Goal: Task Accomplishment & Management: Manage account settings

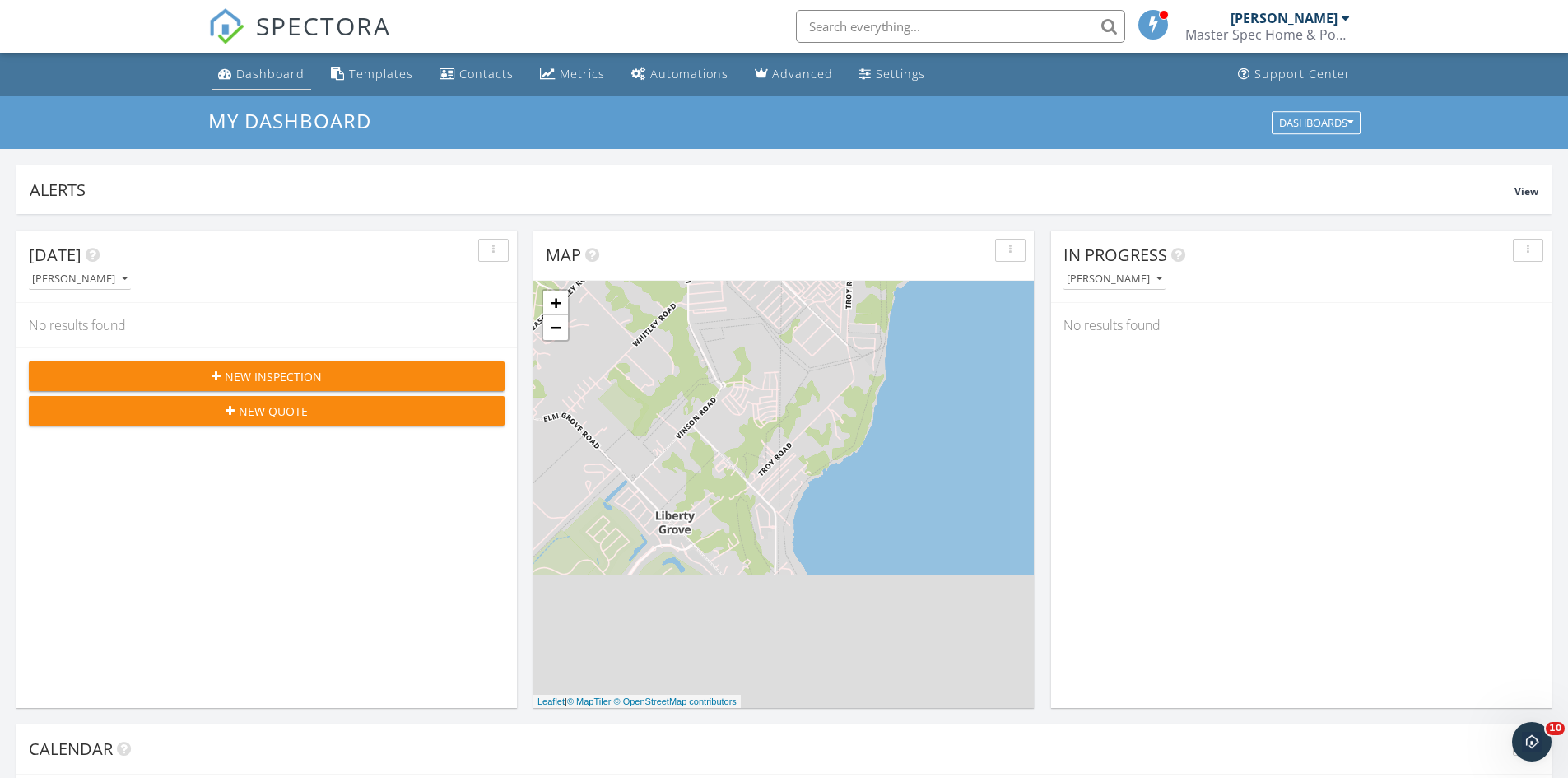
click at [287, 62] on link "Dashboard" at bounding box center [261, 75] width 100 height 30
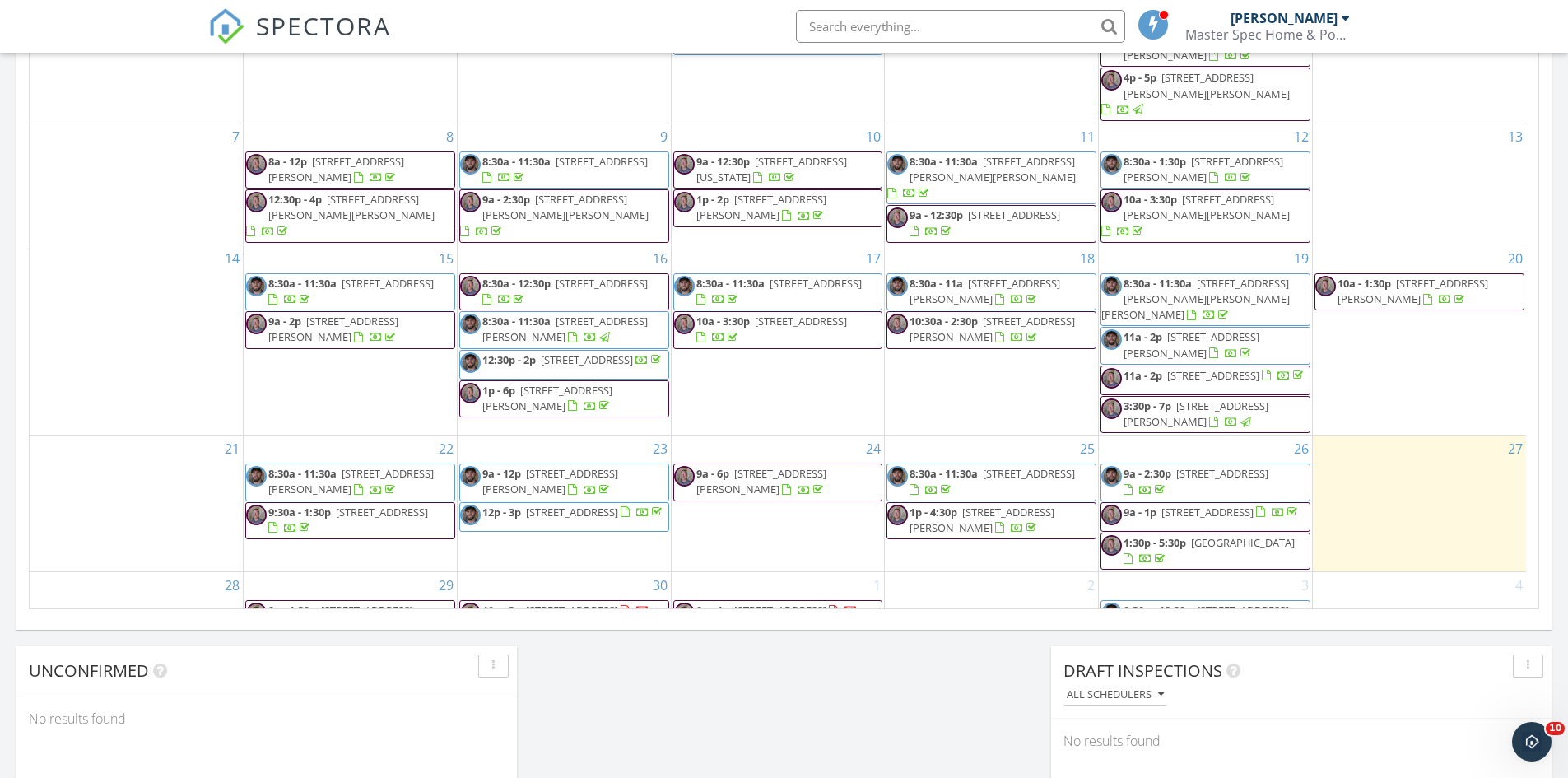
scroll to position [36, 0]
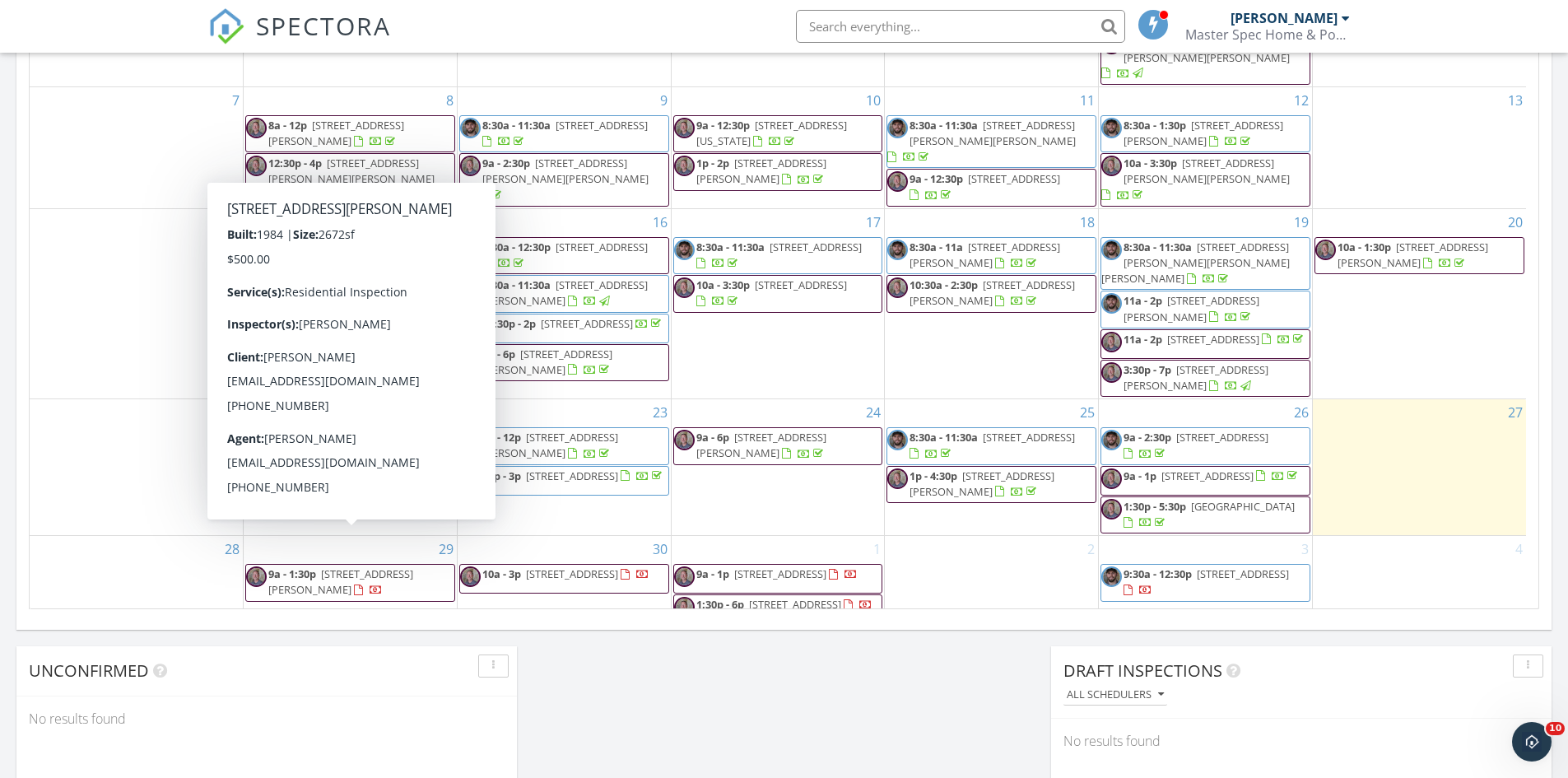
click at [349, 567] on span "[STREET_ADDRESS][PERSON_NAME]" at bounding box center [340, 582] width 145 height 30
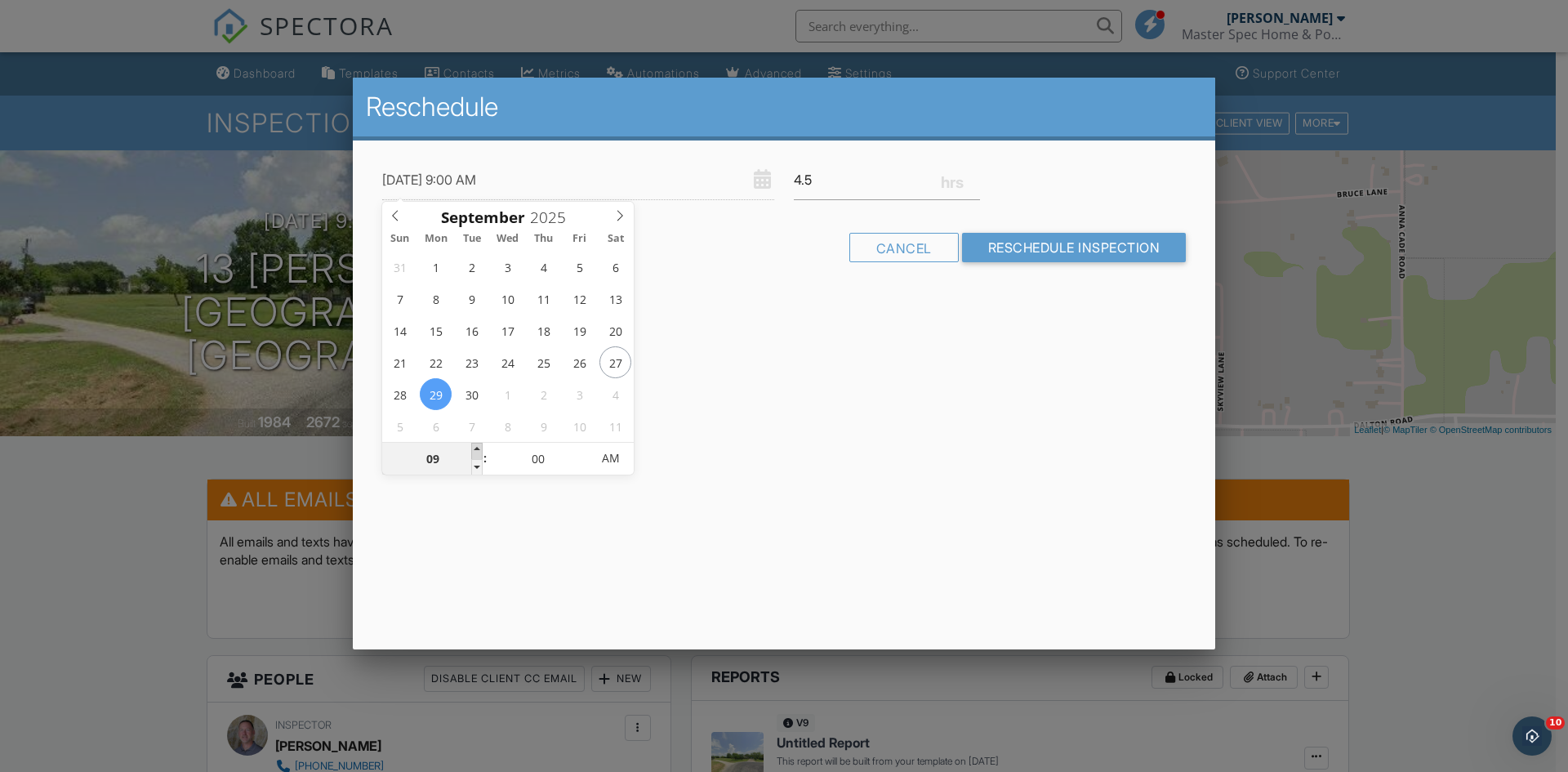
type input "09/29/2025 10:00 AM"
type input "10"
click at [475, 453] on span at bounding box center [477, 451] width 12 height 17
type input "09/29/2025 11:00 AM"
type input "11"
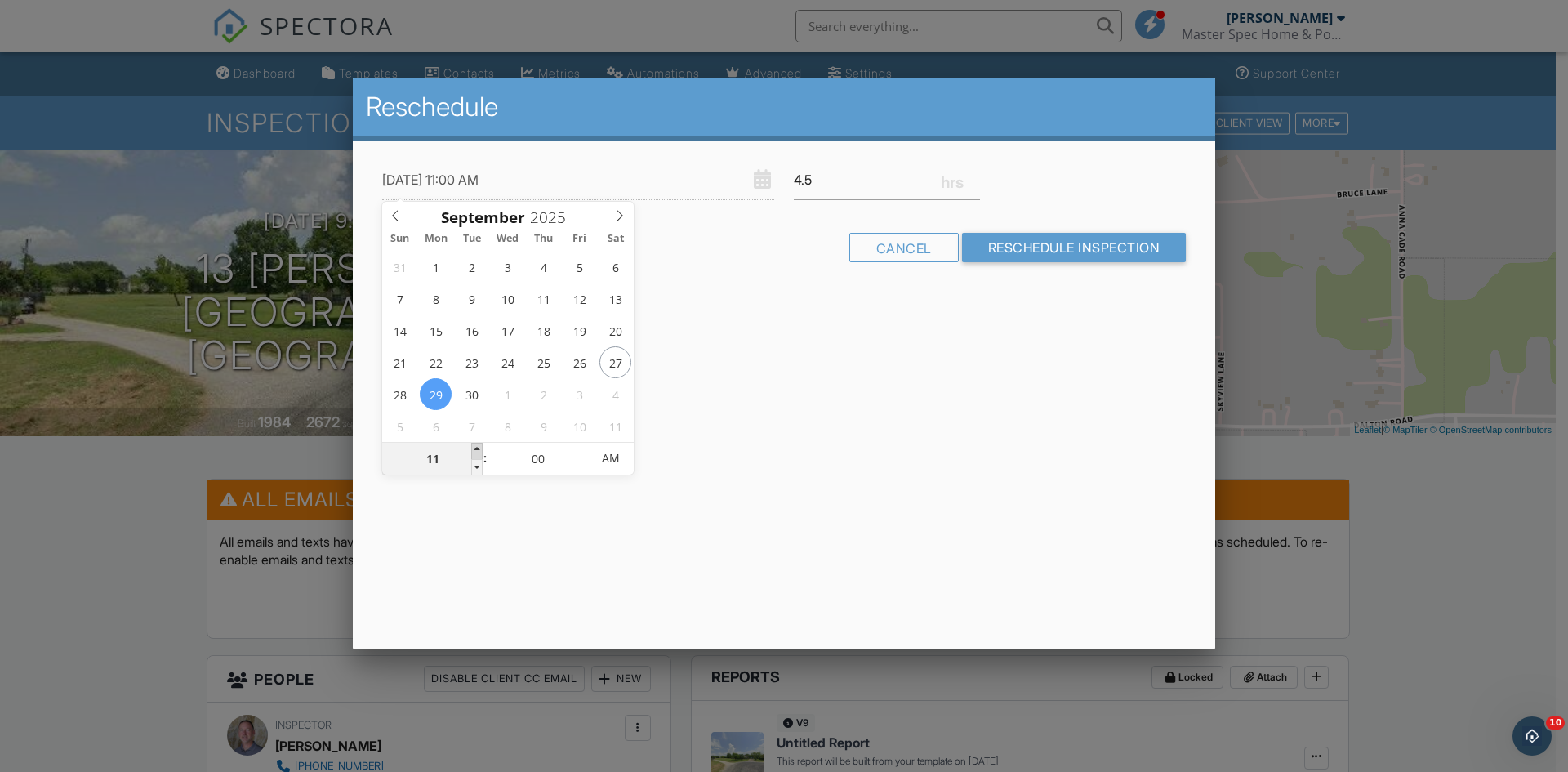
click at [475, 453] on span at bounding box center [477, 451] width 12 height 17
type input "09/29/2025 12:00 PM"
type input "12"
click at [475, 453] on span at bounding box center [477, 451] width 12 height 17
type input "09/29/2025 1:00 PM"
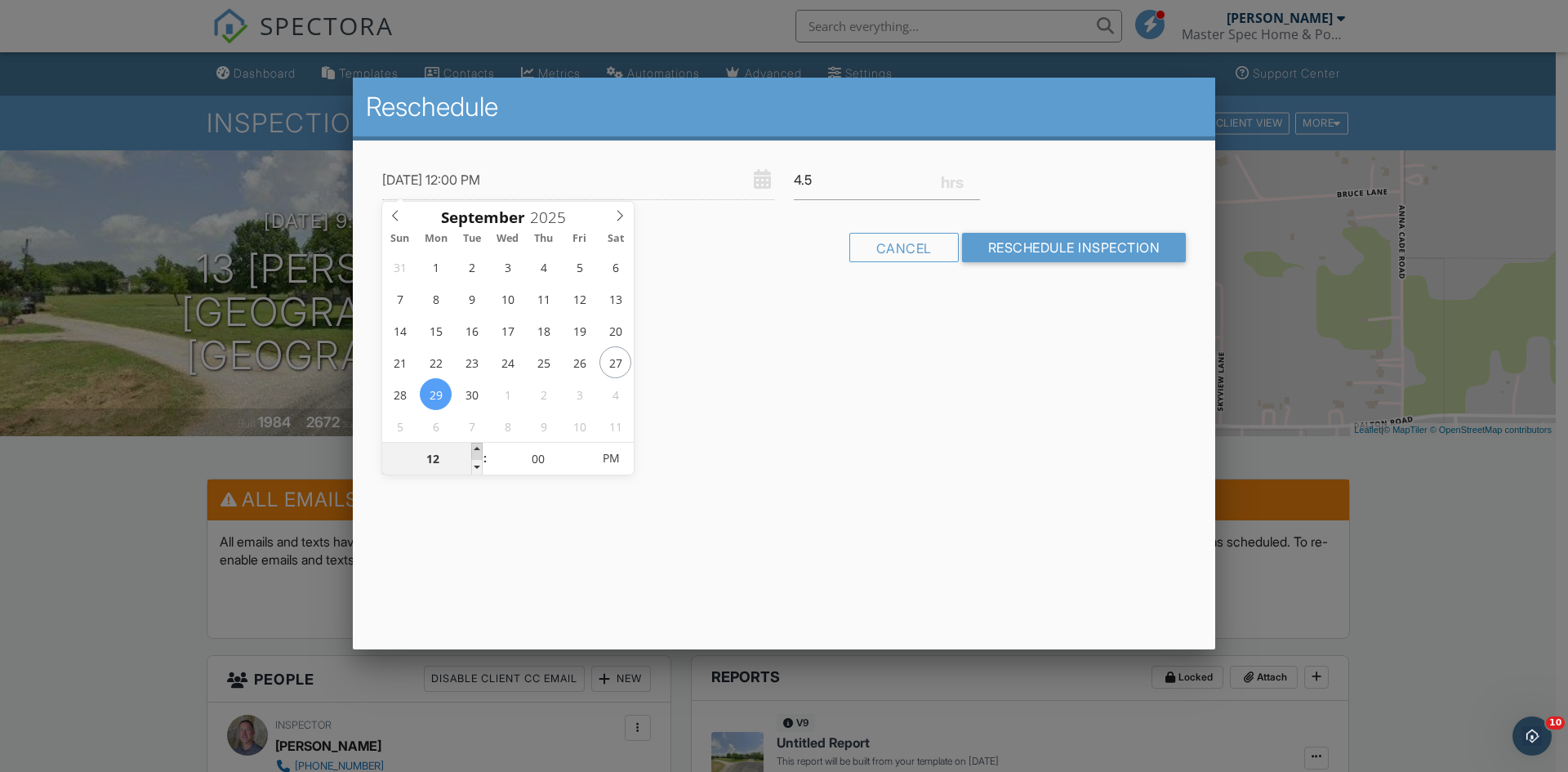
type input "01"
click at [475, 453] on span at bounding box center [477, 451] width 12 height 17
type input "09/29/2025 2:00 PM"
type input "02"
click at [475, 453] on span at bounding box center [477, 451] width 12 height 17
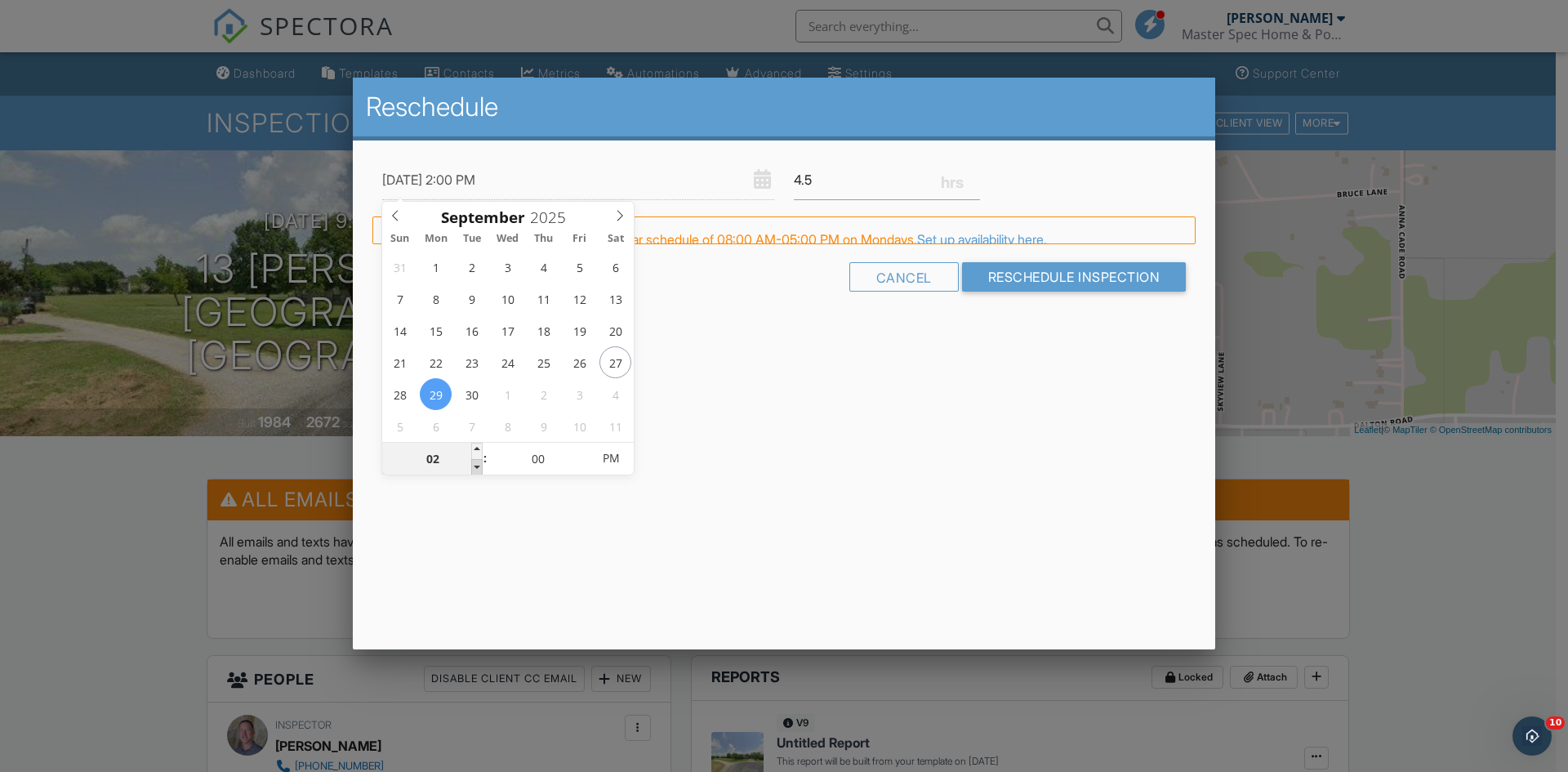
type input "09/29/2025 1:00 PM"
type input "01"
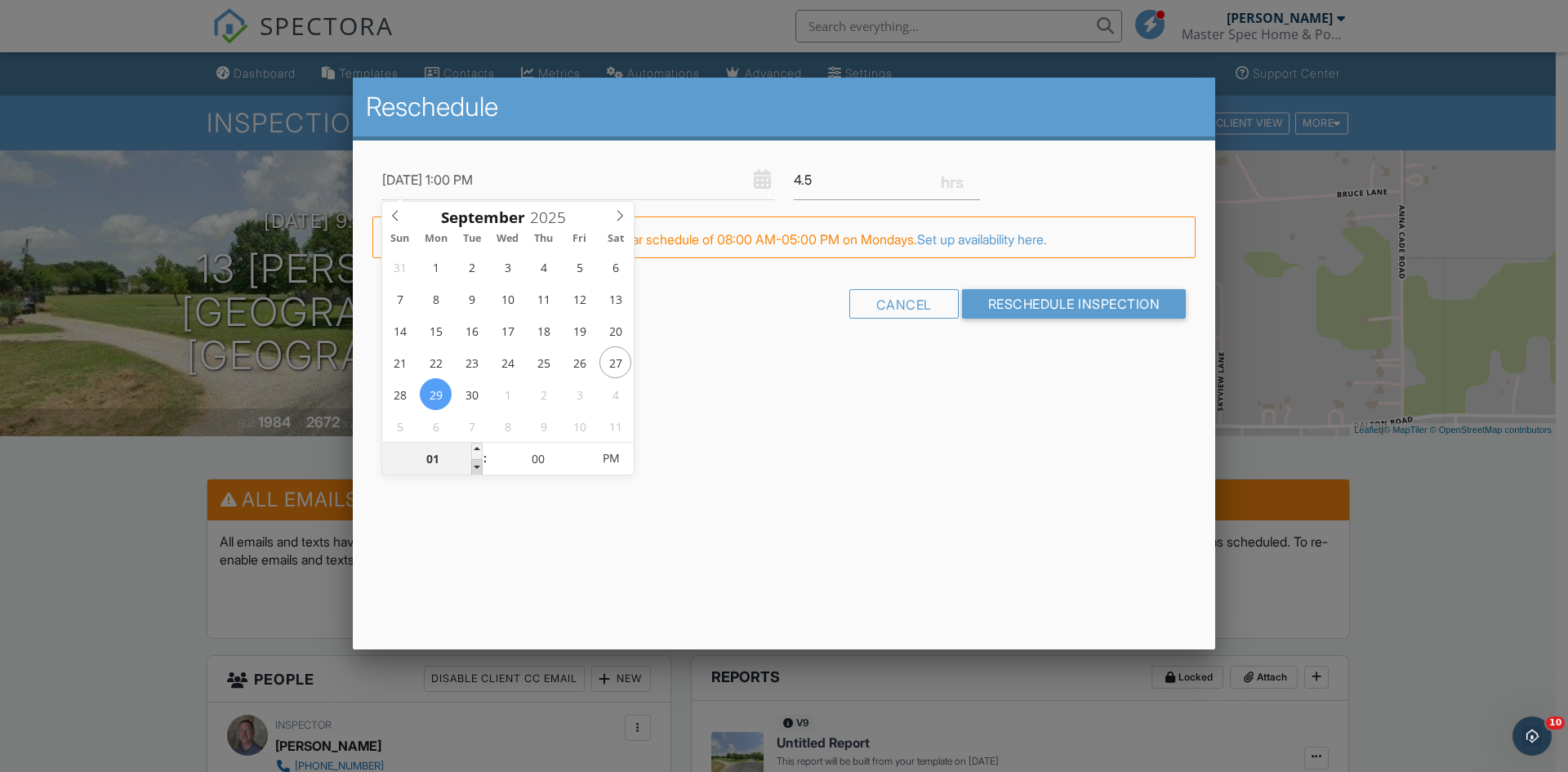
click at [477, 463] on span at bounding box center [477, 468] width 12 height 17
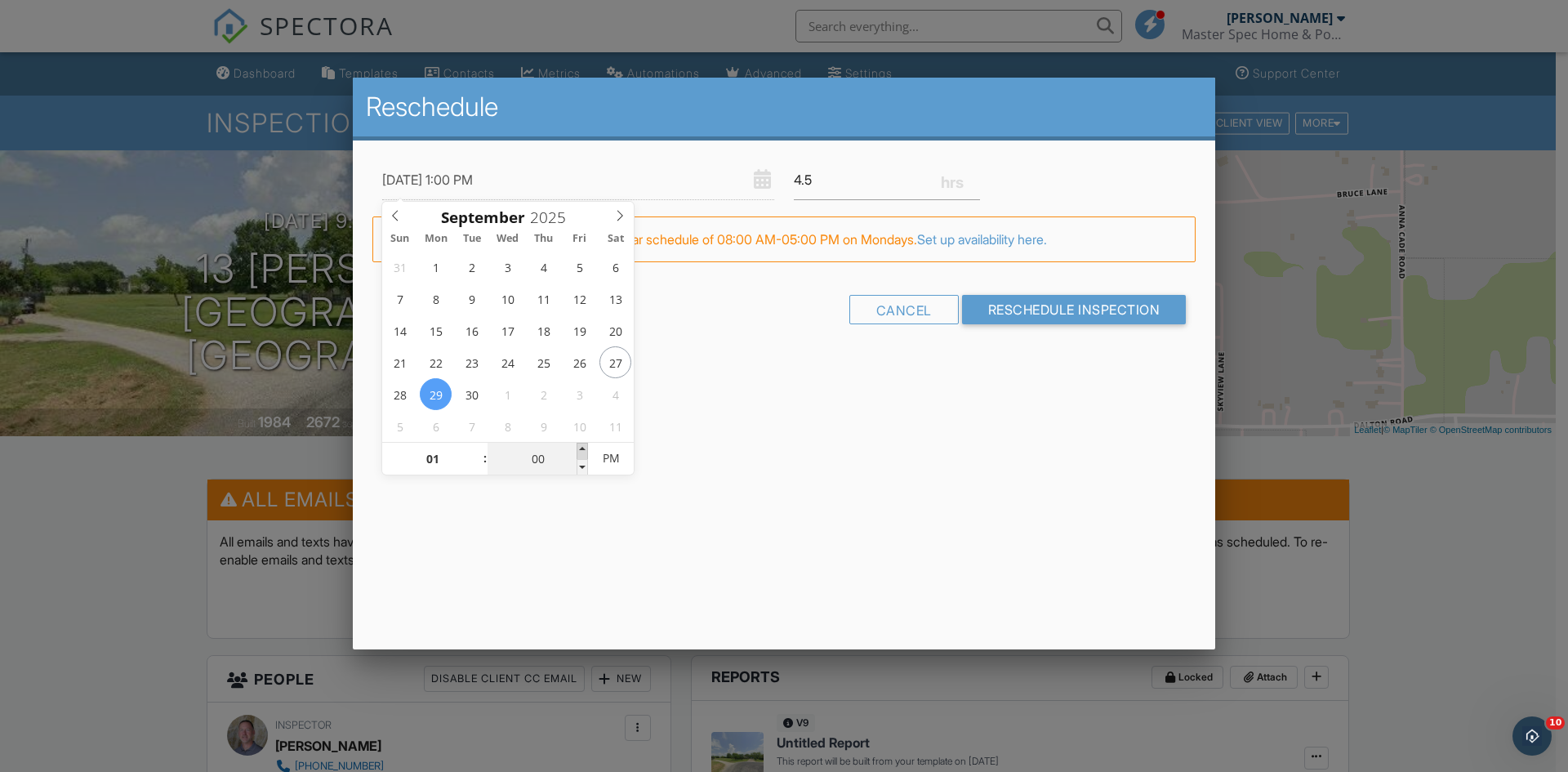
type input "09/29/2025 1:05 PM"
type input "05"
click at [582, 448] on span at bounding box center [582, 451] width 12 height 17
type input "09/29/2025 1:10 PM"
type input "10"
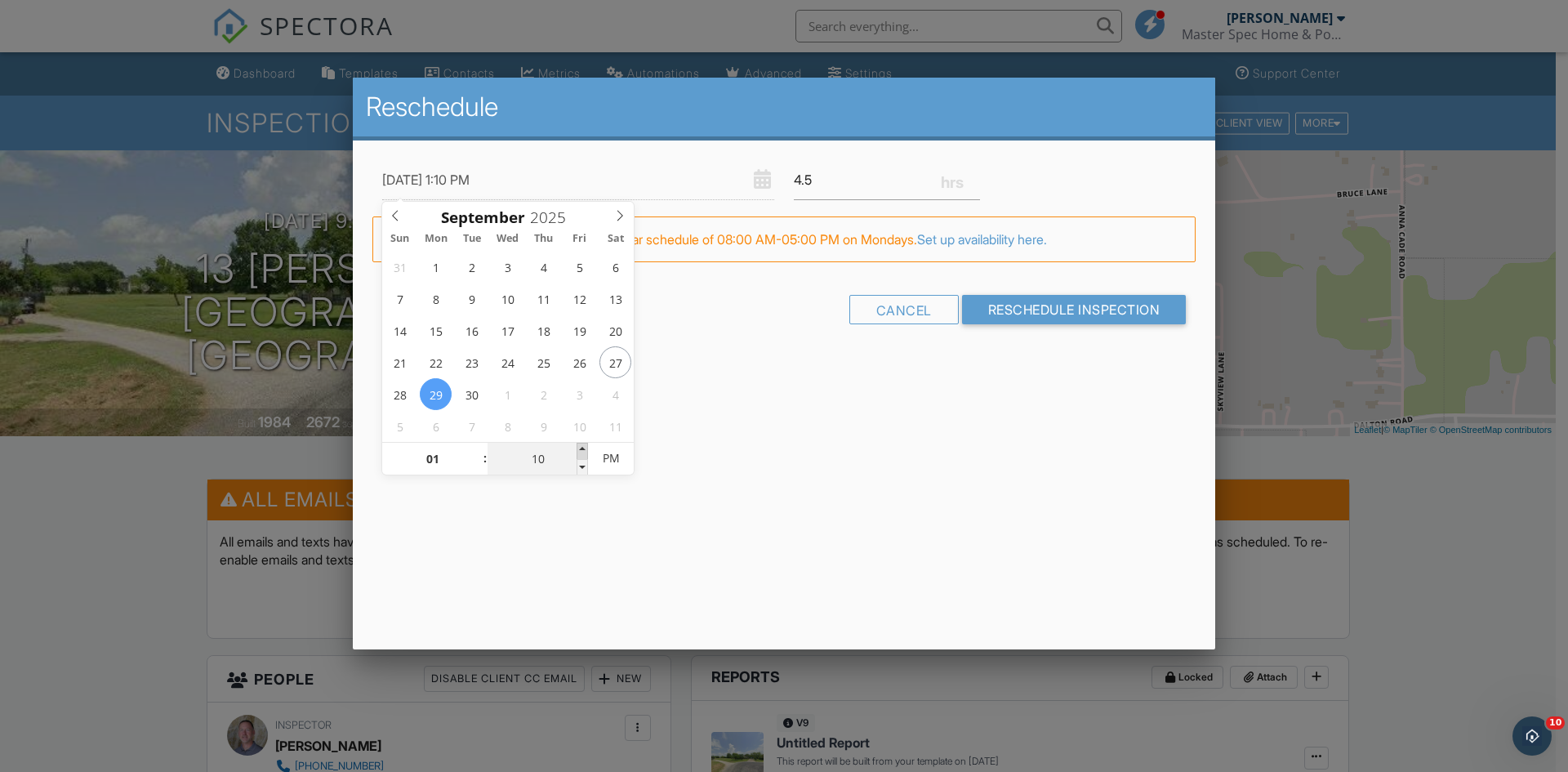
click at [582, 448] on span at bounding box center [582, 451] width 12 height 17
type input "09/29/2025 1:15 PM"
type input "15"
click at [582, 448] on span at bounding box center [582, 451] width 12 height 17
type input "09/29/2025 1:20 PM"
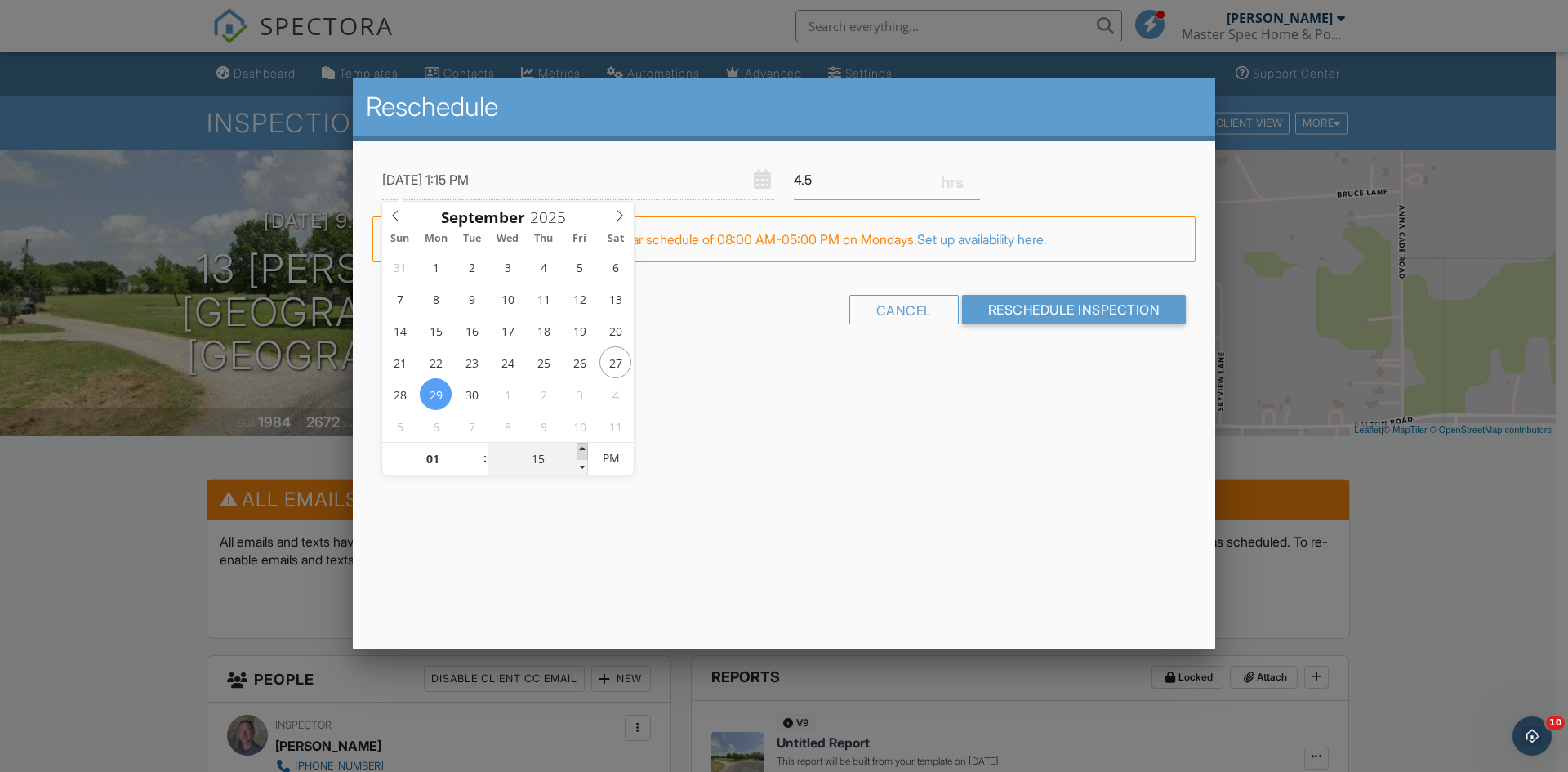
type input "20"
click at [582, 448] on span at bounding box center [582, 451] width 12 height 17
type input "09/29/2025 1:25 PM"
type input "25"
click at [582, 448] on span at bounding box center [582, 451] width 12 height 17
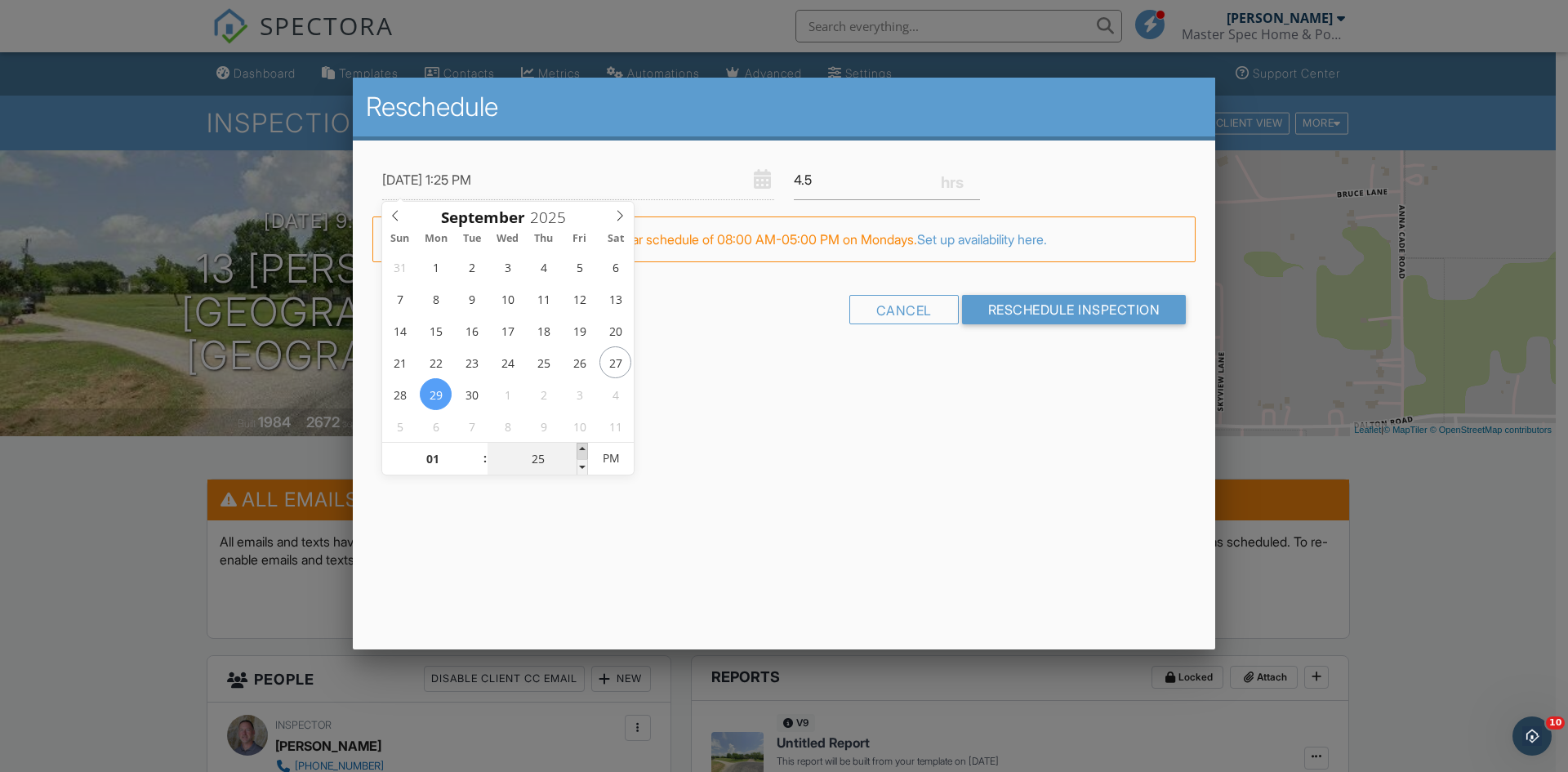
type input "09/29/2025 1:30 PM"
type input "30"
click at [582, 448] on span at bounding box center [582, 451] width 12 height 17
click at [1058, 310] on input "Reschedule Inspection" at bounding box center [1074, 309] width 224 height 29
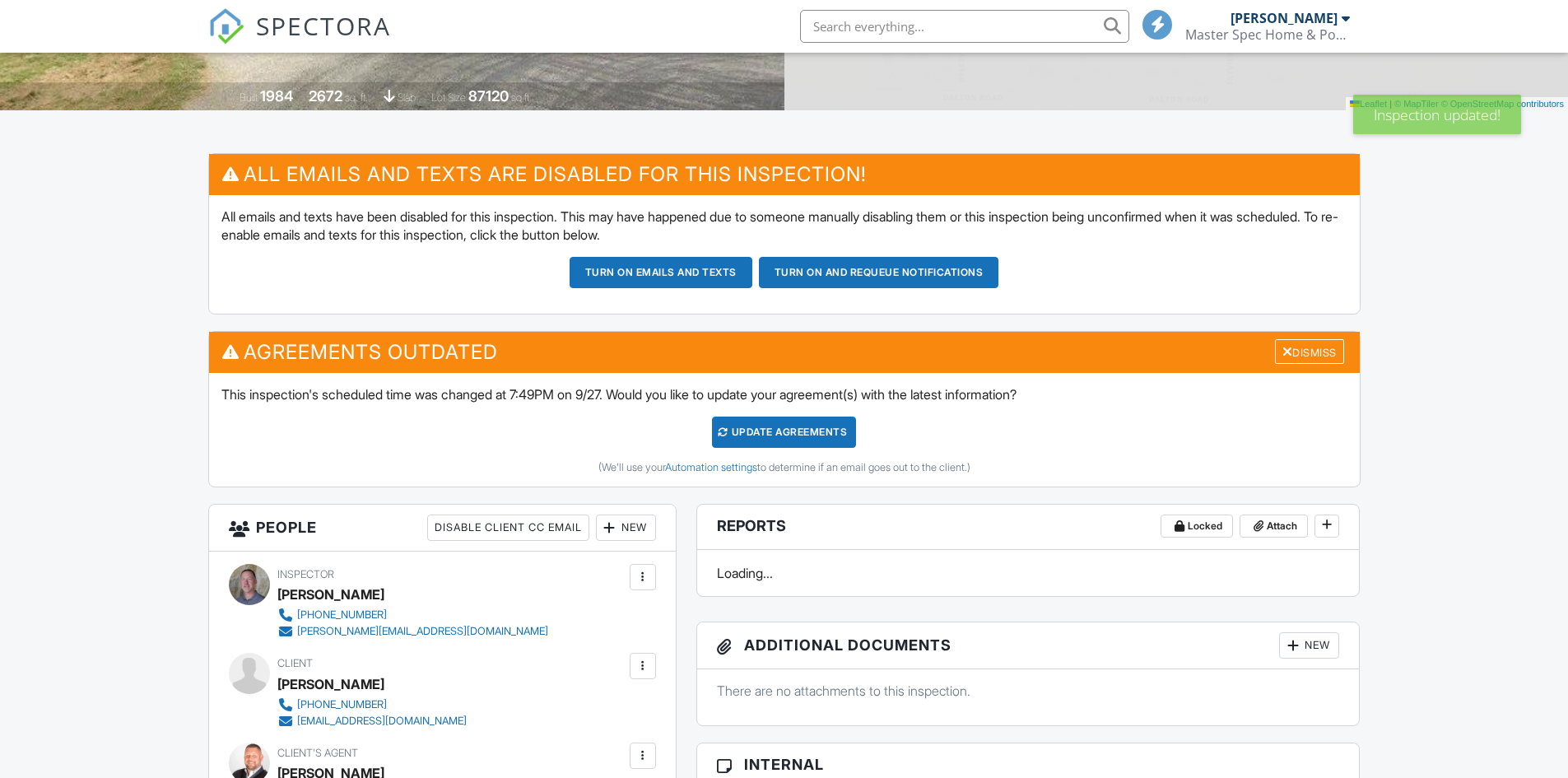
scroll to position [329, 0]
click at [831, 428] on div "Update Agreements" at bounding box center [784, 432] width 144 height 31
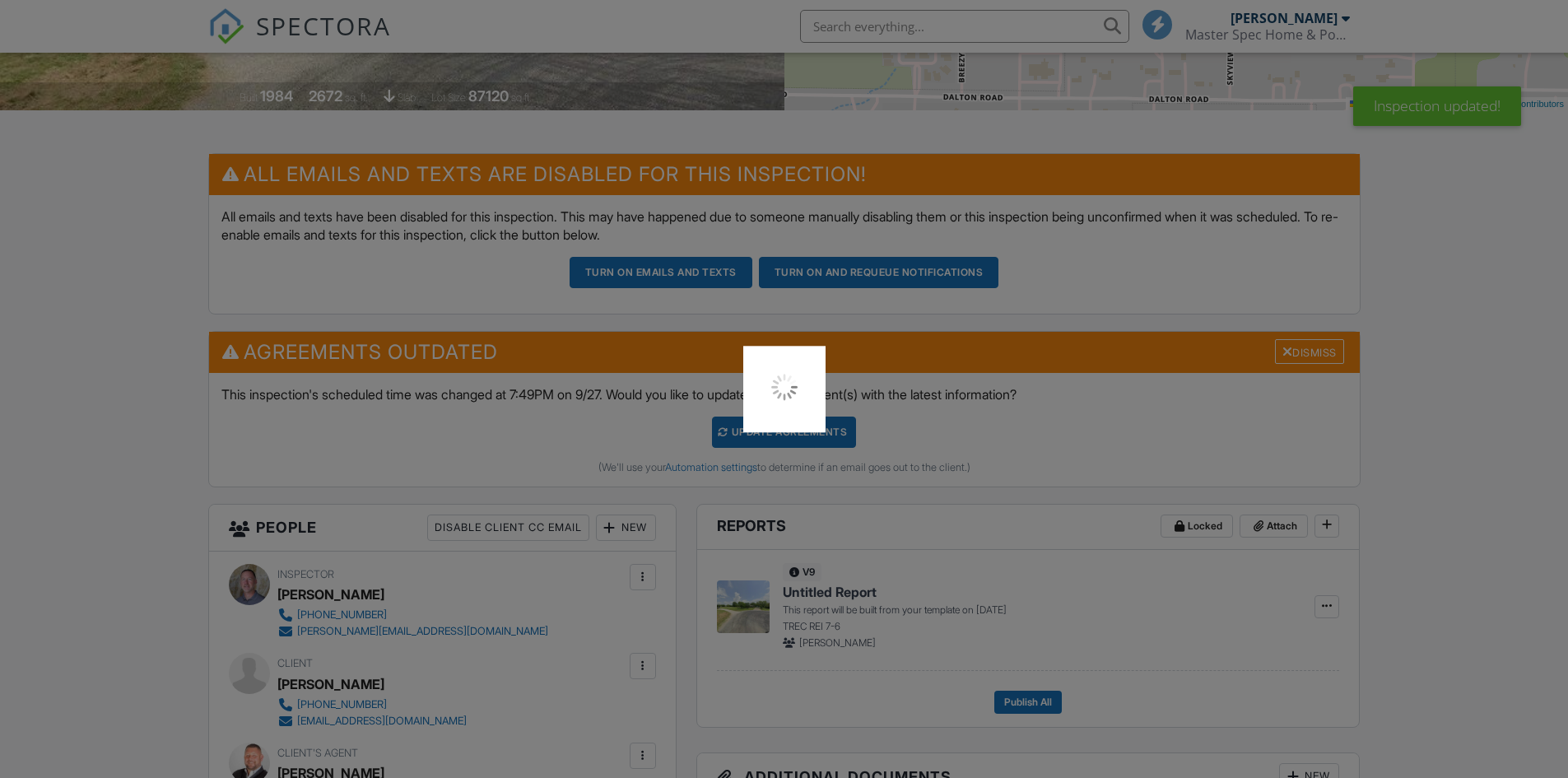
scroll to position [0, 0]
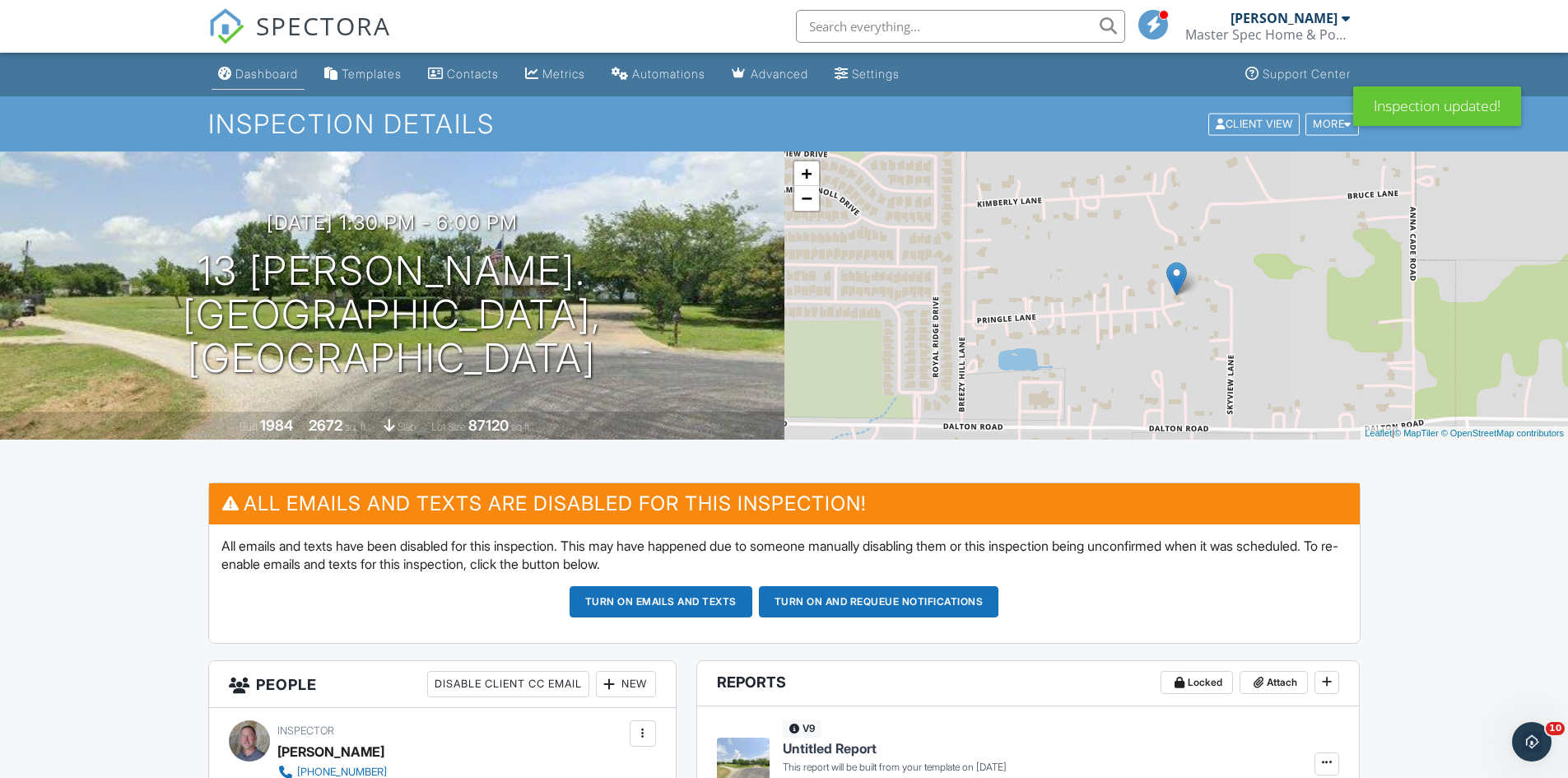
click at [273, 75] on div "Dashboard" at bounding box center [267, 74] width 63 height 14
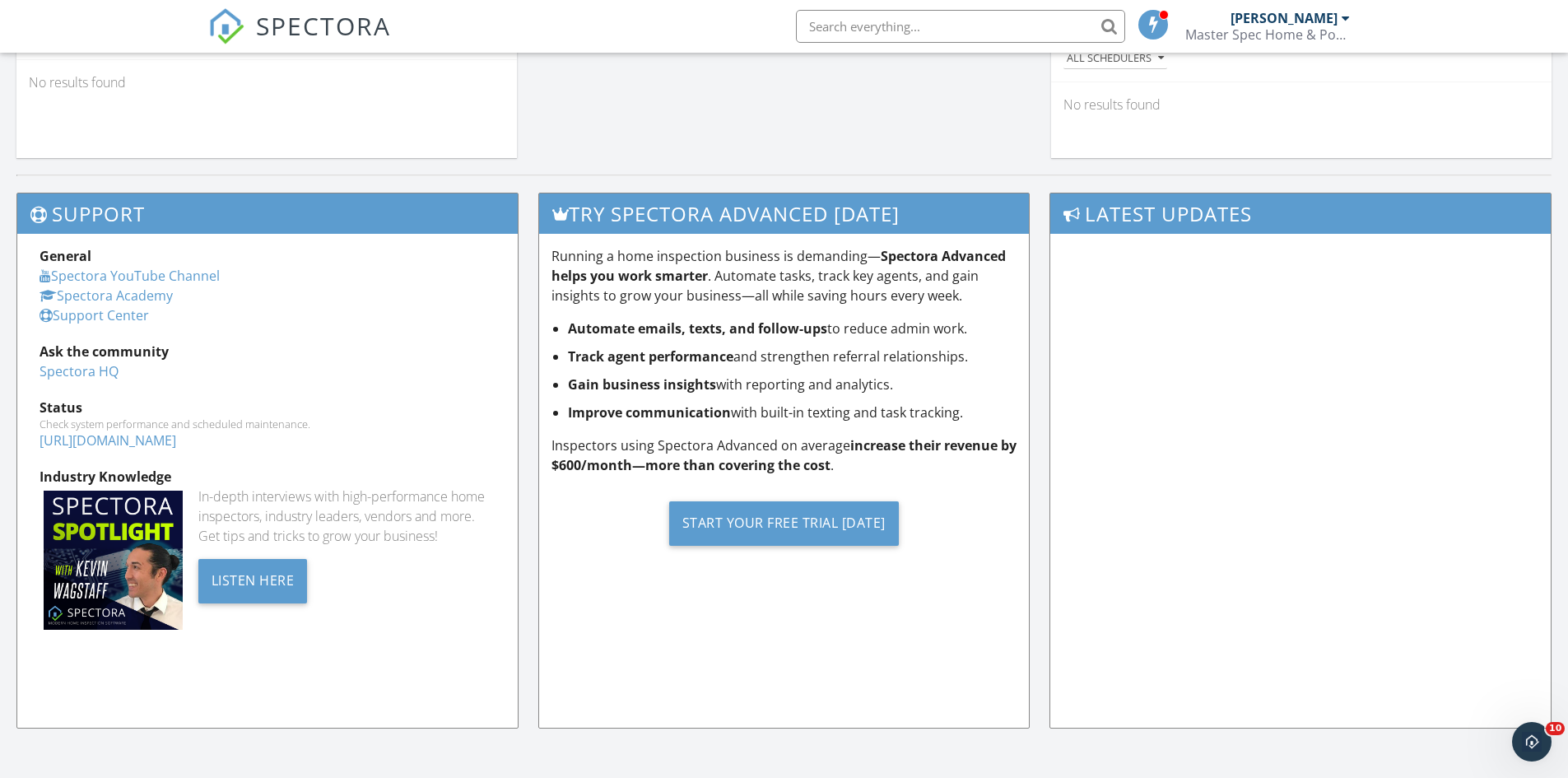
scroll to position [1127, 0]
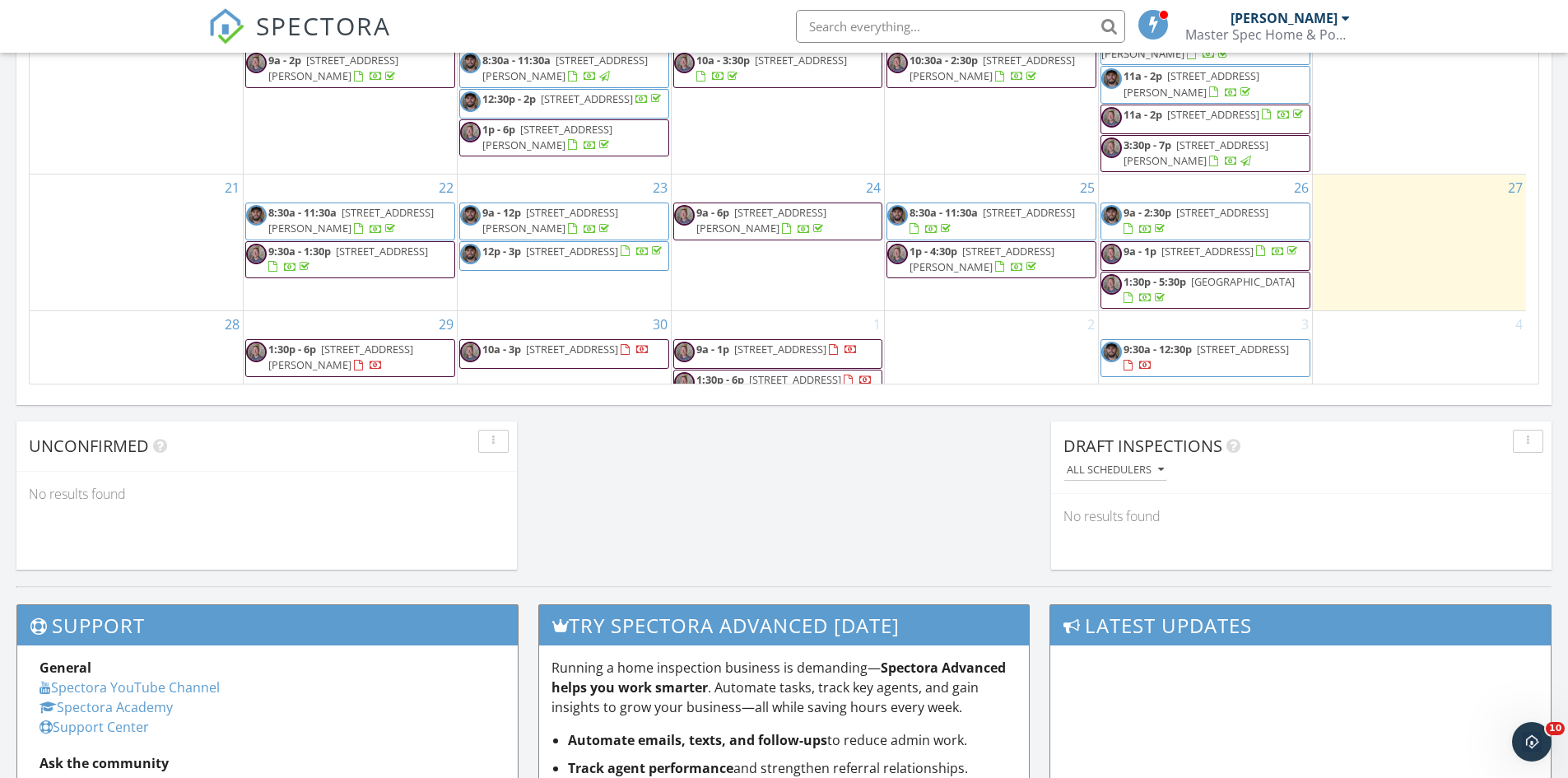
click at [362, 342] on span "1:30p - 6p 13 Pringle Ln., Rockwall 75087" at bounding box center [350, 358] width 208 height 32
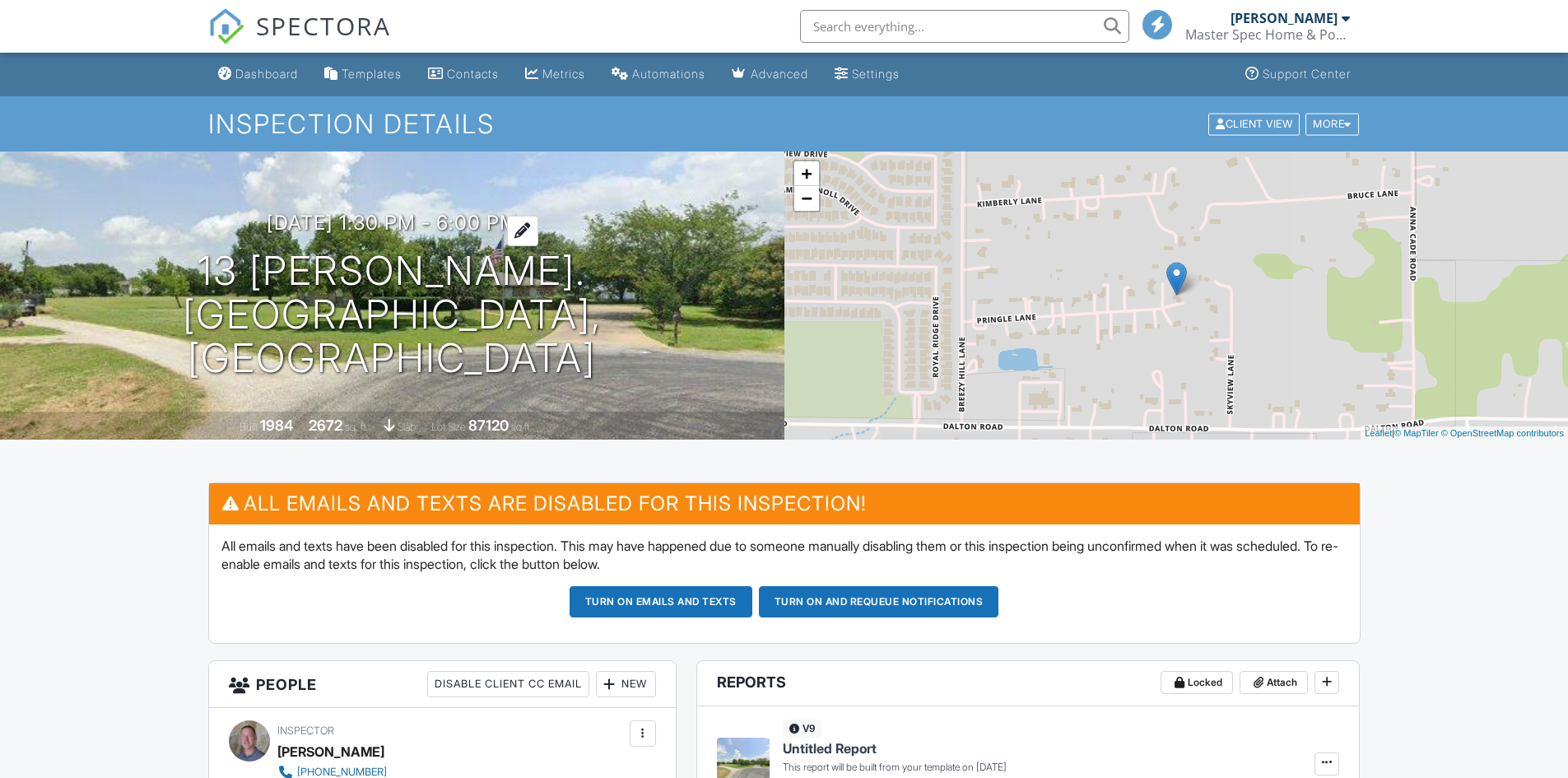
click at [297, 234] on h3 "[DATE] 1:30 pm - 6:00 pm" at bounding box center [392, 222] width 251 height 23
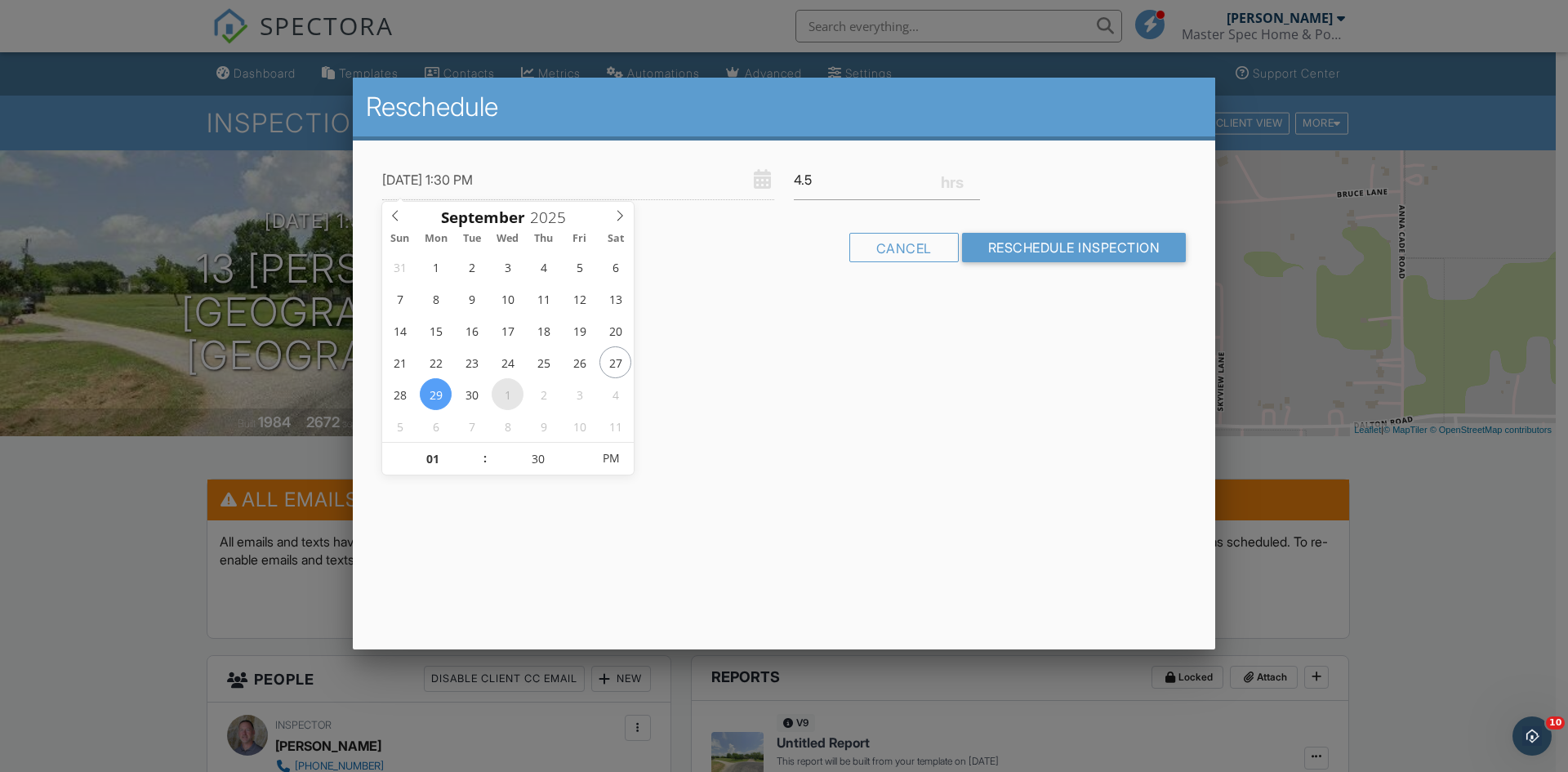
type input "[DATE] 1:30 PM"
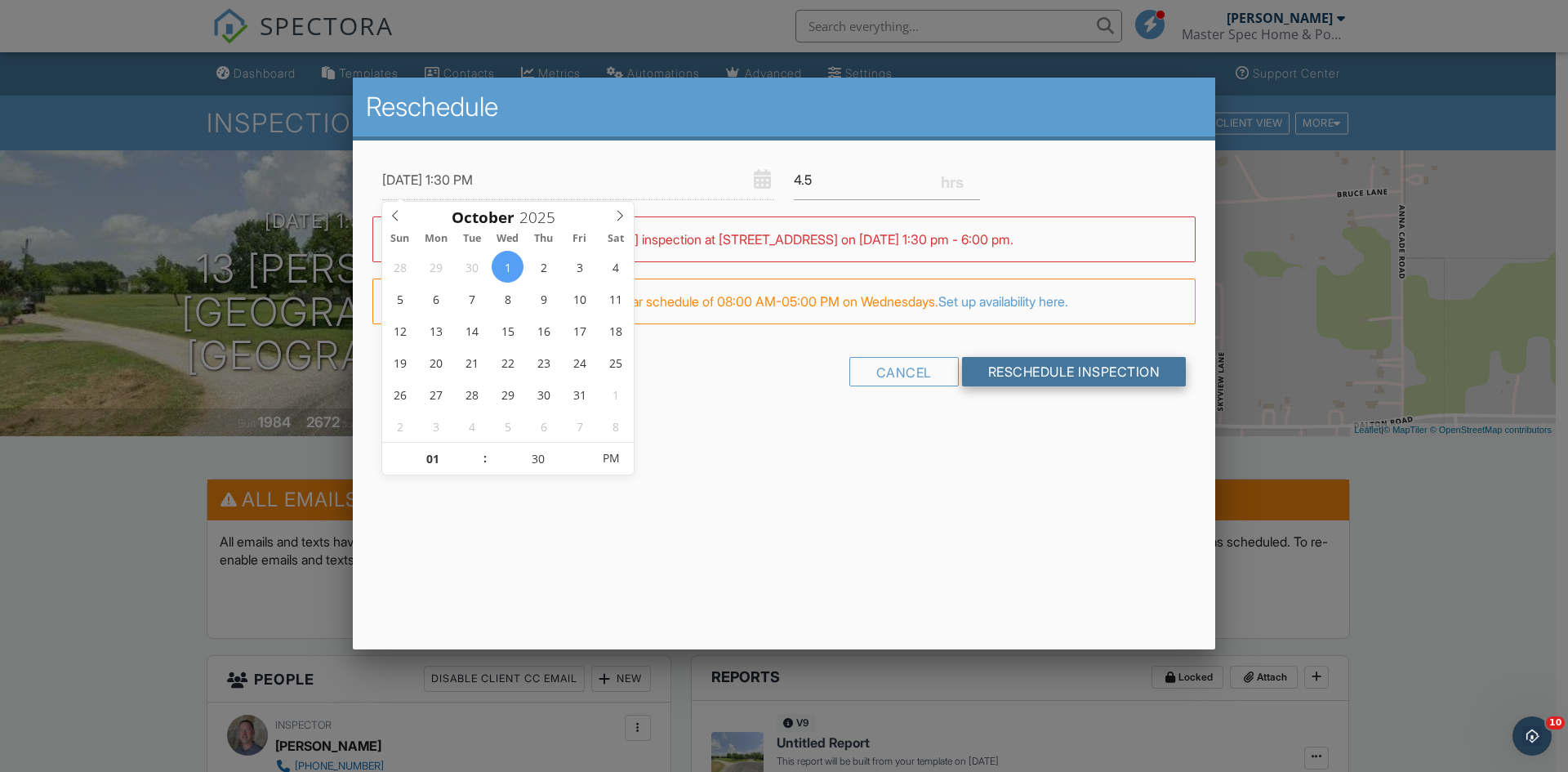
click at [1048, 378] on input "Reschedule Inspection" at bounding box center [1074, 371] width 224 height 29
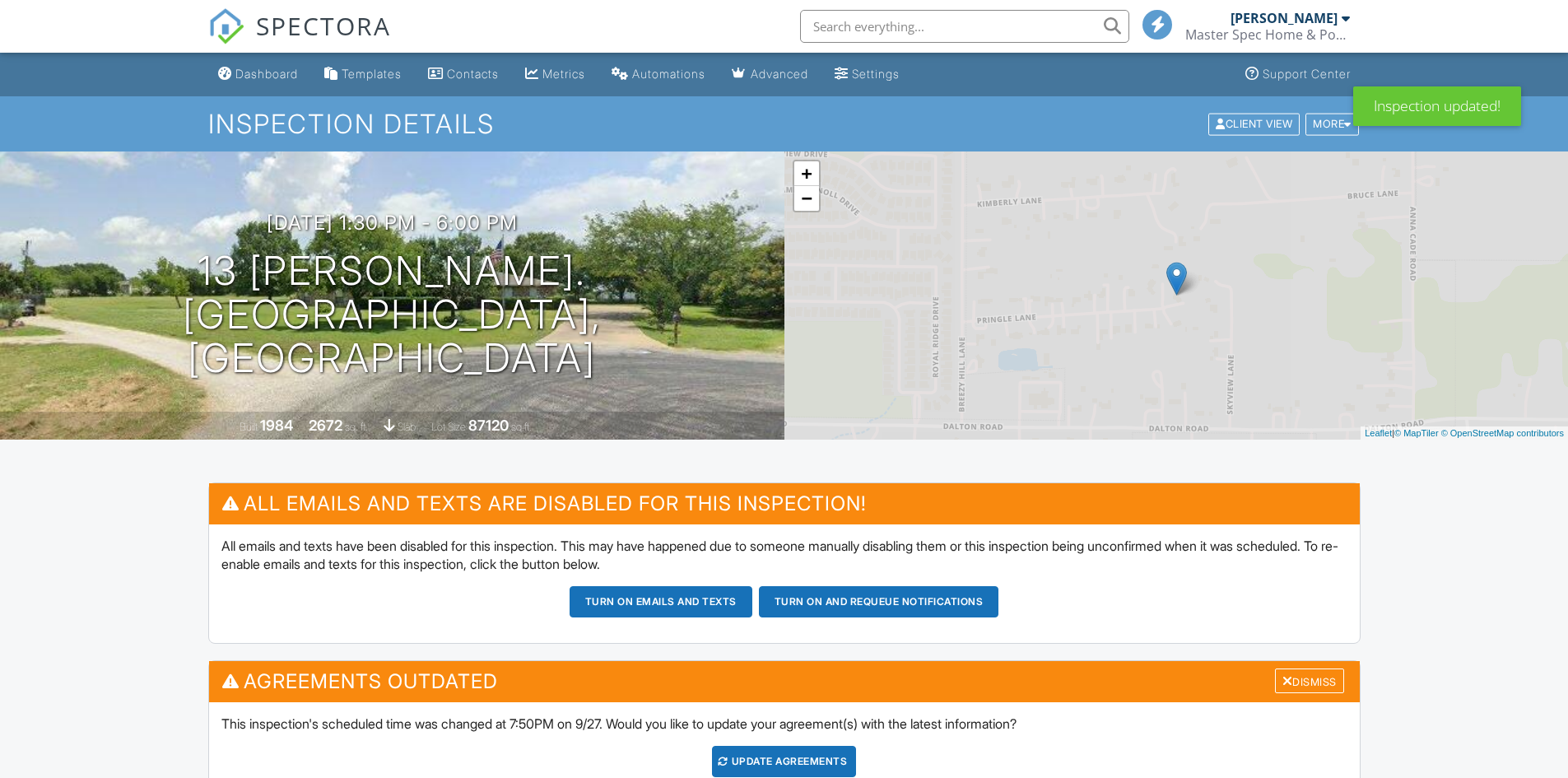
click at [775, 756] on div "Update Agreements" at bounding box center [784, 761] width 144 height 31
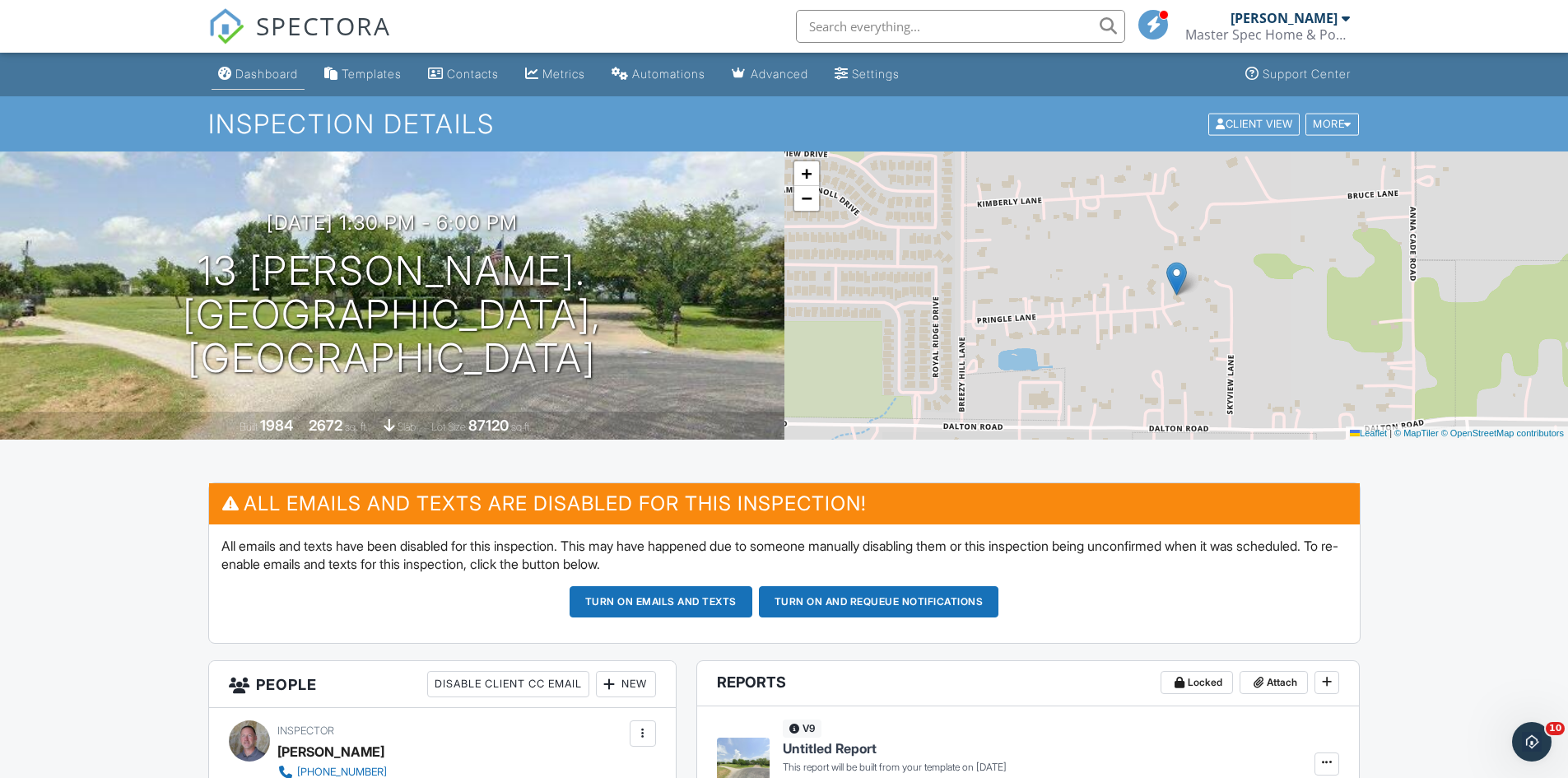
click at [272, 65] on link "Dashboard" at bounding box center [257, 75] width 93 height 30
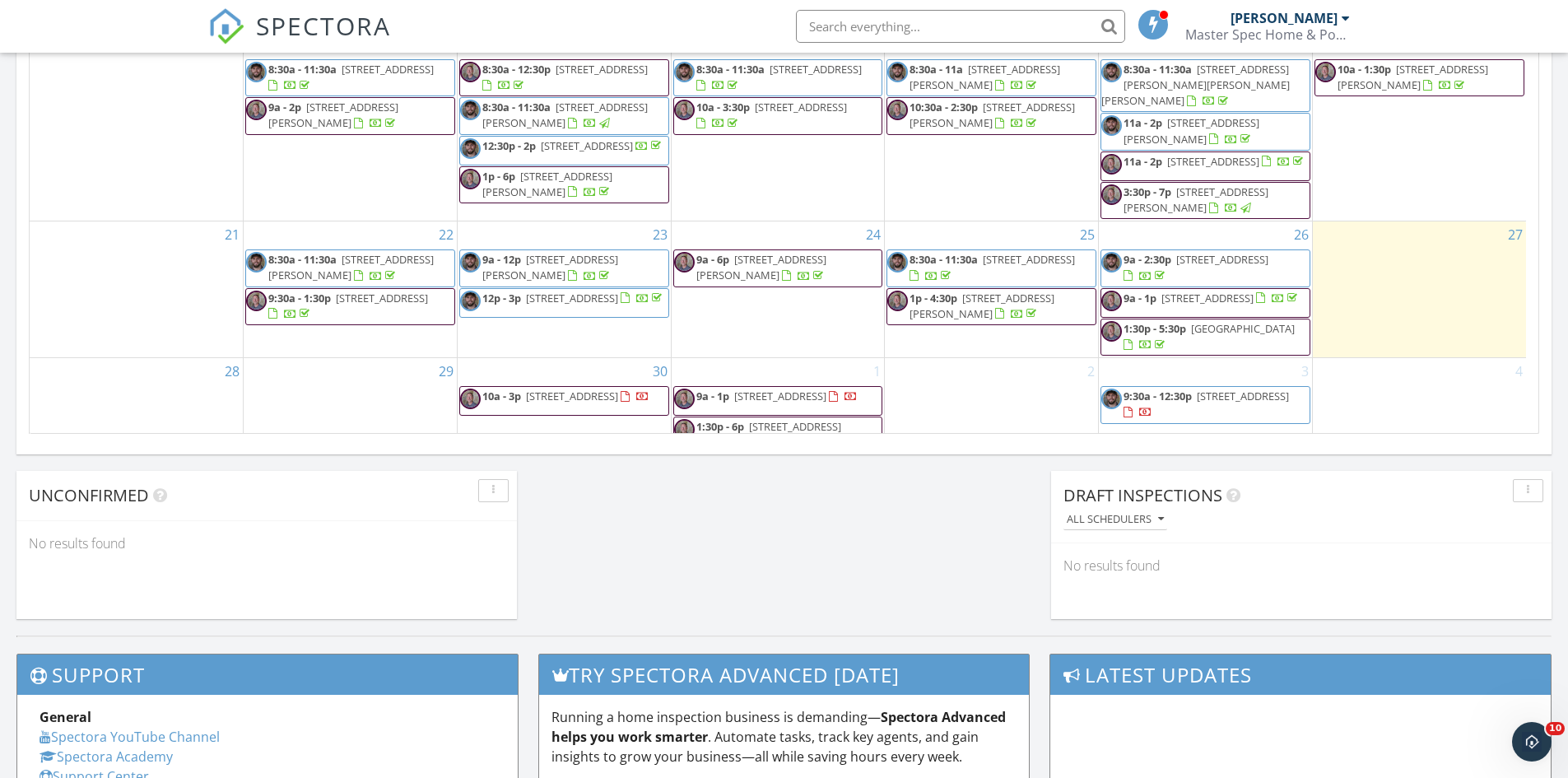
scroll to position [74, 0]
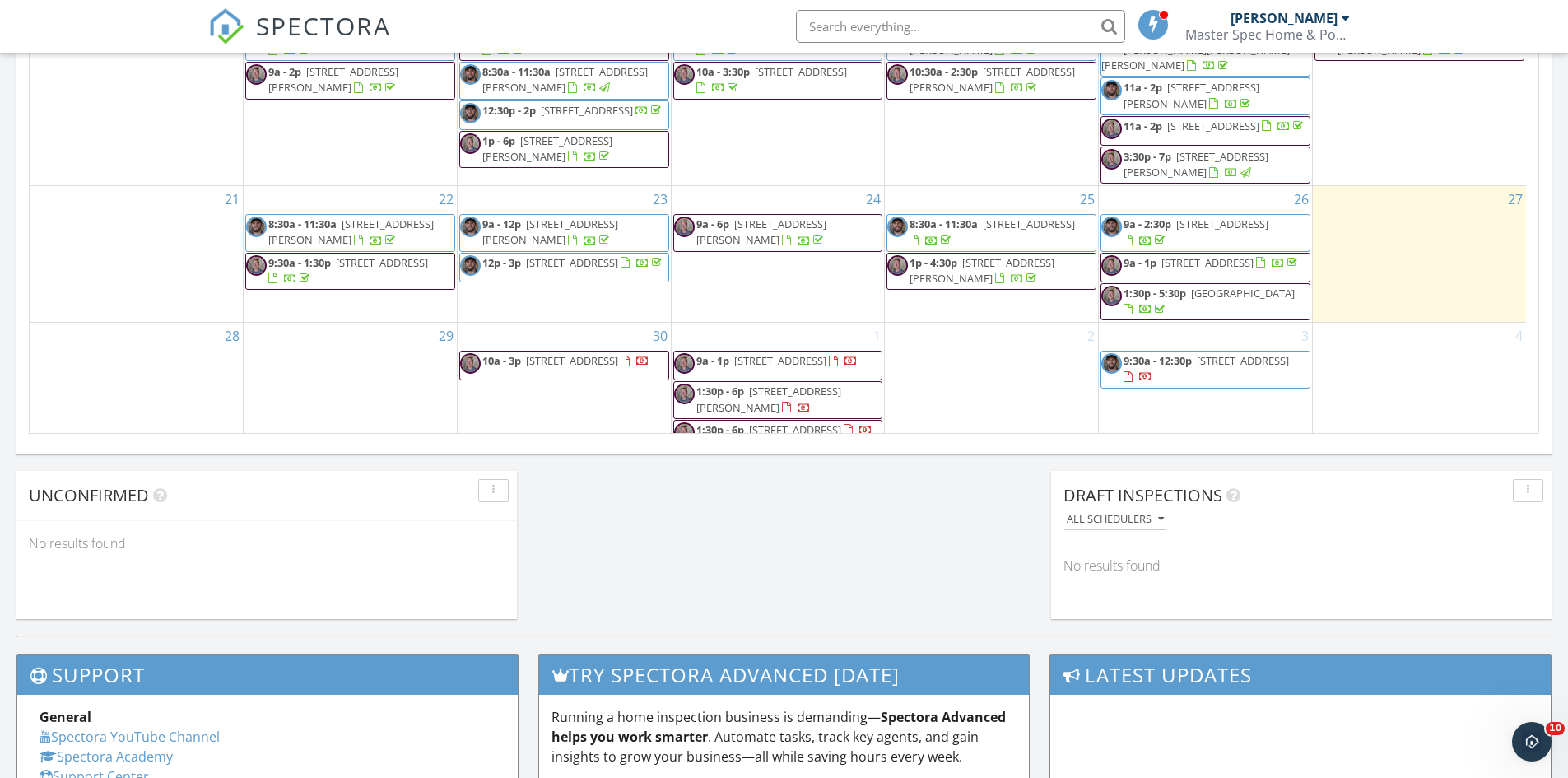
click at [817, 384] on span "1:30p - 6p [STREET_ADDRESS][PERSON_NAME]" at bounding box center [778, 400] width 208 height 32
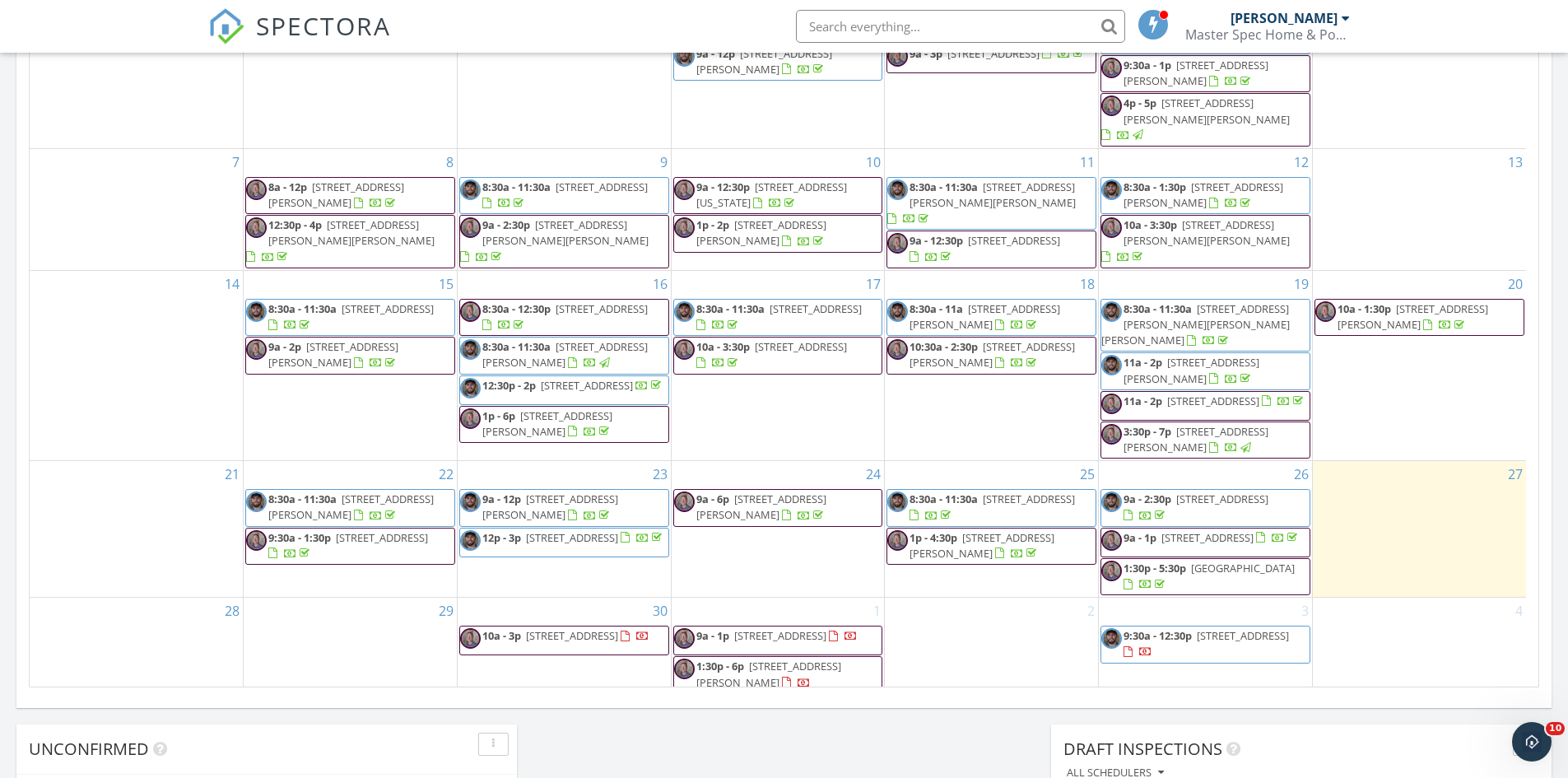
scroll to position [74, 0]
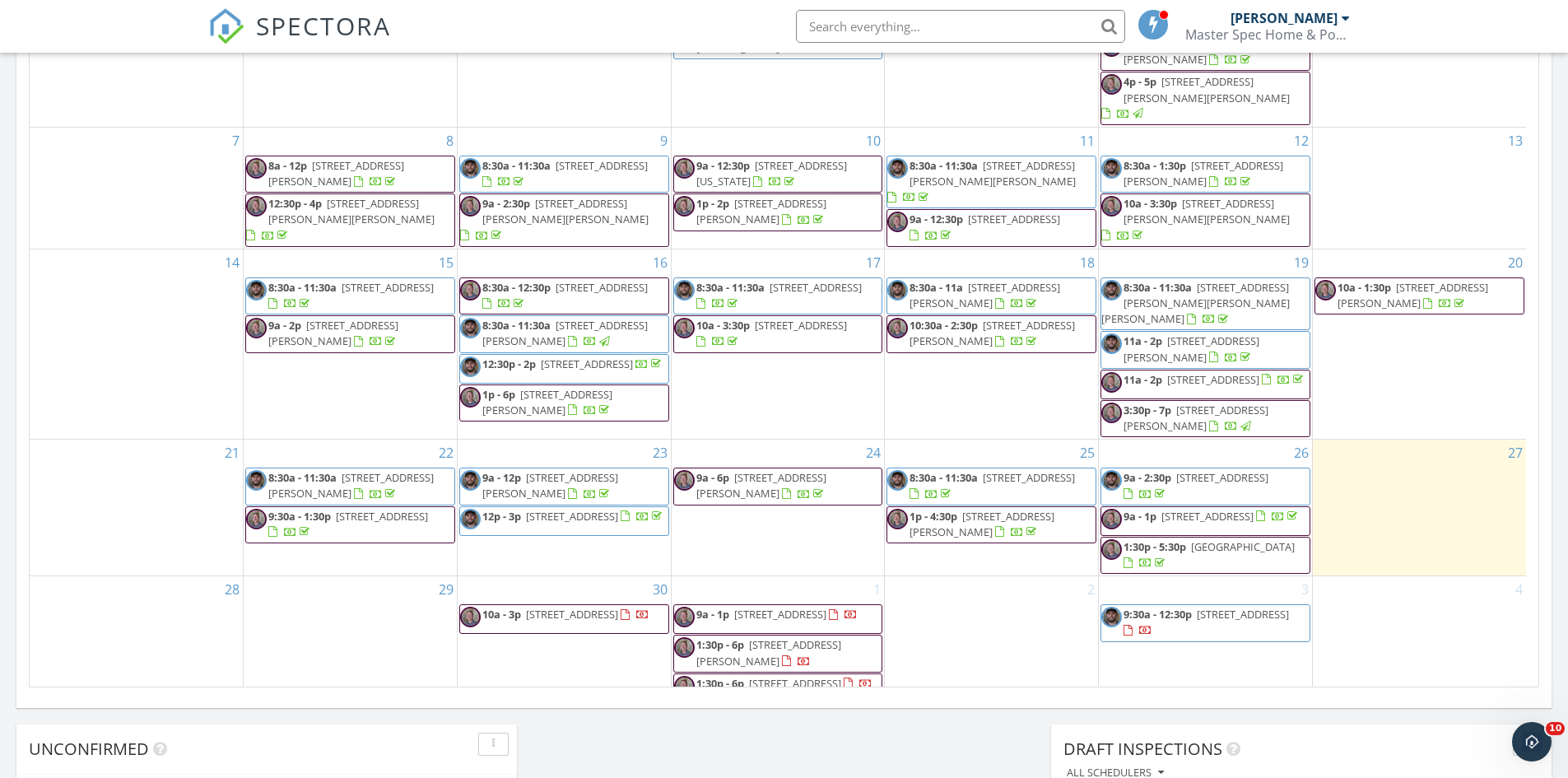
click at [817, 676] on span "315 Westway Dr., Rockwall 75087" at bounding box center [795, 683] width 92 height 15
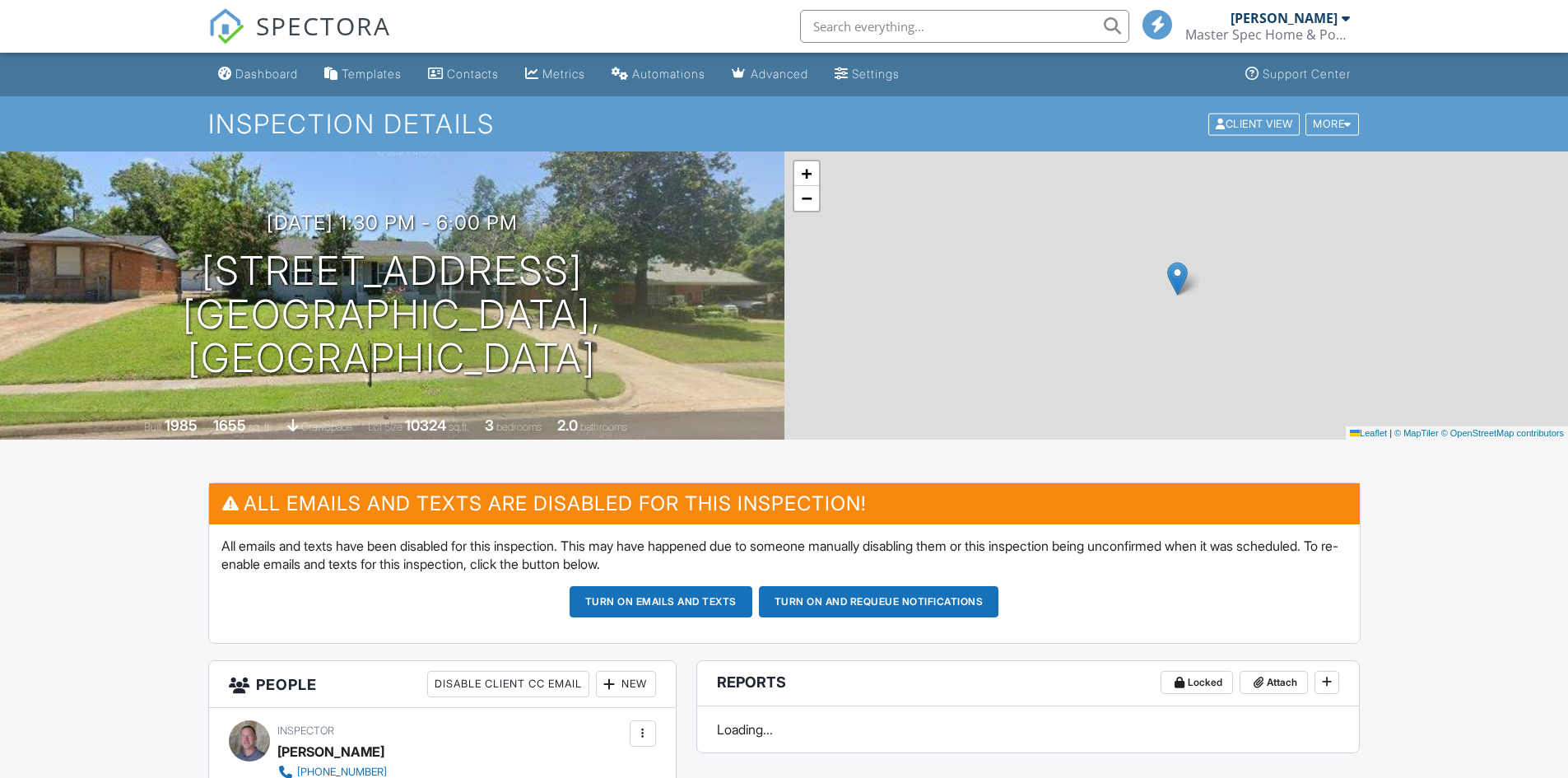
click at [328, 234] on h3 "[DATE] 1:30 pm - 6:00 pm" at bounding box center [392, 222] width 251 height 23
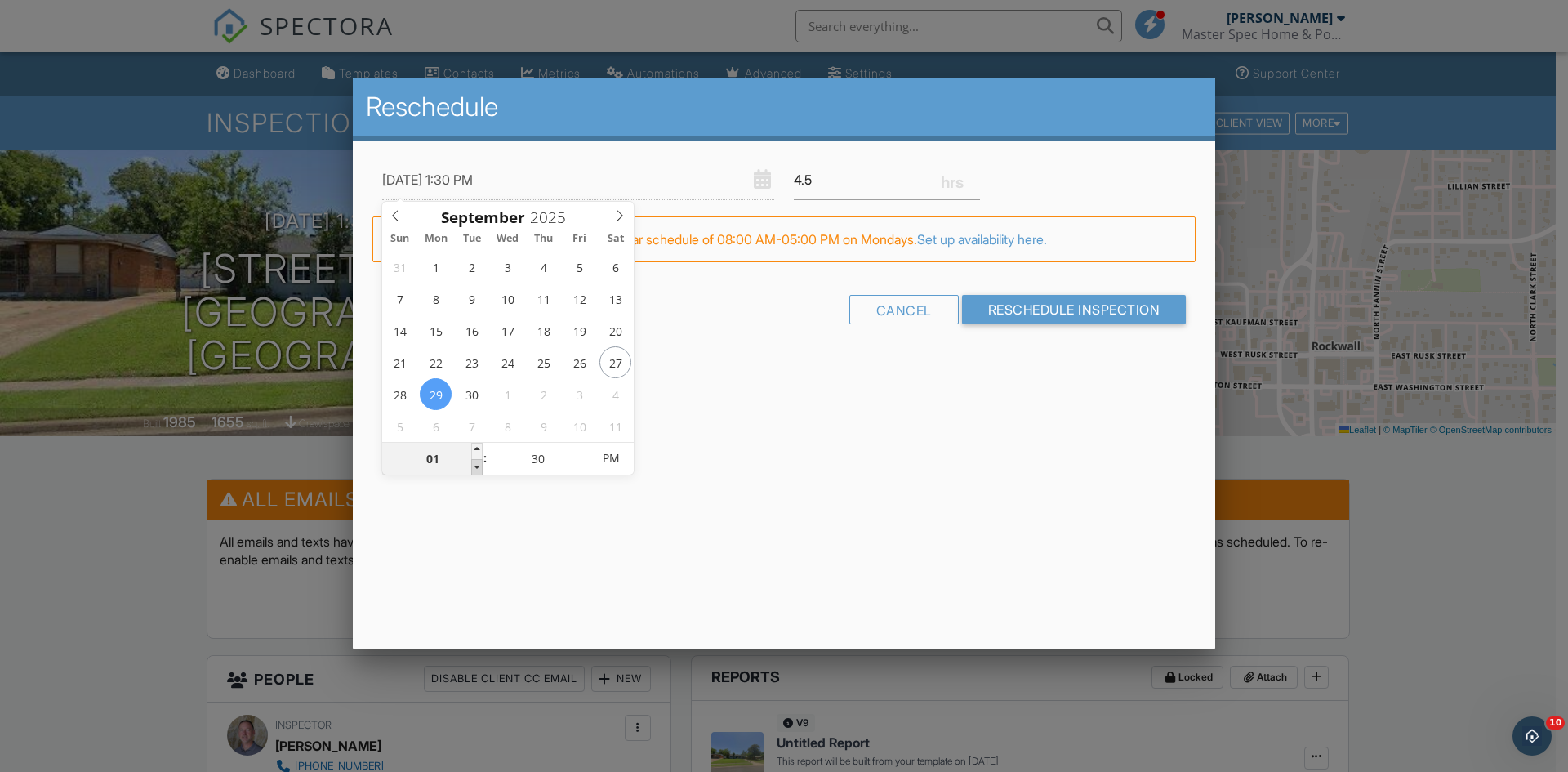
type input "[DATE] 12:30 PM"
type input "12"
click at [477, 468] on span at bounding box center [477, 468] width 12 height 17
type input "[DATE] 11:30 AM"
type input "11"
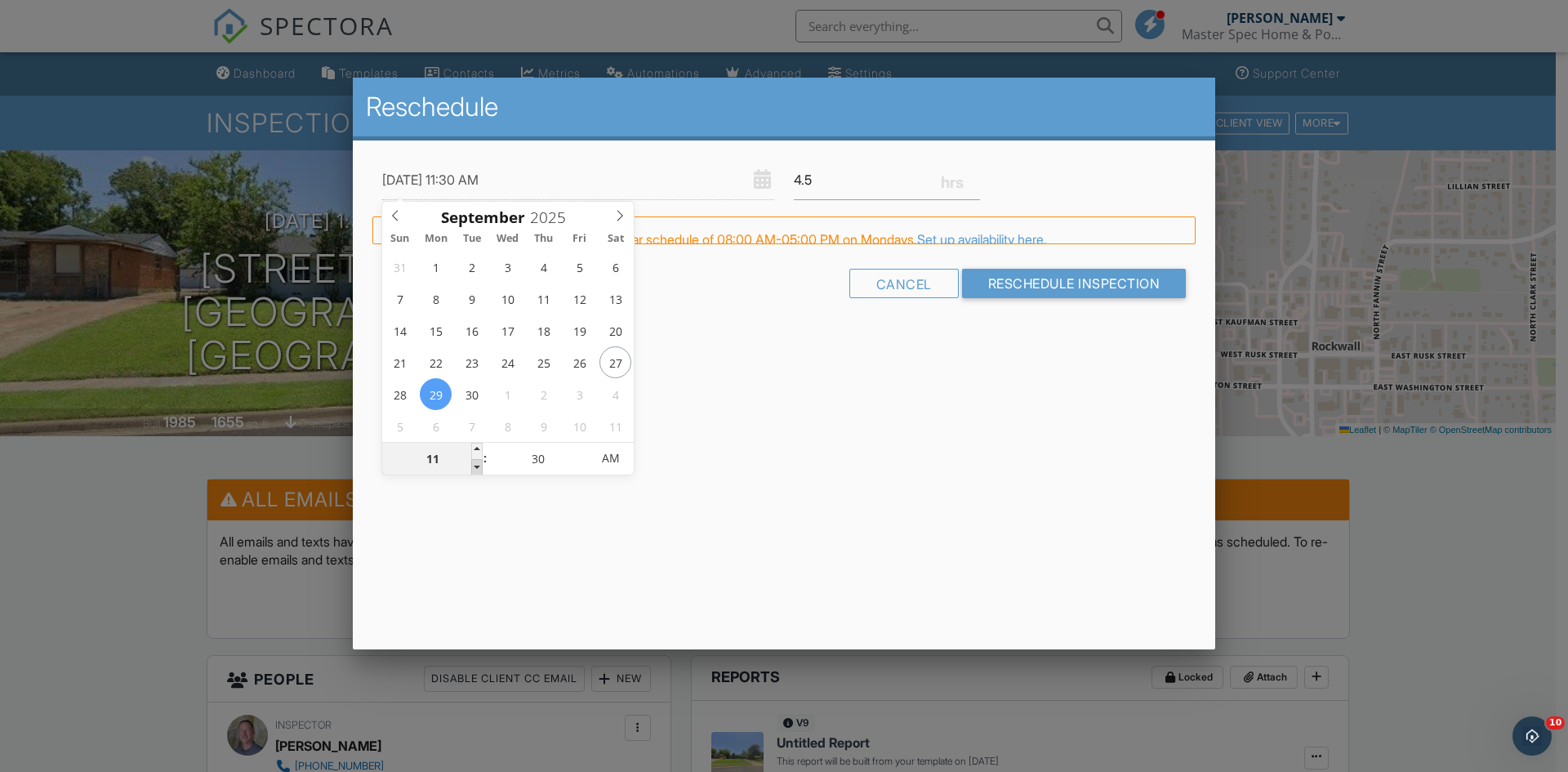
click at [477, 468] on span at bounding box center [477, 468] width 12 height 17
type input "[DATE] 10:30 AM"
type input "10"
click at [477, 468] on span at bounding box center [477, 468] width 12 height 17
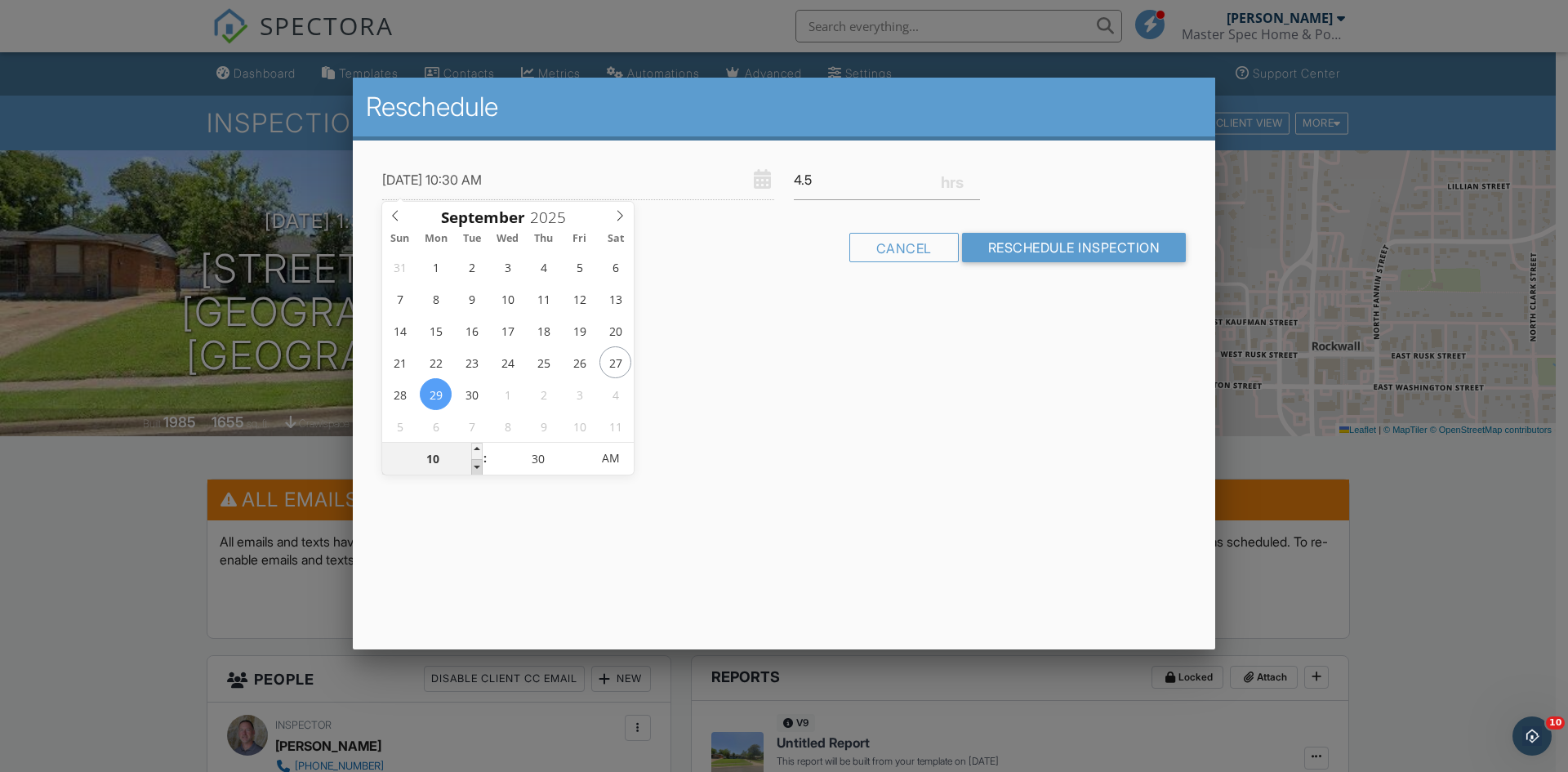
type input "[DATE] 9:30 AM"
type input "09"
click at [477, 468] on span at bounding box center [477, 468] width 12 height 17
type input "[DATE] 8:30 AM"
type input "08"
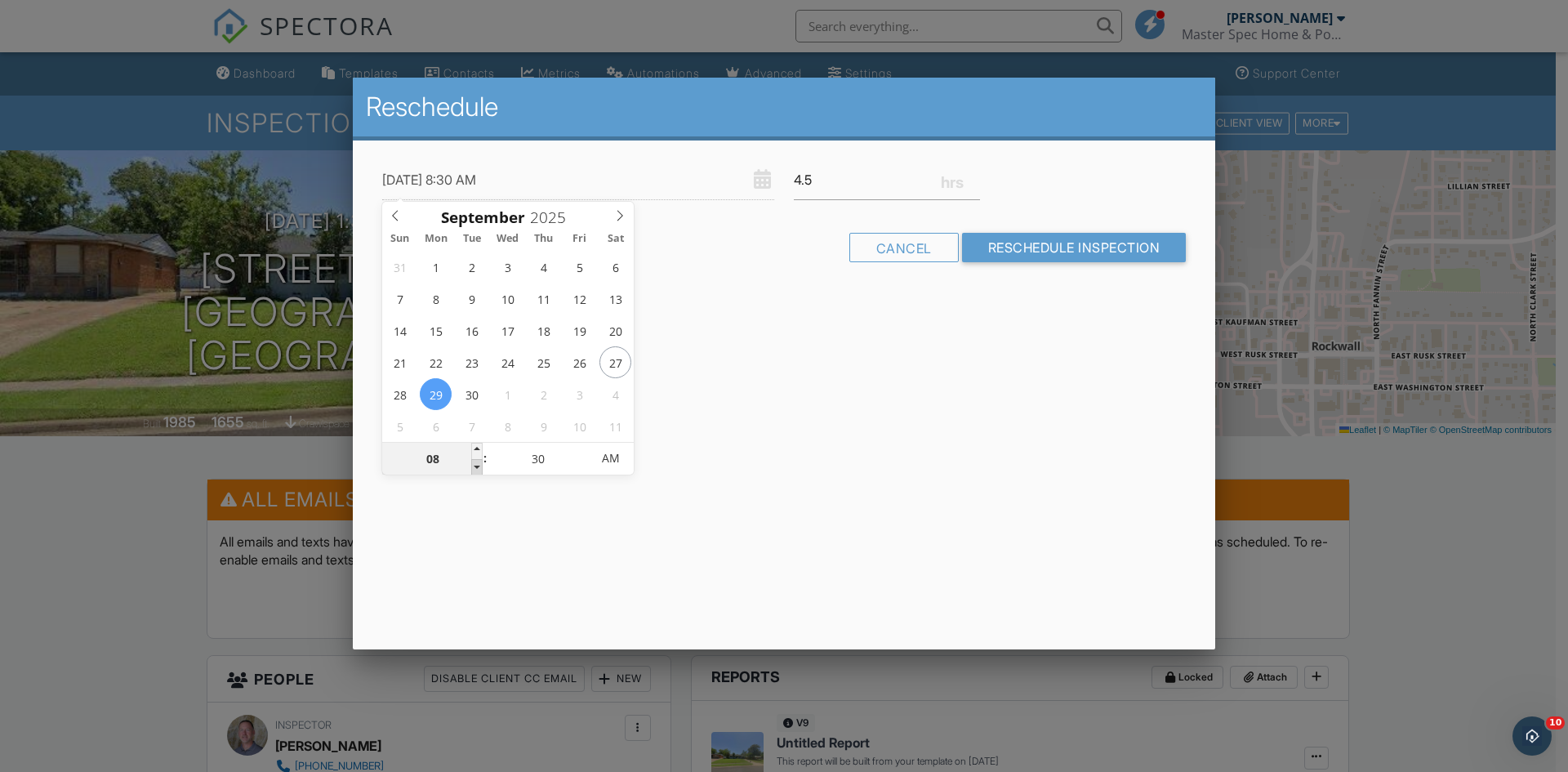
click at [477, 468] on span at bounding box center [477, 468] width 12 height 17
type input "[DATE] 9:30 AM"
type input "09"
click at [476, 447] on span at bounding box center [477, 451] width 12 height 17
type input "[DATE] 9:25 AM"
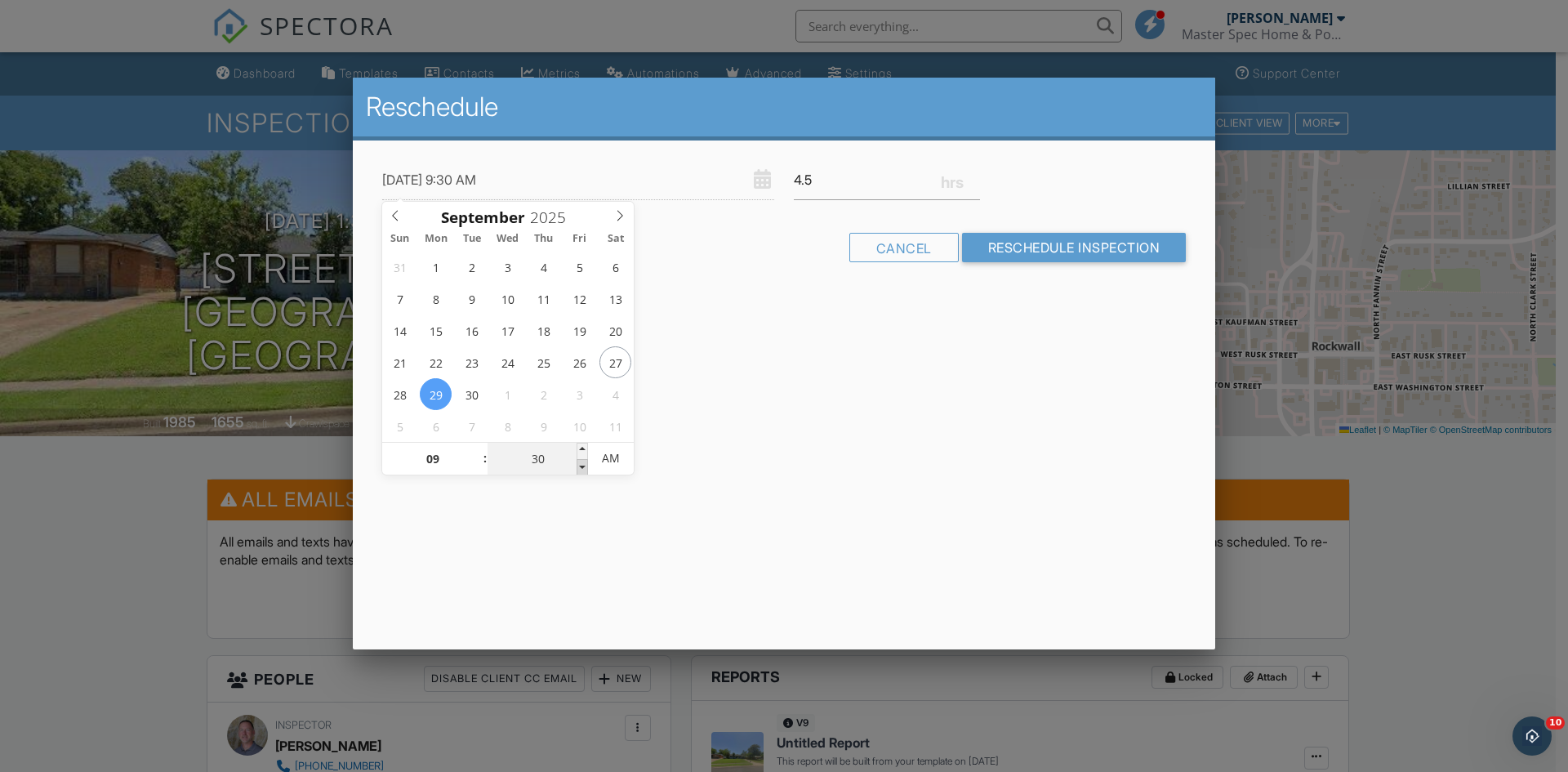
type input "25"
click at [583, 474] on span at bounding box center [582, 468] width 12 height 17
type input "[DATE] 9:20 AM"
type input "20"
click at [583, 474] on span at bounding box center [582, 468] width 12 height 17
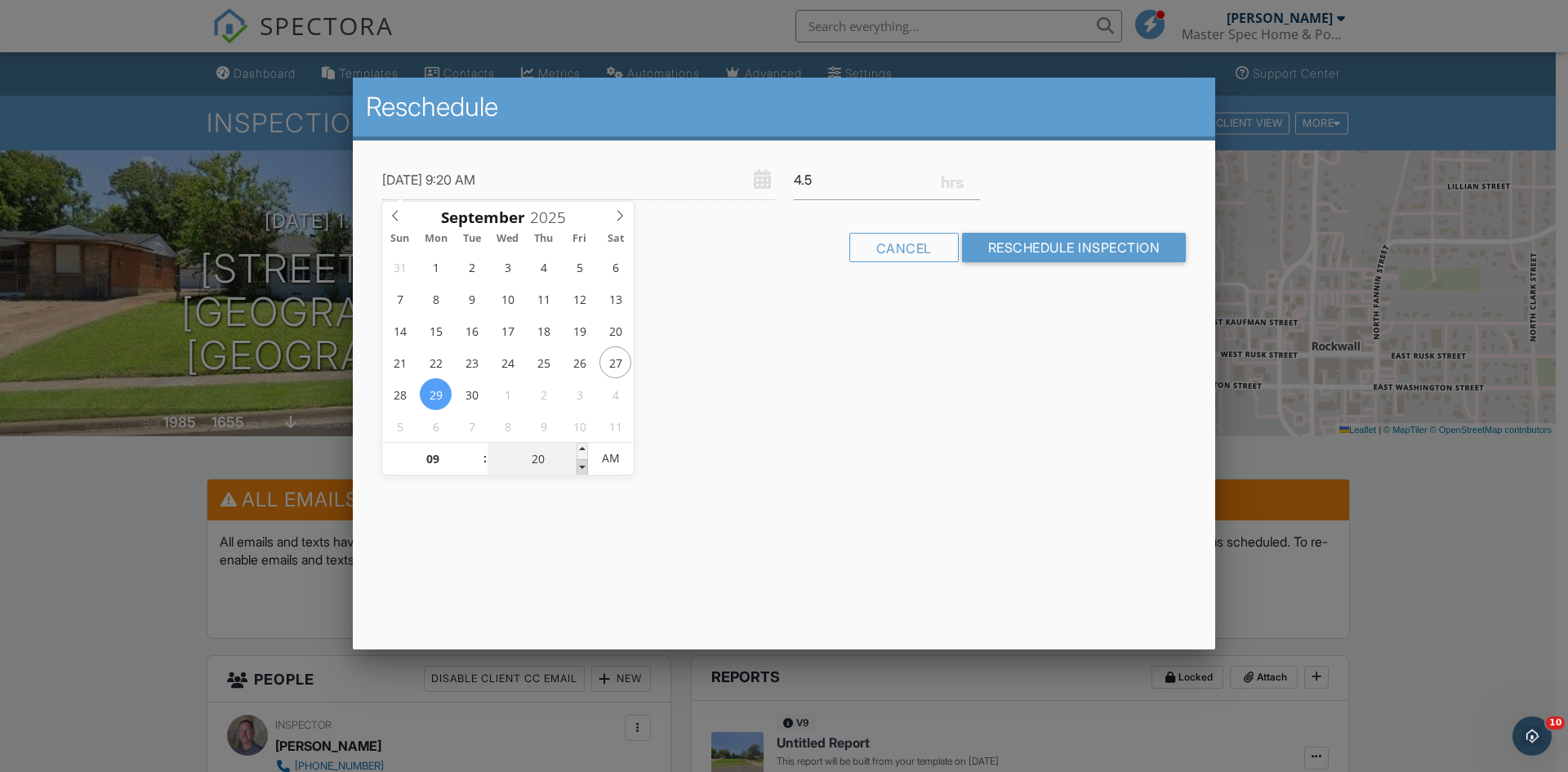
type input "[DATE] 9:15 AM"
type input "15"
click at [583, 474] on span at bounding box center [582, 468] width 12 height 17
type input "[DATE] 9:10 AM"
type input "10"
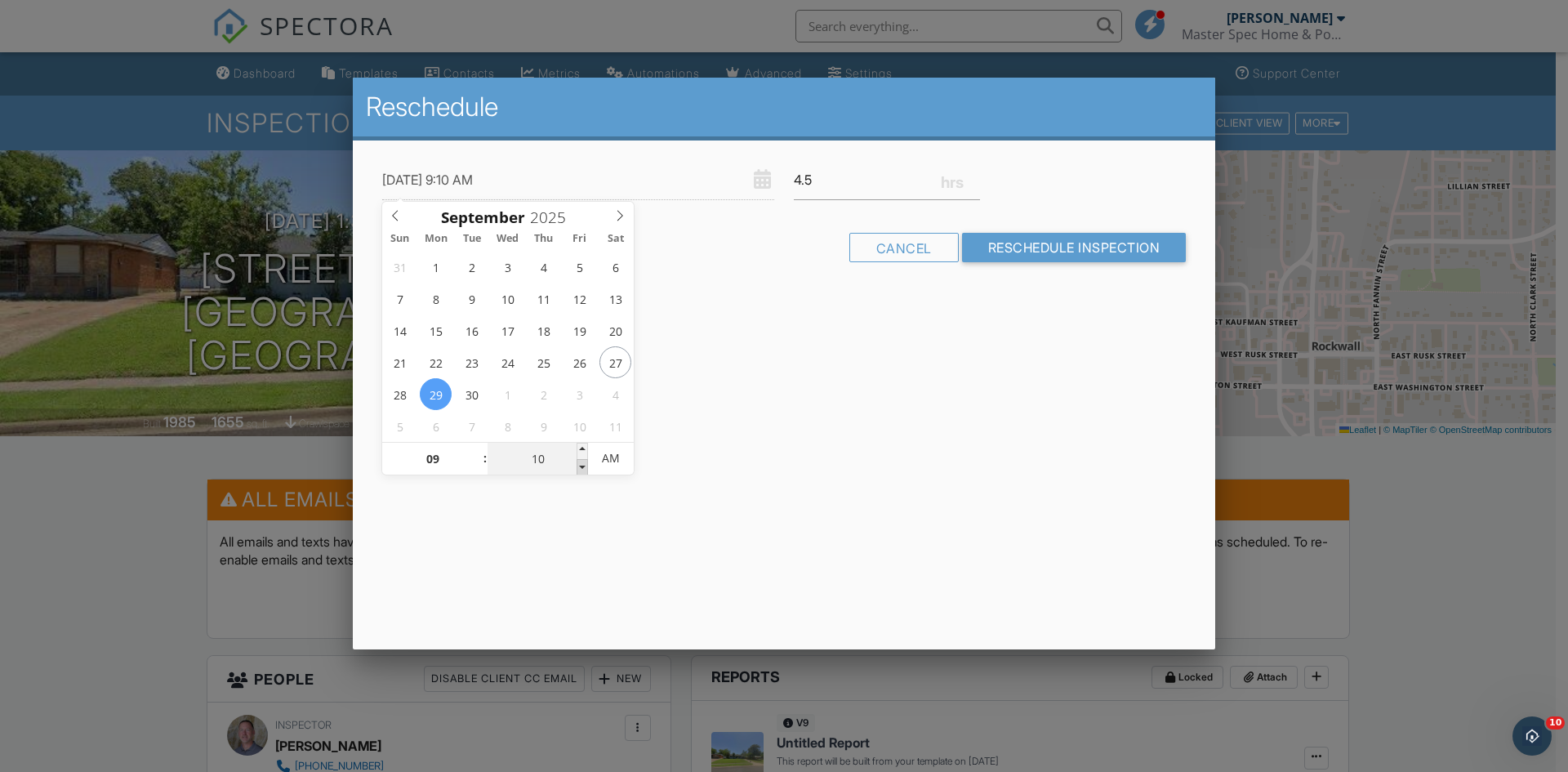
click at [583, 474] on span at bounding box center [582, 468] width 12 height 17
type input "[DATE] 9:05 AM"
type input "05"
click at [583, 474] on span at bounding box center [582, 468] width 12 height 17
type input "[DATE] 9:00 AM"
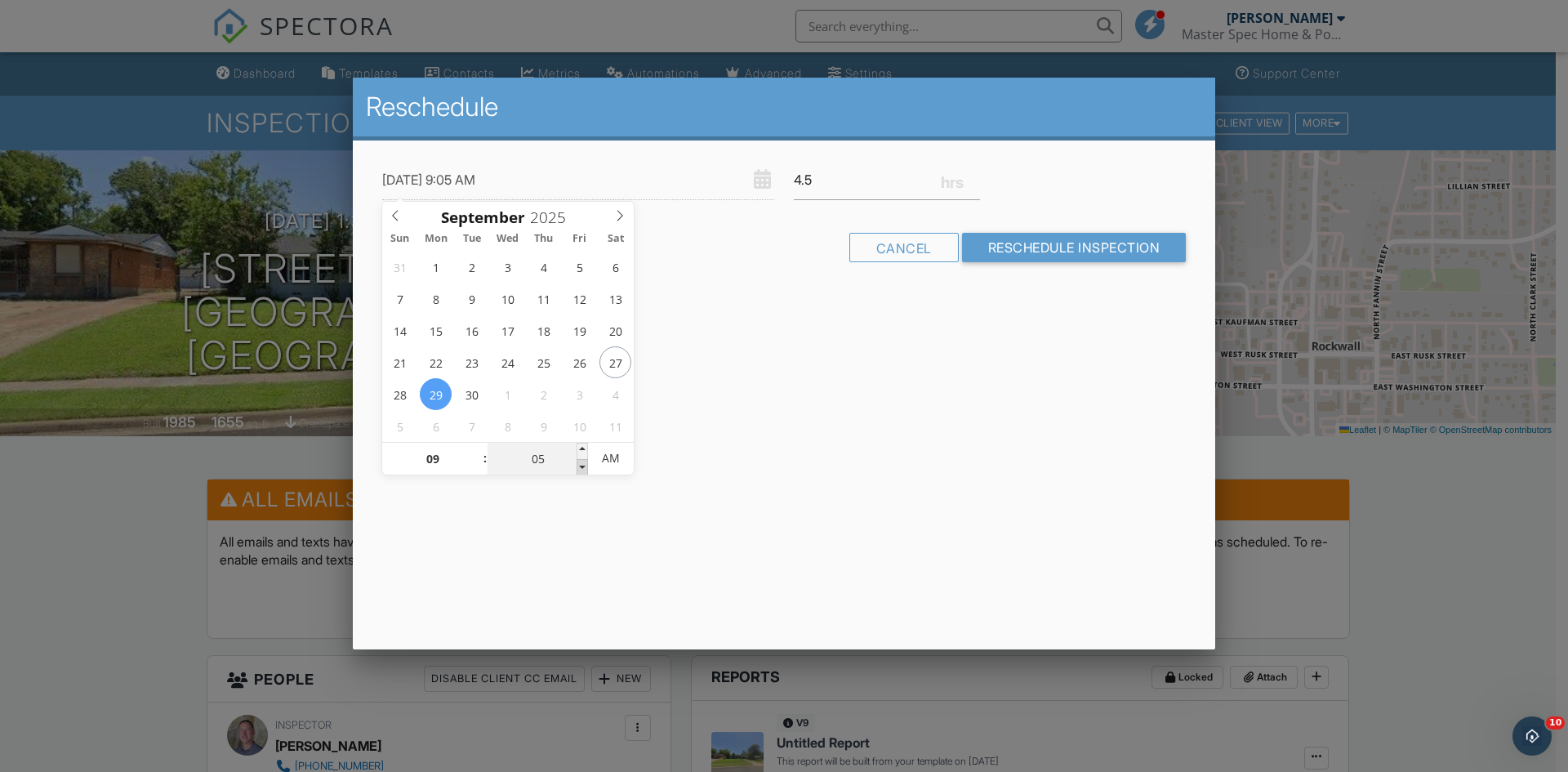
type input "00"
click at [583, 474] on span at bounding box center [582, 468] width 12 height 17
click at [1045, 253] on input "Reschedule Inspection" at bounding box center [1074, 247] width 224 height 29
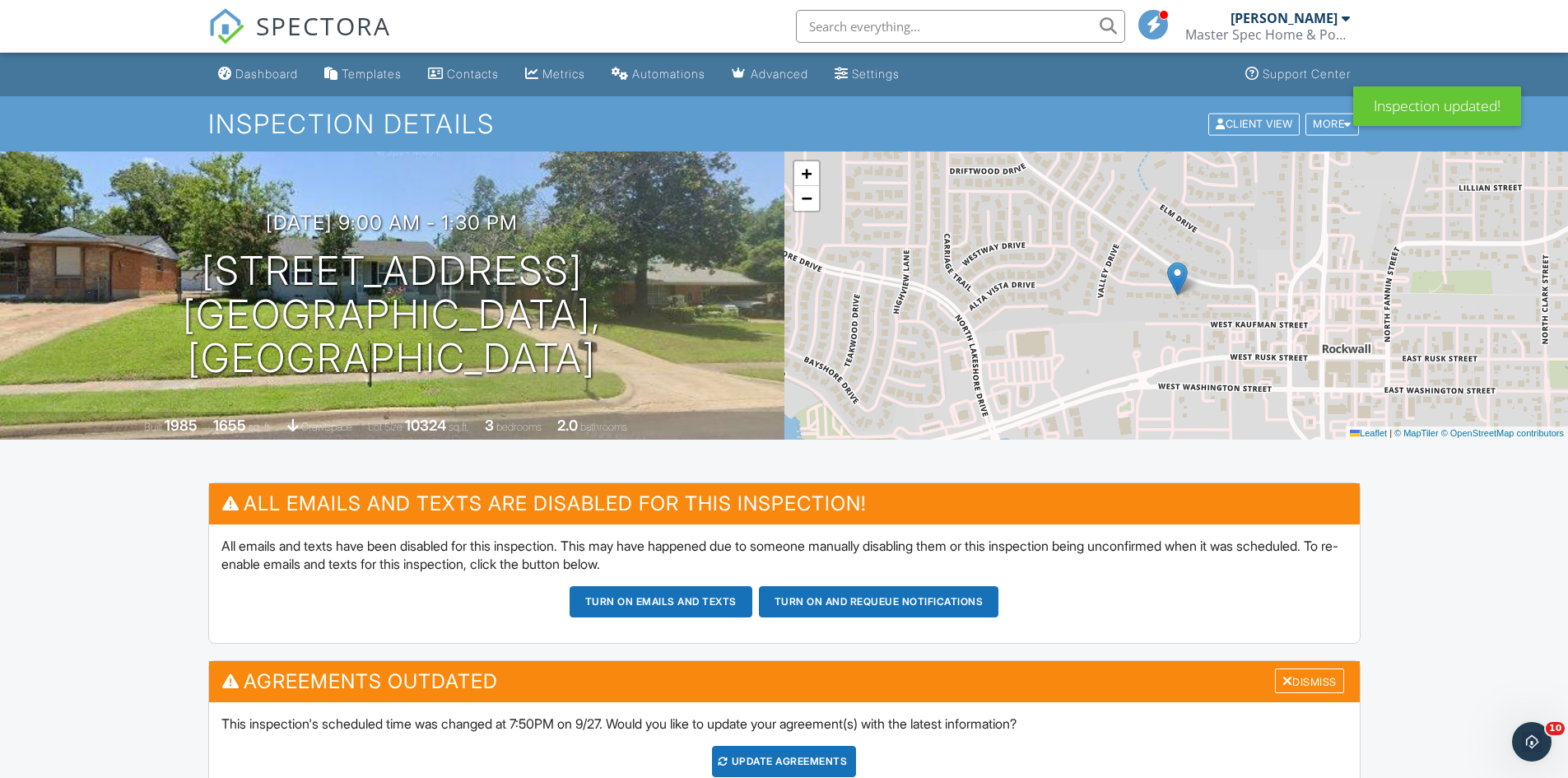
drag, startPoint x: 831, startPoint y: 763, endPoint x: 831, endPoint y: 755, distance: 8.0
click at [831, 763] on div "Update Agreements" at bounding box center [784, 761] width 144 height 31
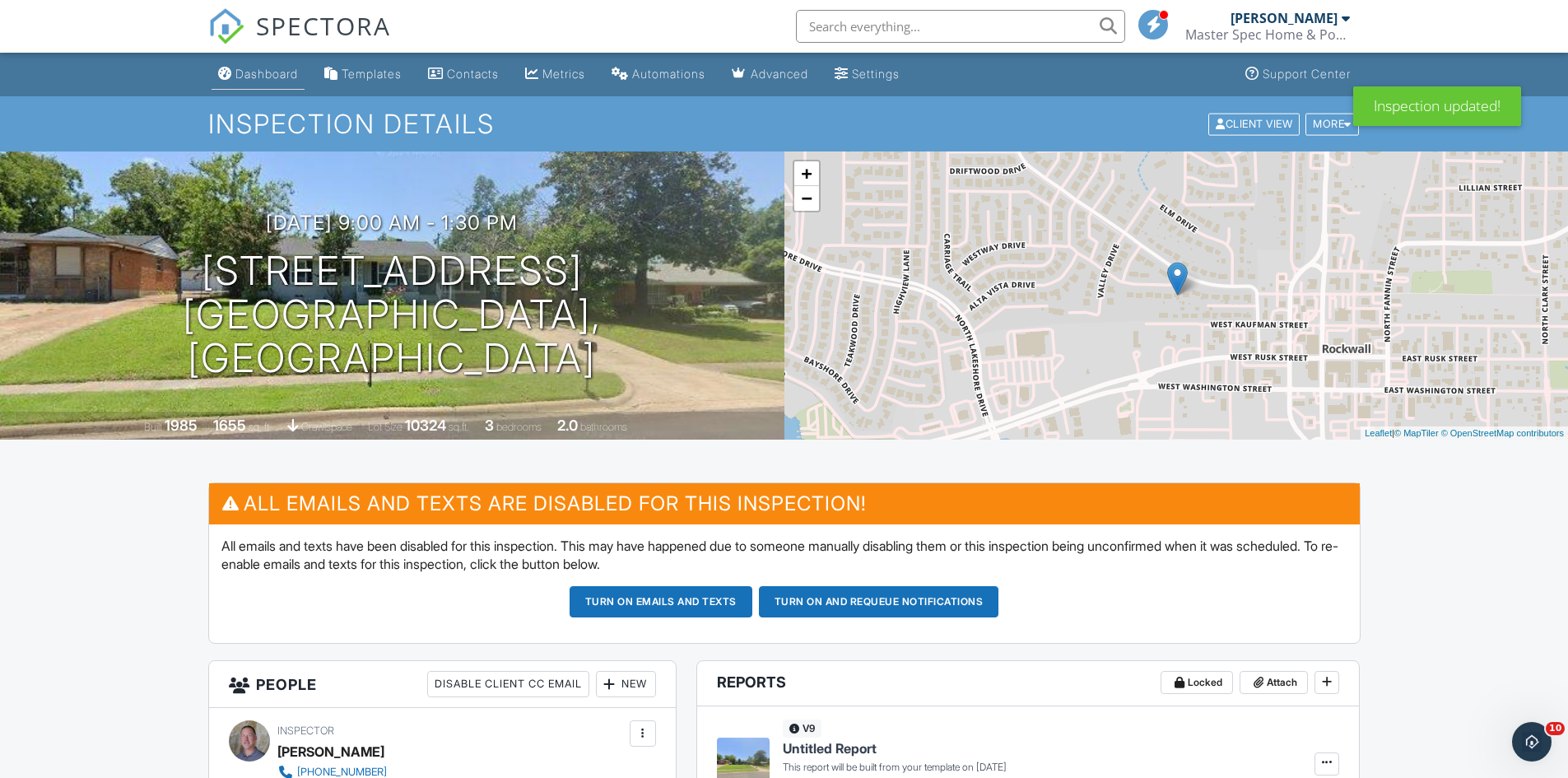
click at [269, 74] on div "Dashboard" at bounding box center [267, 74] width 63 height 14
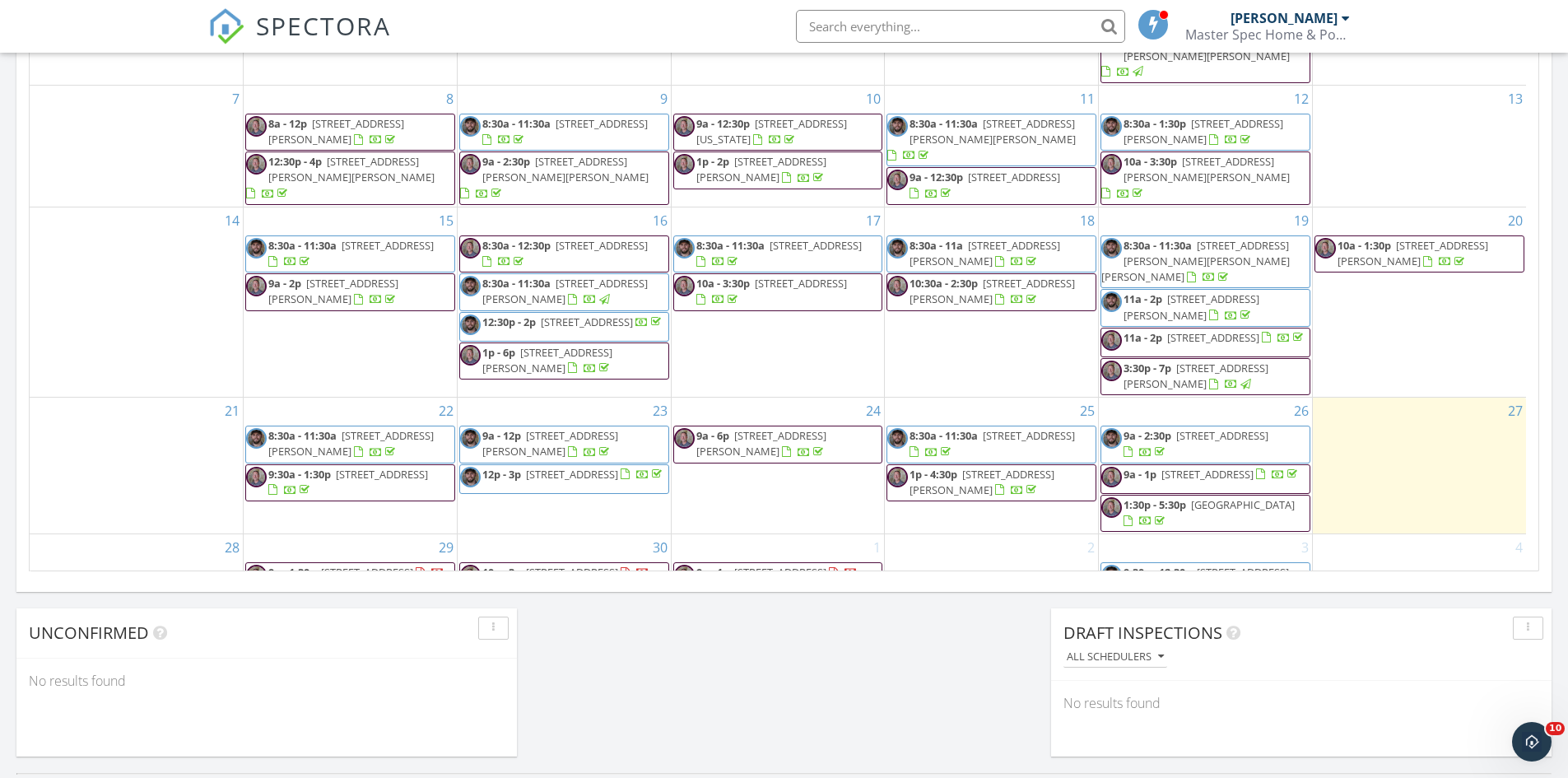
scroll to position [36, 0]
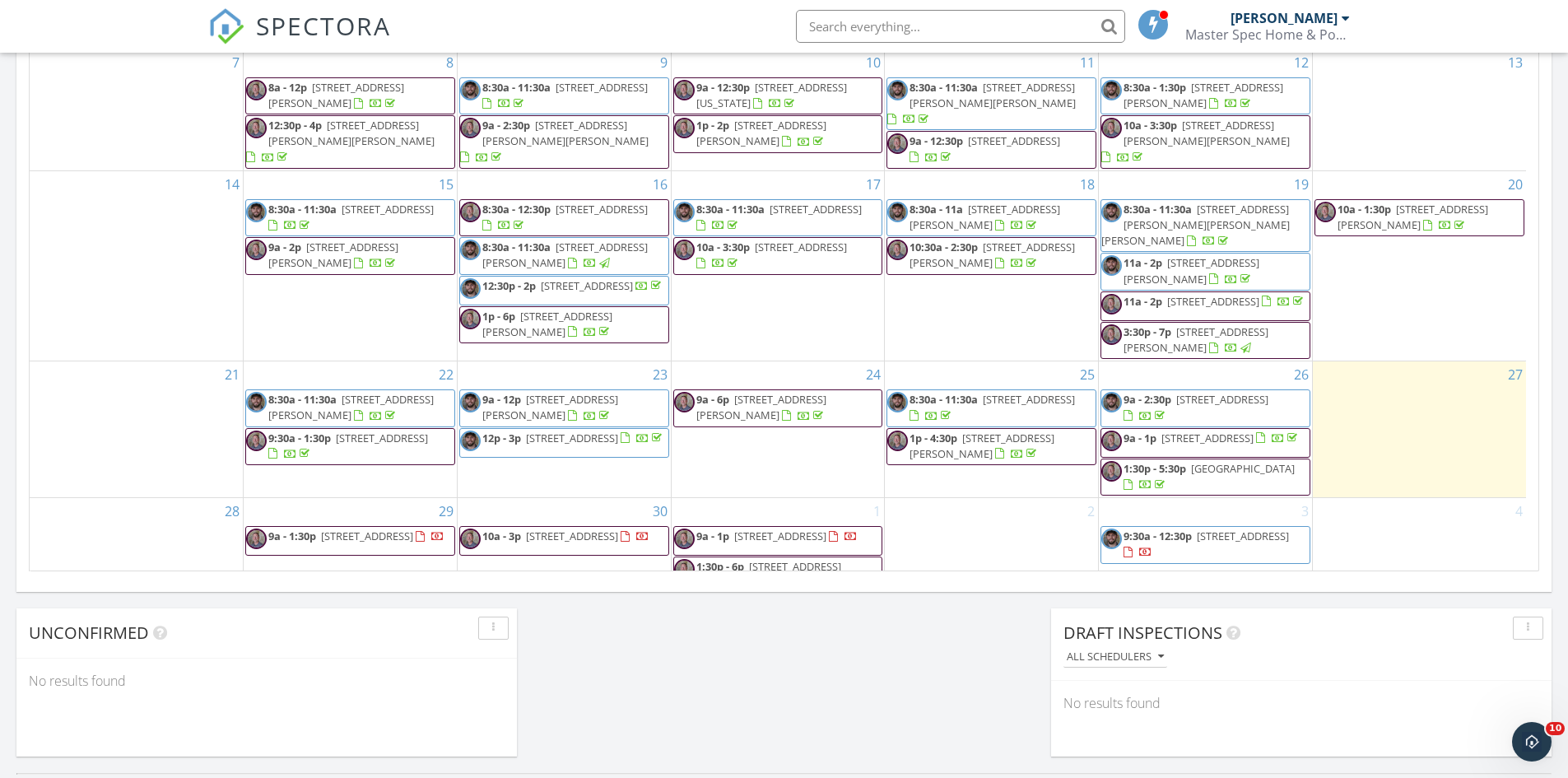
click at [526, 529] on span "[STREET_ADDRESS]" at bounding box center [572, 537] width 92 height 15
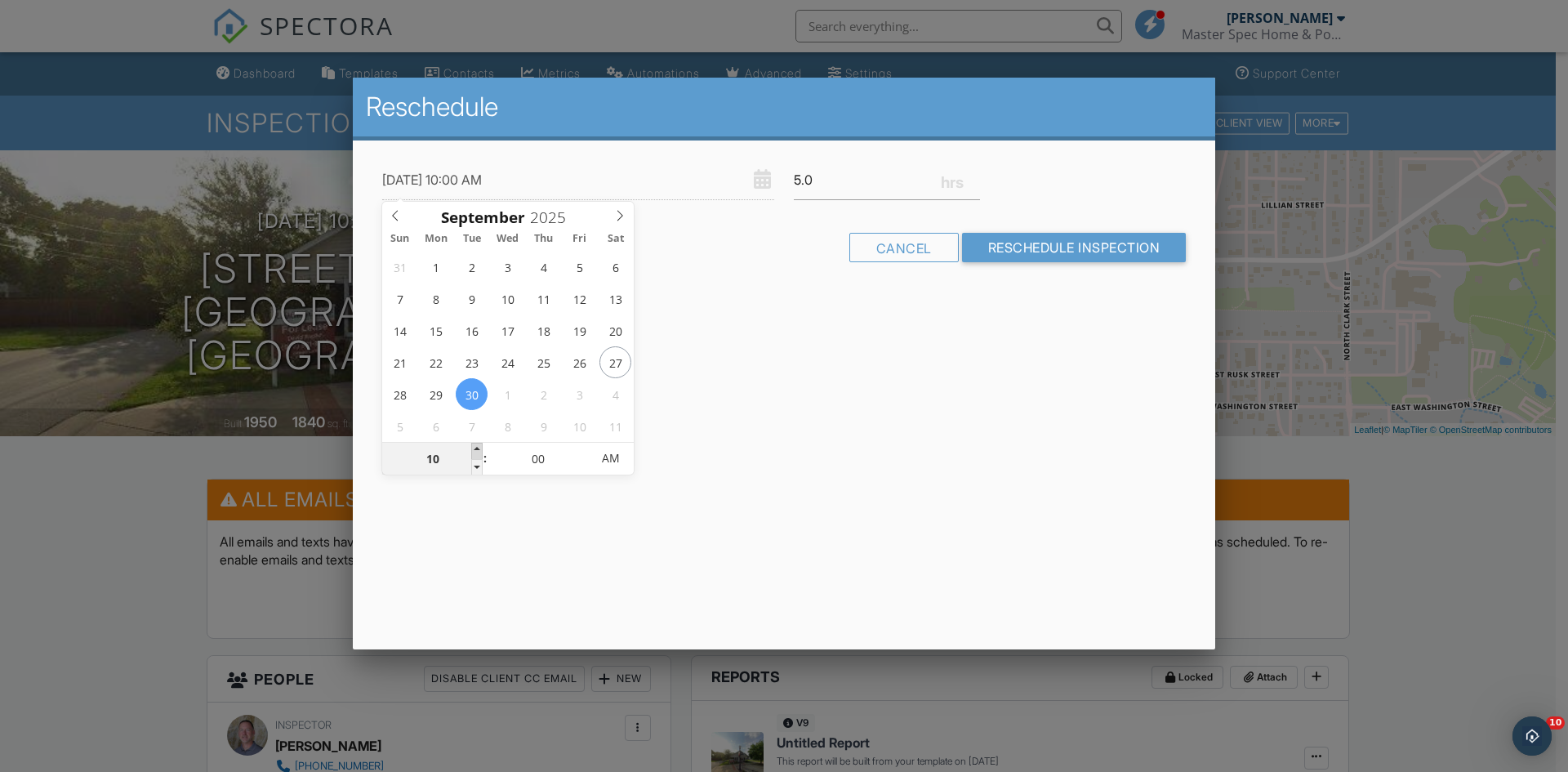
type input "[DATE] 11:00 AM"
type input "11"
click at [474, 448] on span at bounding box center [477, 451] width 12 height 17
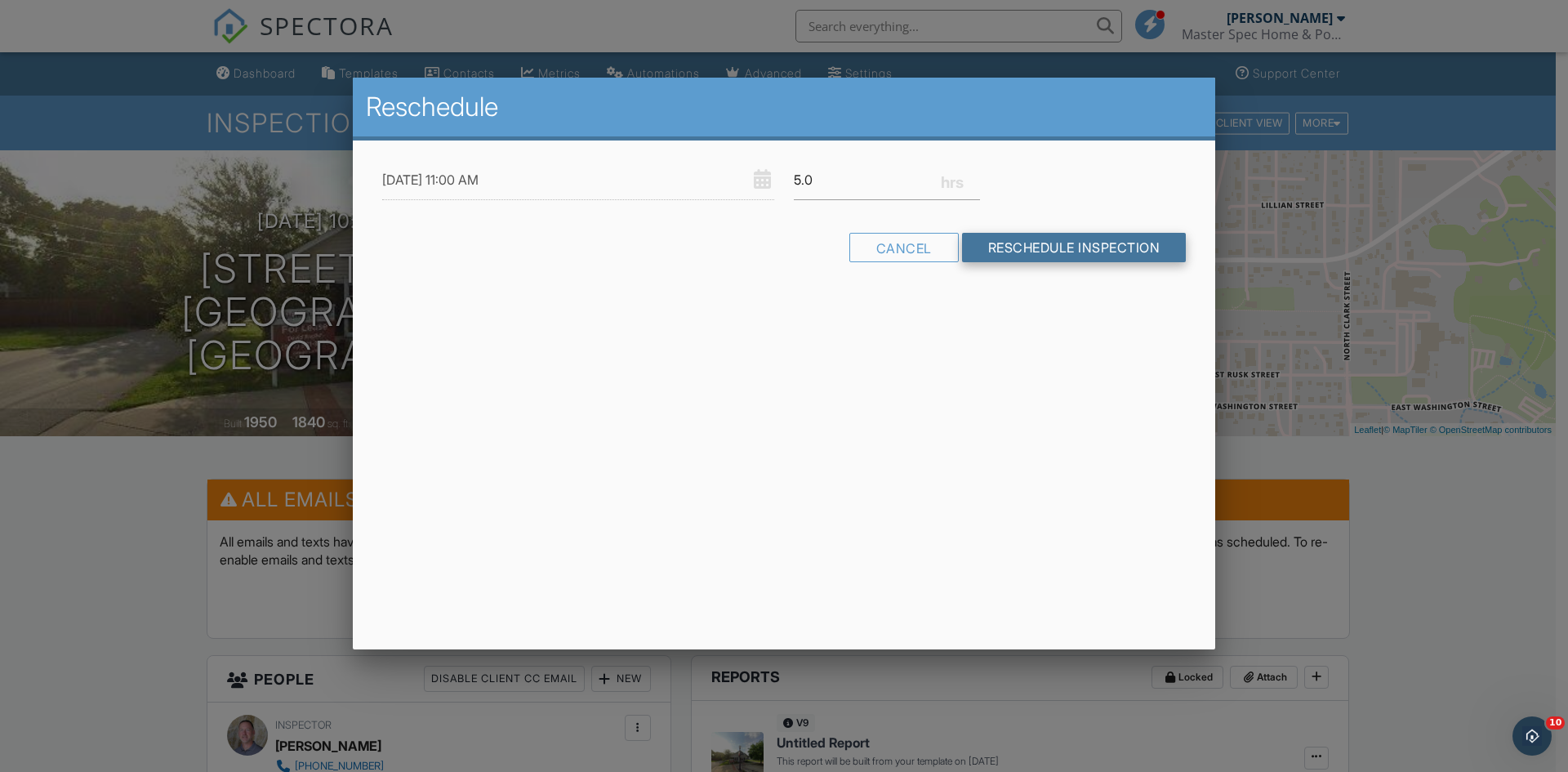
click at [1016, 245] on input "Reschedule Inspection" at bounding box center [1074, 247] width 224 height 29
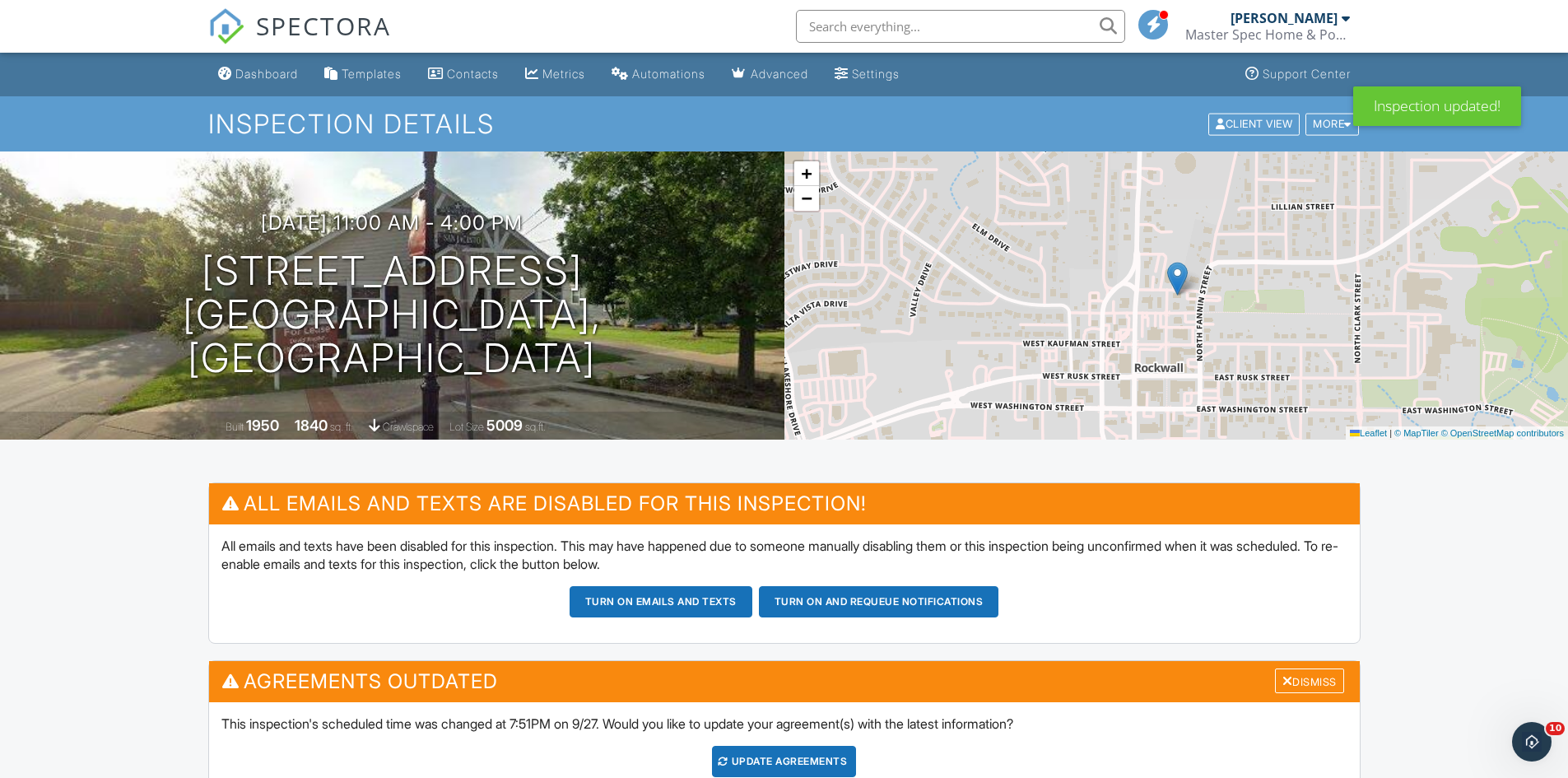
click at [812, 761] on div "Update Agreements" at bounding box center [784, 761] width 144 height 31
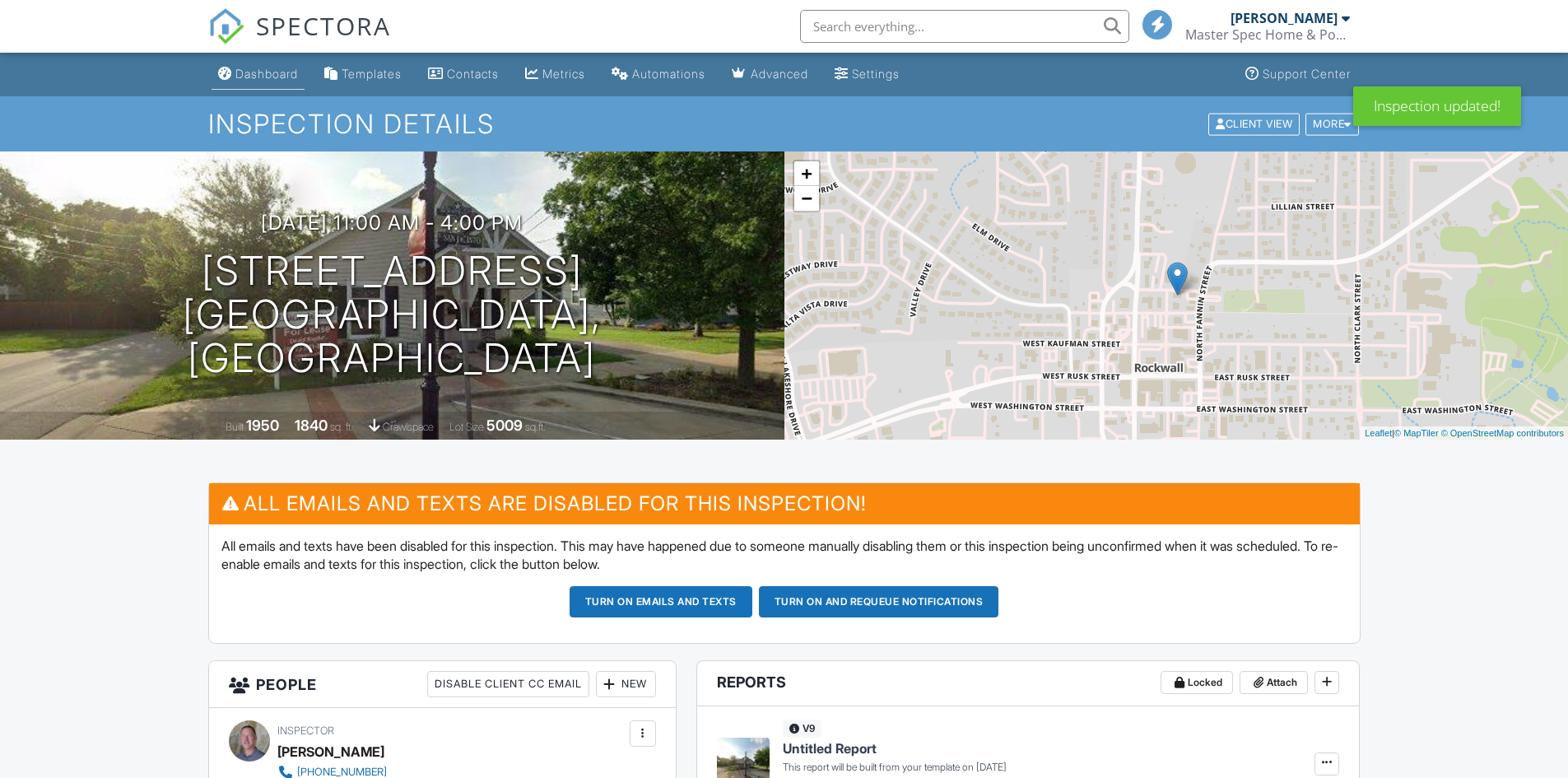
click at [256, 71] on div "Dashboard" at bounding box center [267, 74] width 63 height 14
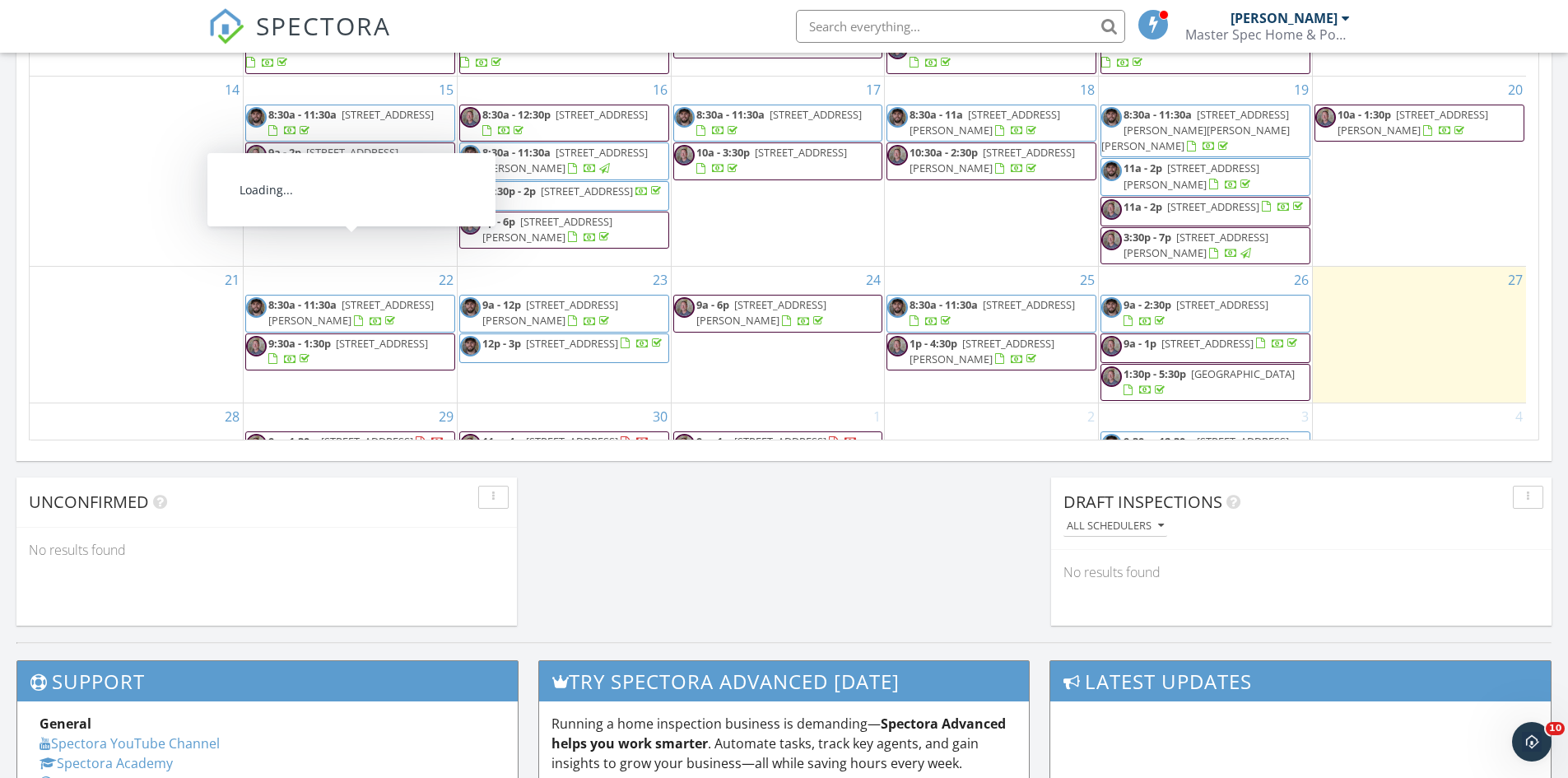
scroll to position [36, 0]
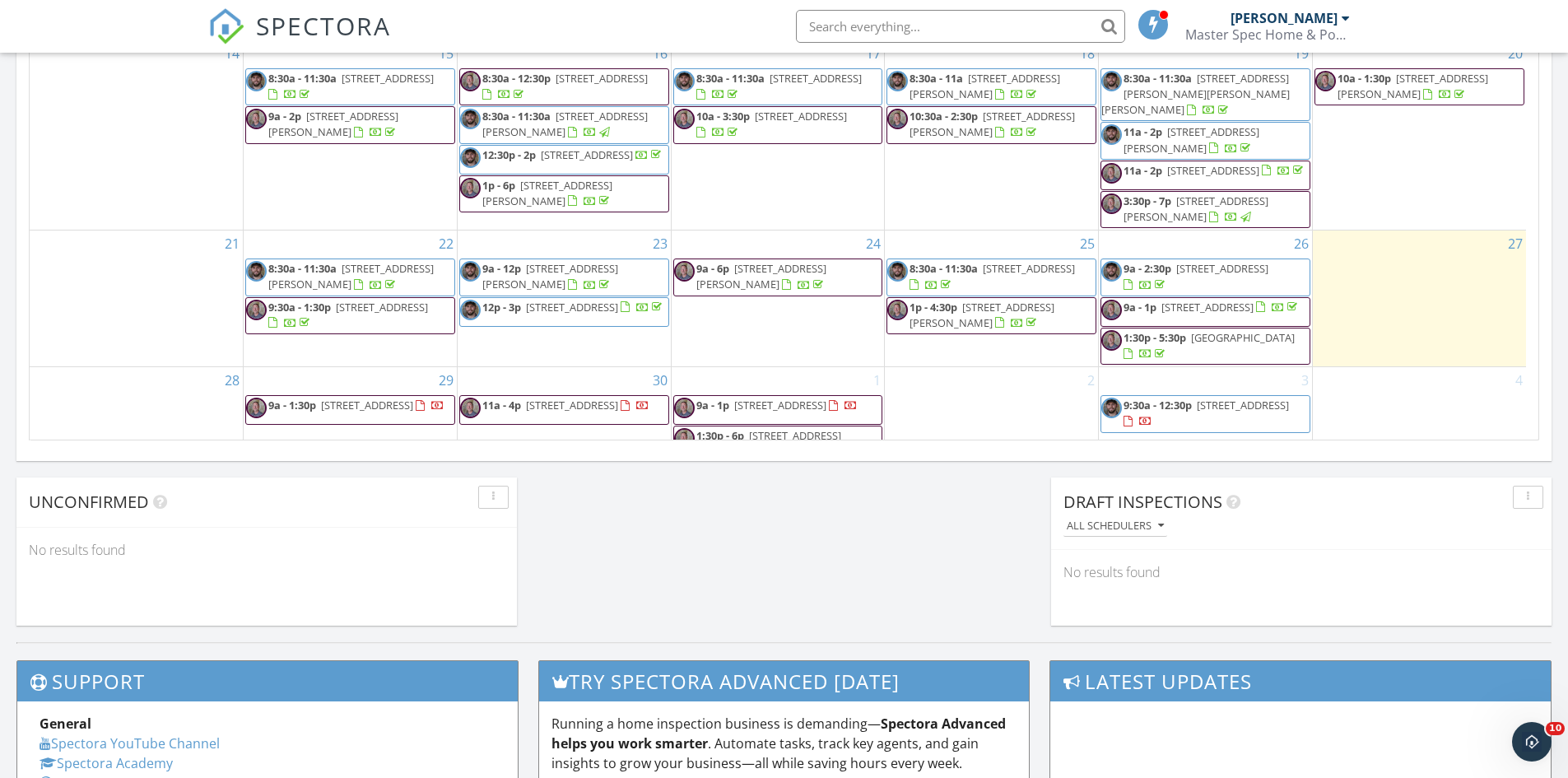
click at [393, 397] on span "[STREET_ADDRESS]" at bounding box center [367, 405] width 92 height 15
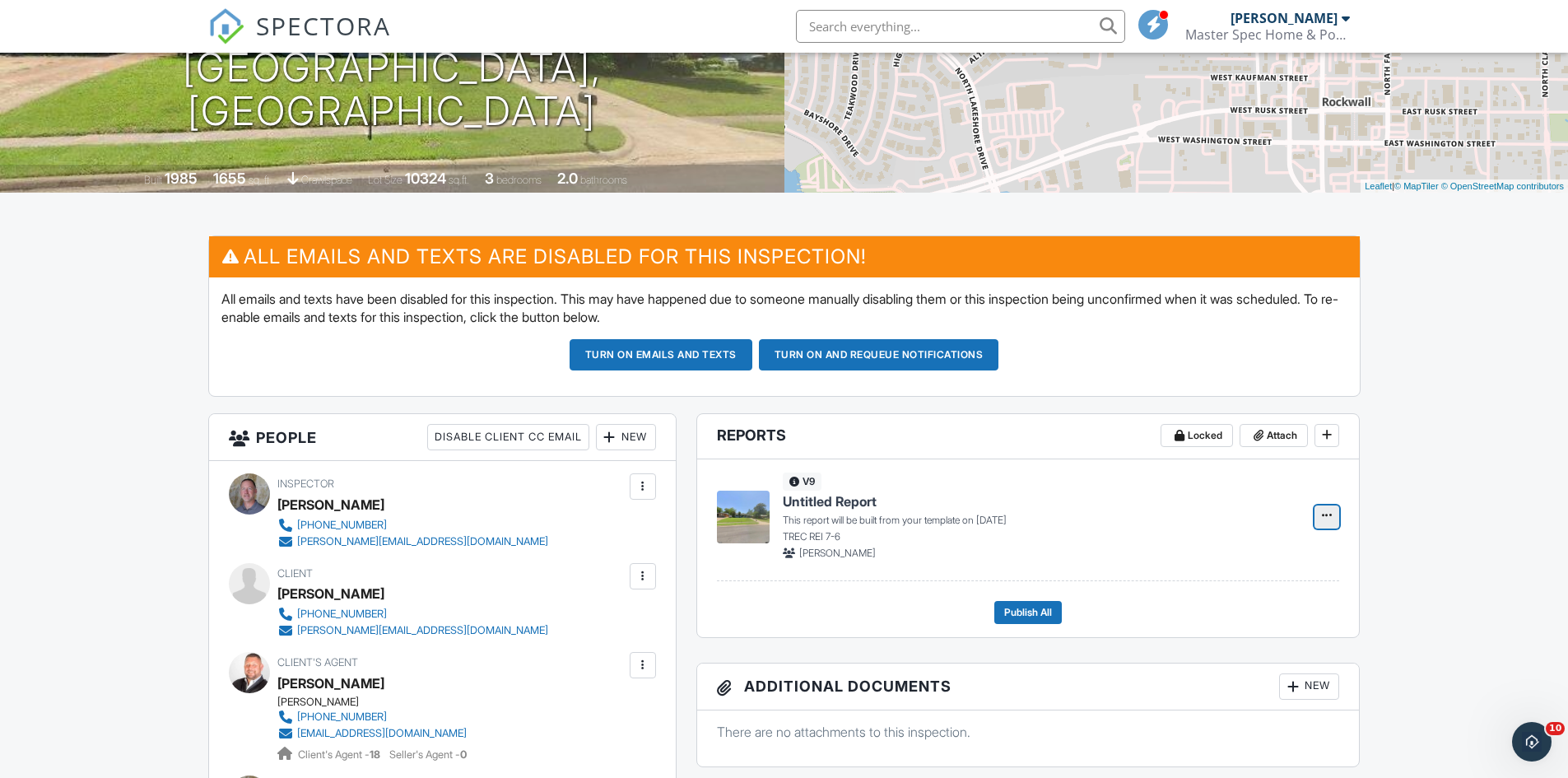
click at [1329, 521] on icon at bounding box center [1327, 516] width 10 height 12
click at [1244, 556] on input "Build Now" at bounding box center [1245, 561] width 168 height 37
click at [1291, 509] on link "Edit" at bounding box center [1275, 517] width 66 height 23
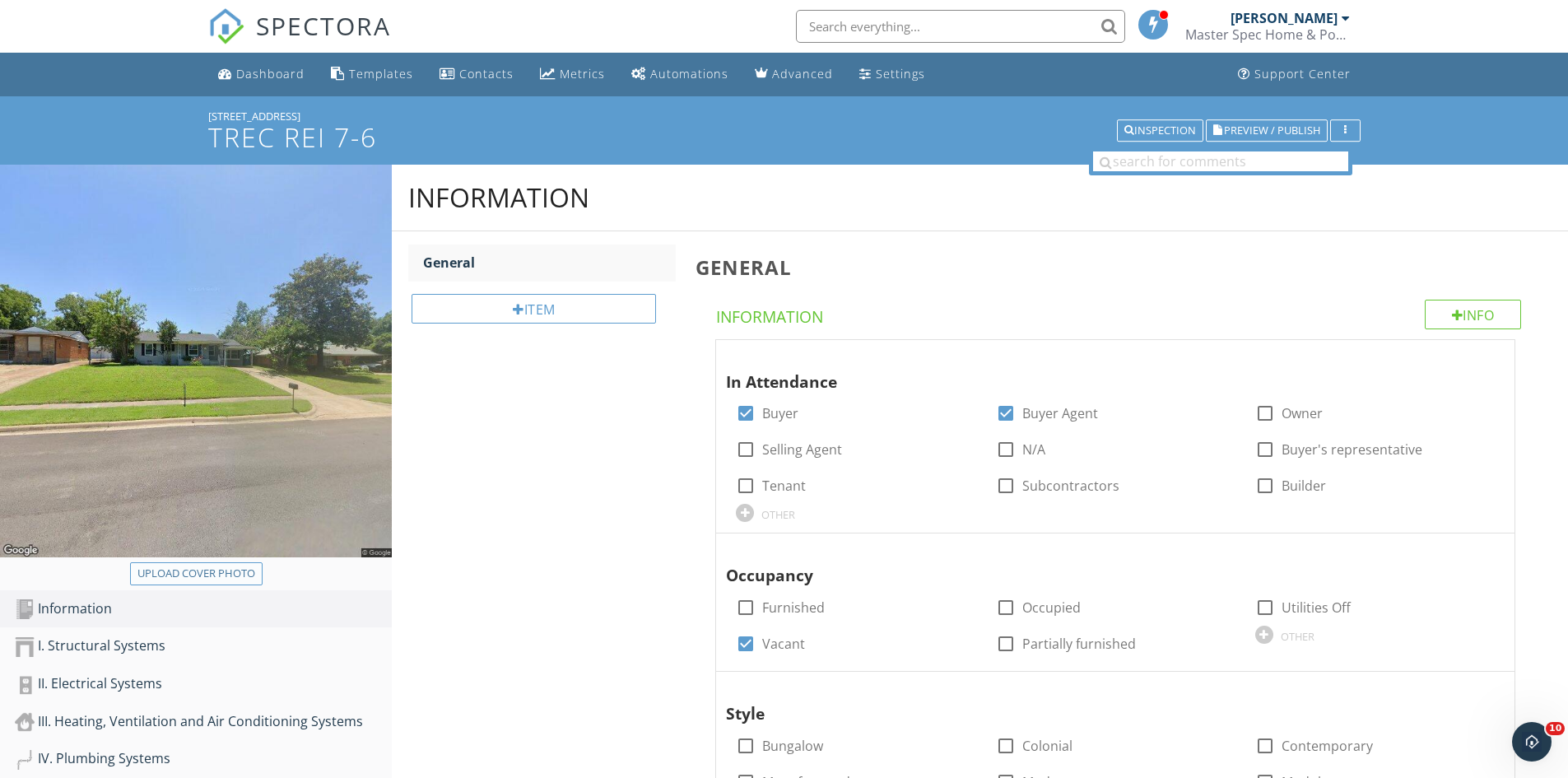
click at [256, 565] on button "Upload cover photo" at bounding box center [196, 574] width 132 height 23
type input "C:\fakepath\81e6d5a547828930480df306b0132f01-uncropped_scaled_within_1536_1152.…"
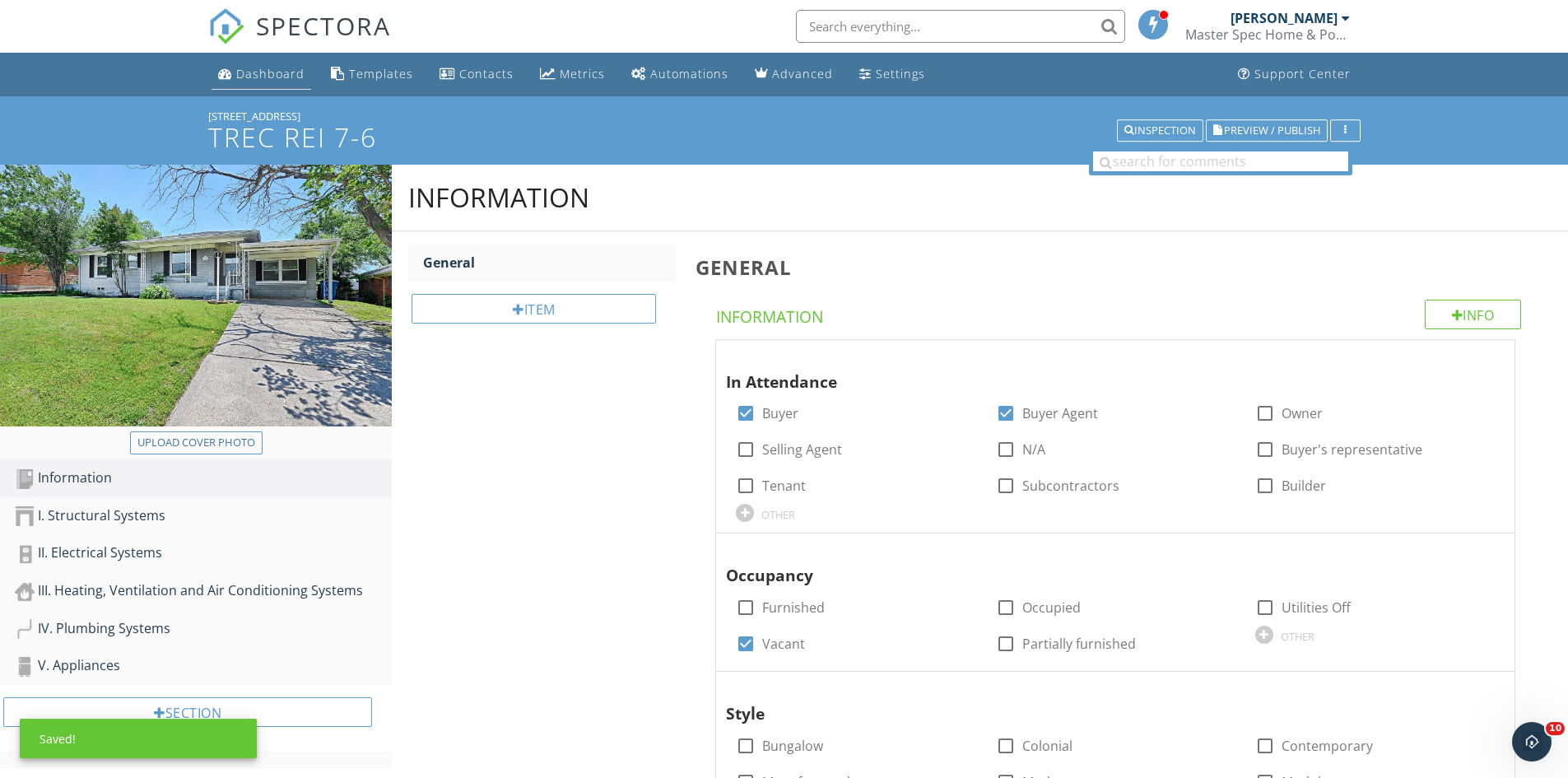
click at [279, 74] on div "Dashboard" at bounding box center [271, 74] width 69 height 16
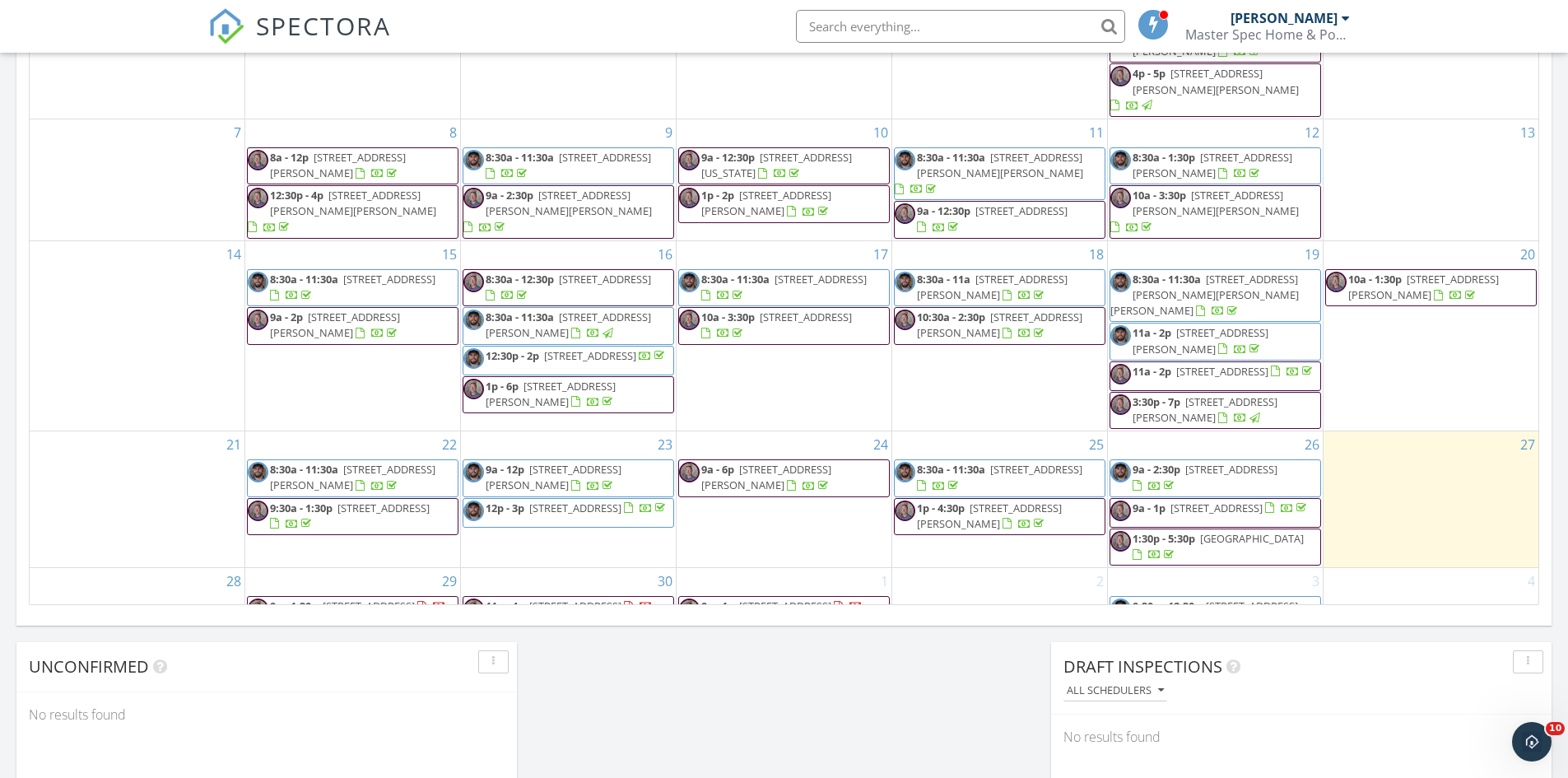
scroll to position [36, 0]
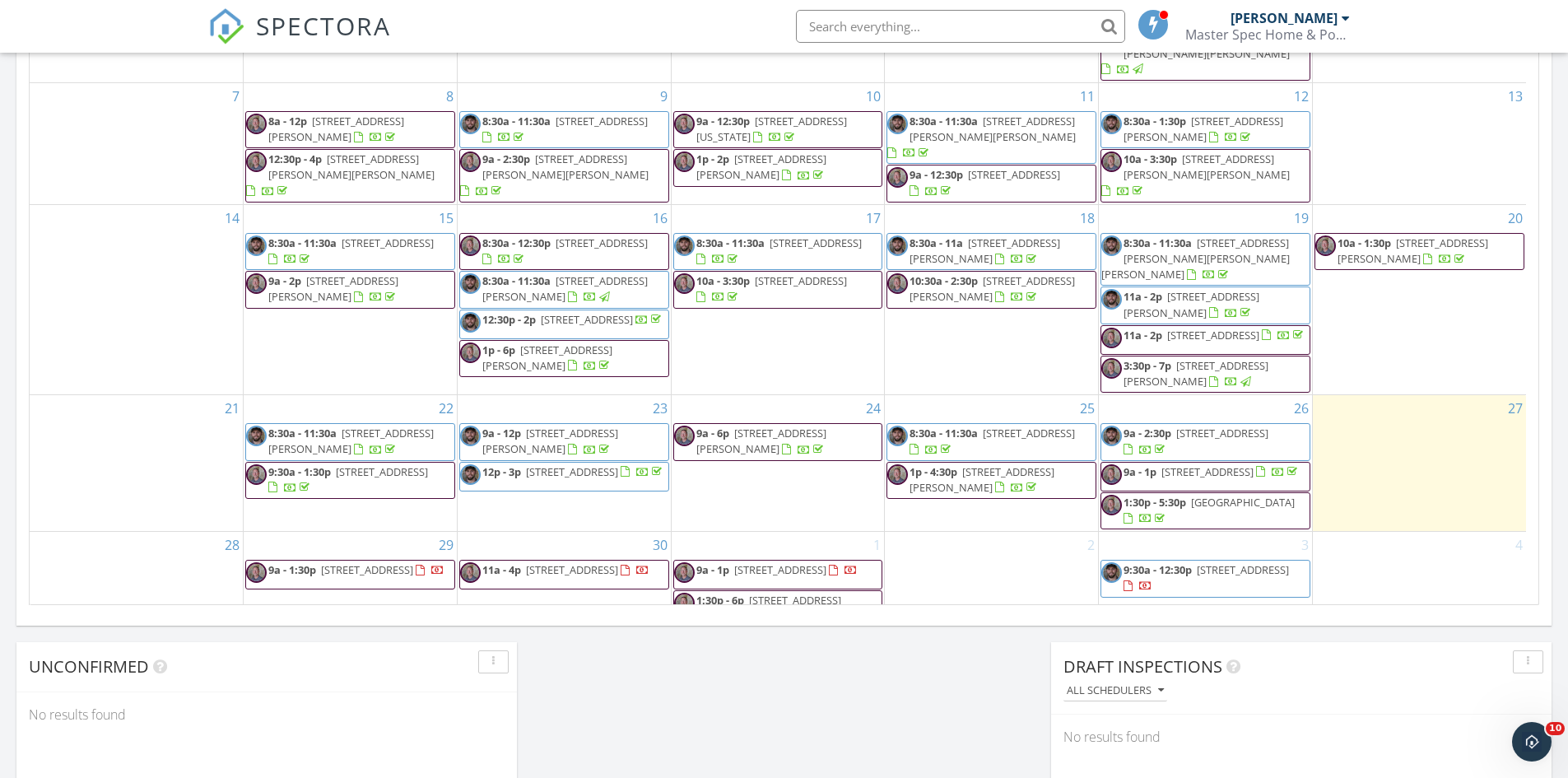
click at [400, 563] on span "[STREET_ADDRESS]" at bounding box center [367, 570] width 92 height 15
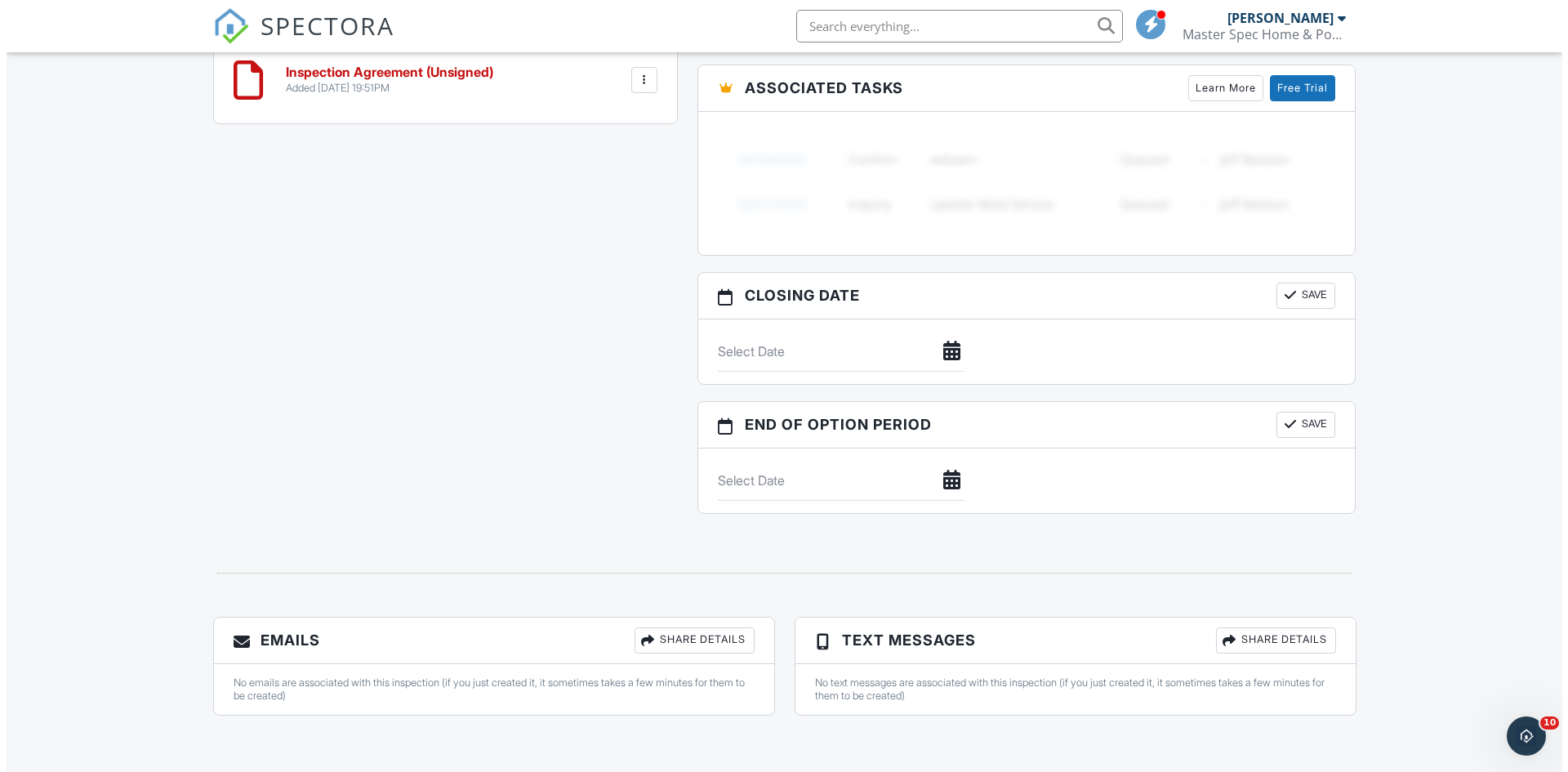
scroll to position [1490, 0]
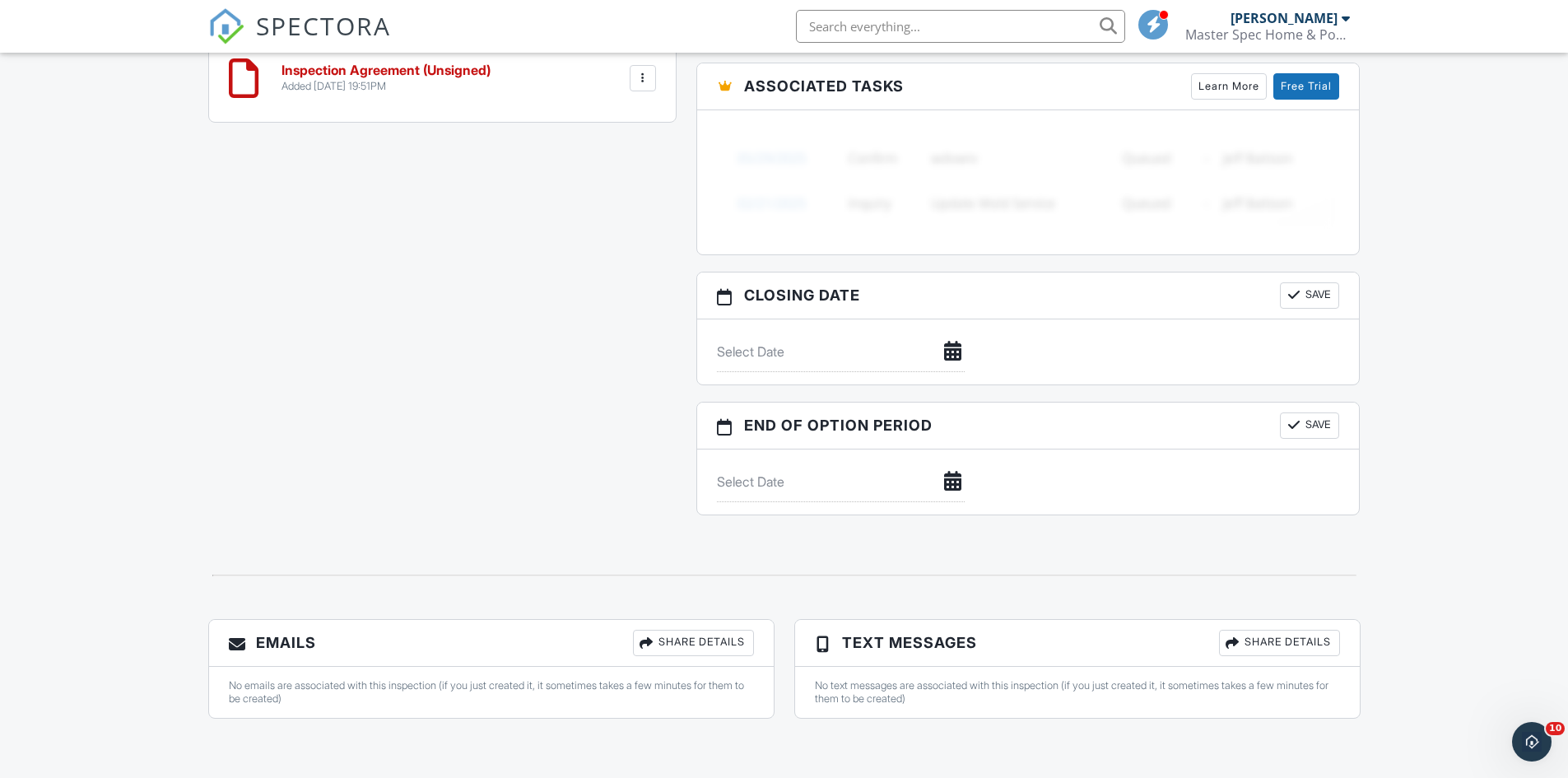
click at [684, 632] on div "Share Details" at bounding box center [693, 642] width 121 height 26
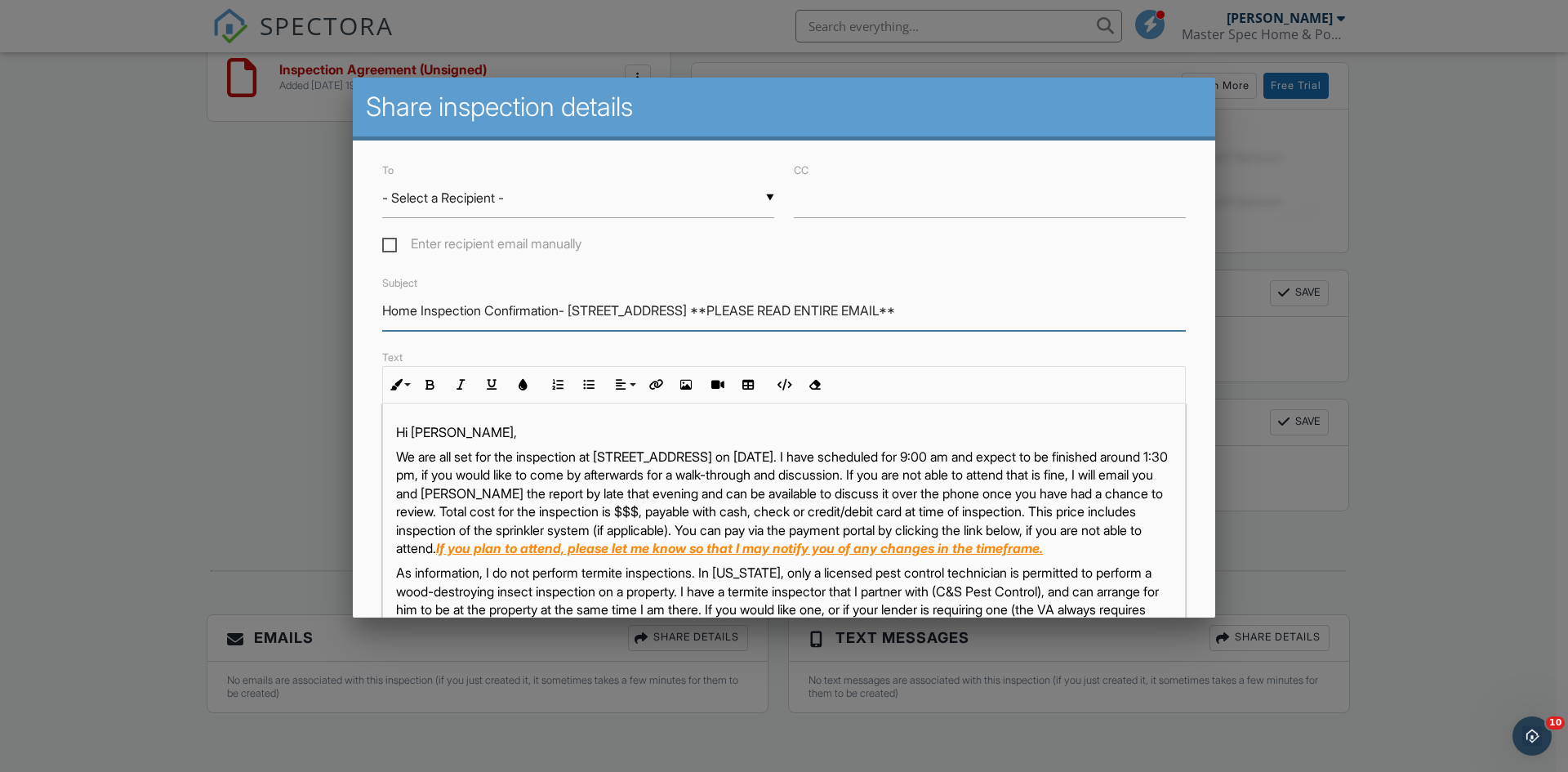
click at [570, 314] on input "Home Inspection Confirmation- [STREET_ADDRESS] **PLEASE READ ENTIRE EMAIL**" at bounding box center [784, 311] width 803 height 40
type input "Home Inspection Confirmation - [STREET_ADDRESS] **PLEASE READ ENTIRE EMAIL**"
click at [392, 243] on label "Enter recipient email manually" at bounding box center [482, 246] width 200 height 21
click at [392, 243] on input "Enter recipient email manually" at bounding box center [387, 246] width 11 height 11
checkbox input "true"
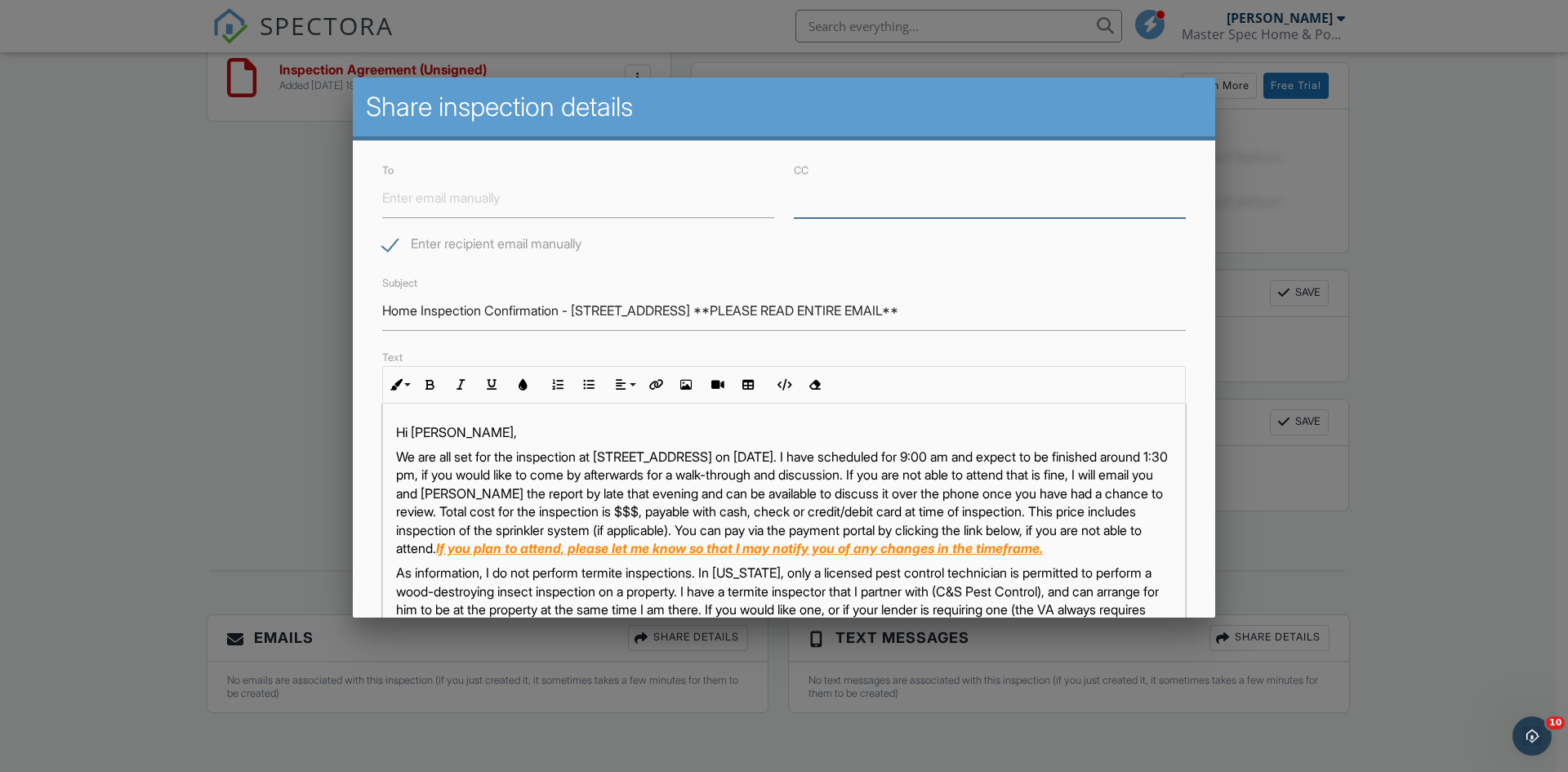
click at [836, 205] on input "CC" at bounding box center [989, 198] width 392 height 40
type input "[EMAIL_ADDRESS][DOMAIN_NAME]"
click at [217, 357] on div at bounding box center [784, 401] width 1568 height 965
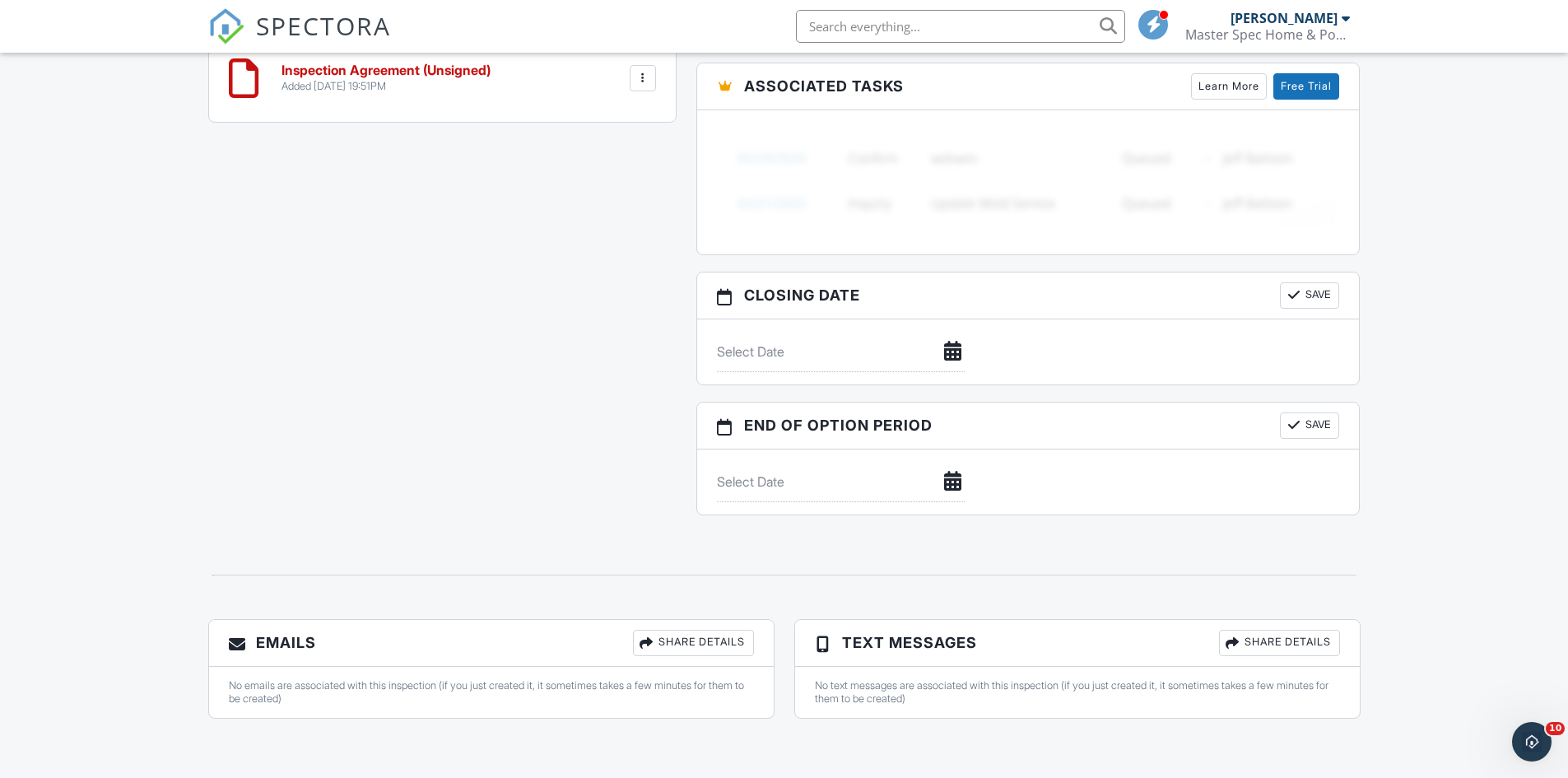
click at [697, 632] on div "Share Details" at bounding box center [693, 642] width 121 height 26
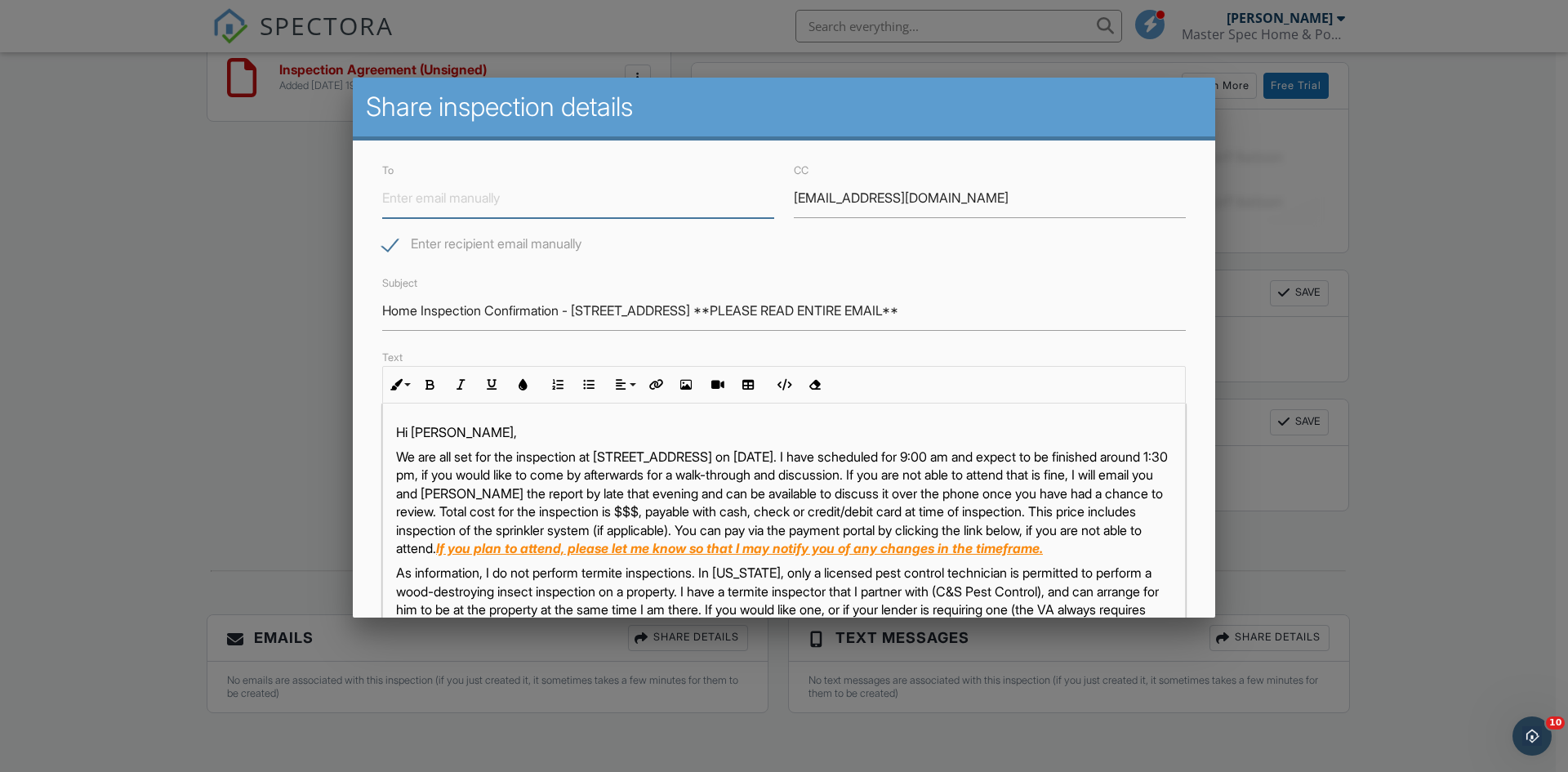
click at [548, 191] on input "To" at bounding box center [578, 198] width 392 height 40
click at [552, 198] on input "To" at bounding box center [578, 198] width 392 height 40
type input "dora.watson0126@gmail.com"
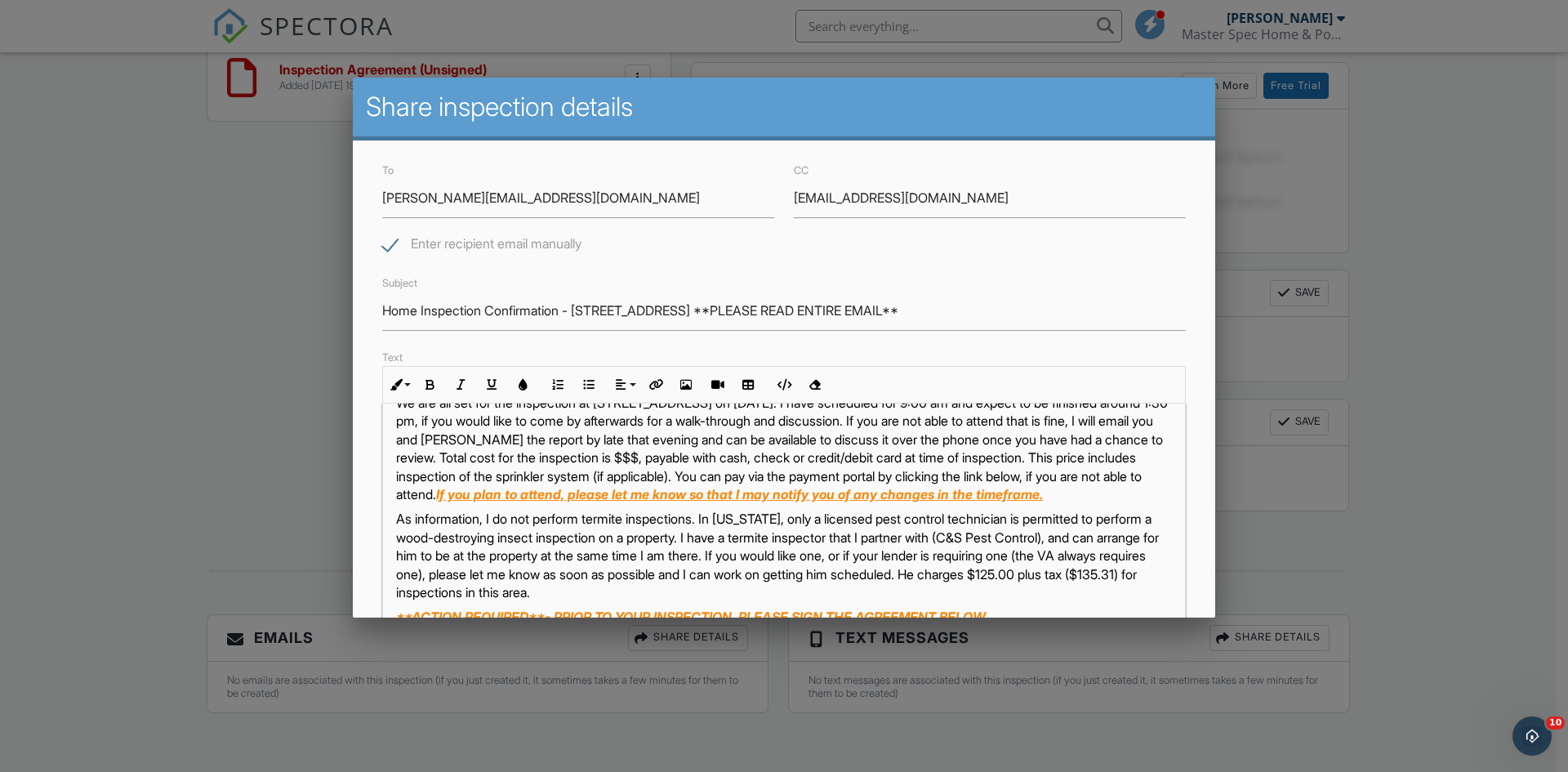
scroll to position [82, 0]
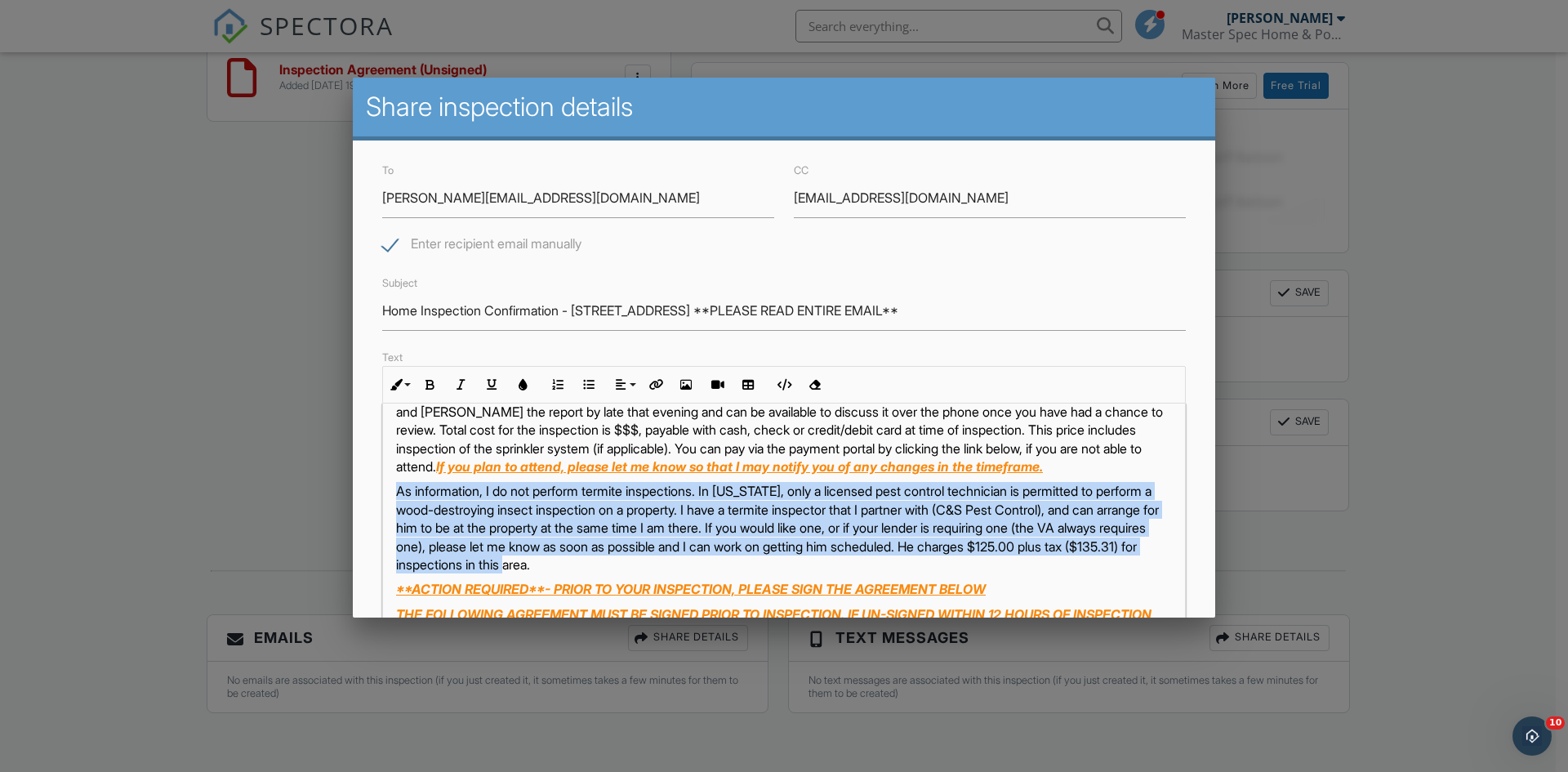
drag, startPoint x: 886, startPoint y: 583, endPoint x: 372, endPoint y: 505, distance: 519.9
click at [372, 505] on div "To ▼ - Select a Recipient - - Select a Recipient - Dora Watson (Client) Kenneth…" at bounding box center [783, 530] width 862 height 779
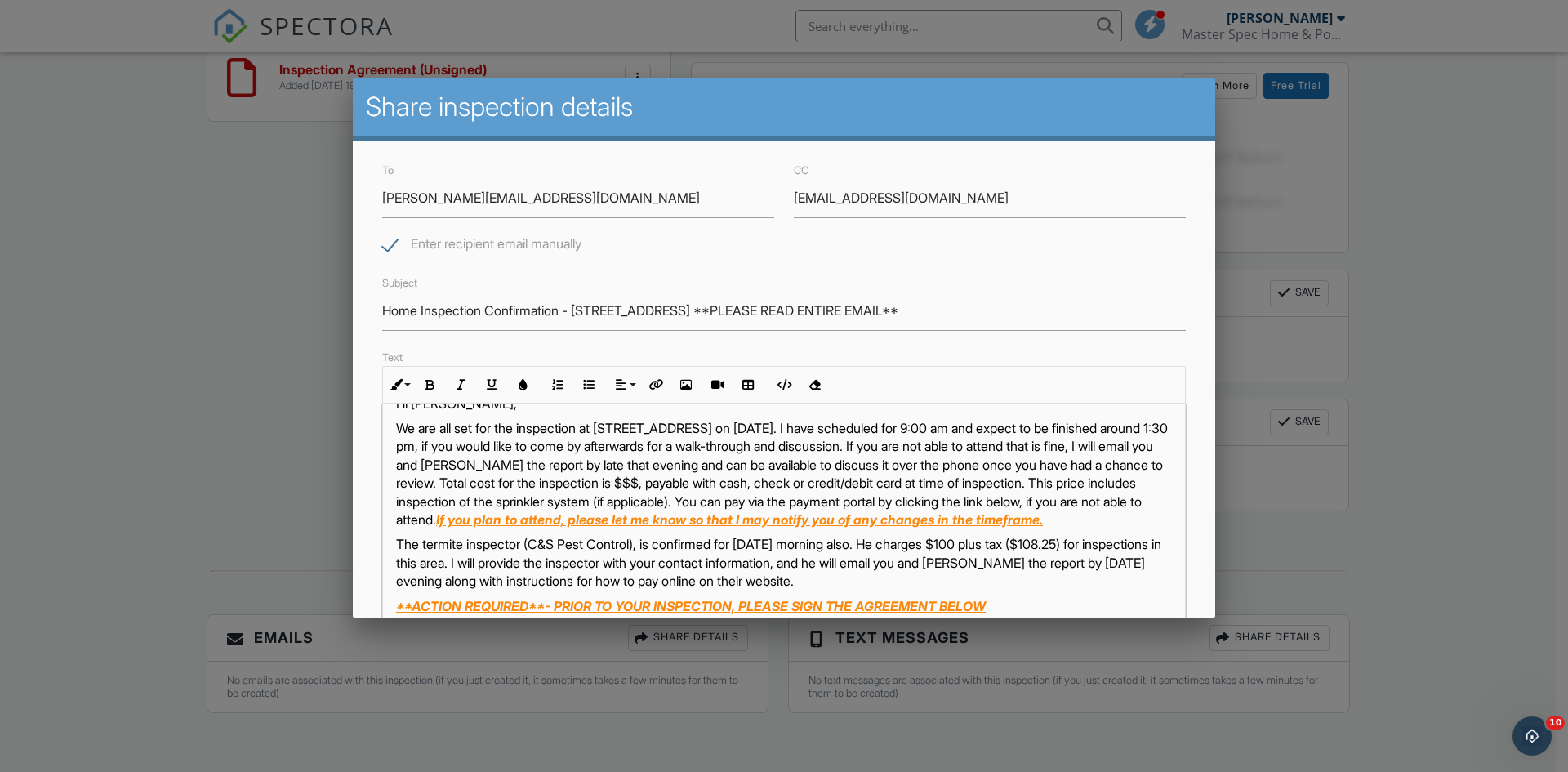
scroll to position [0, 0]
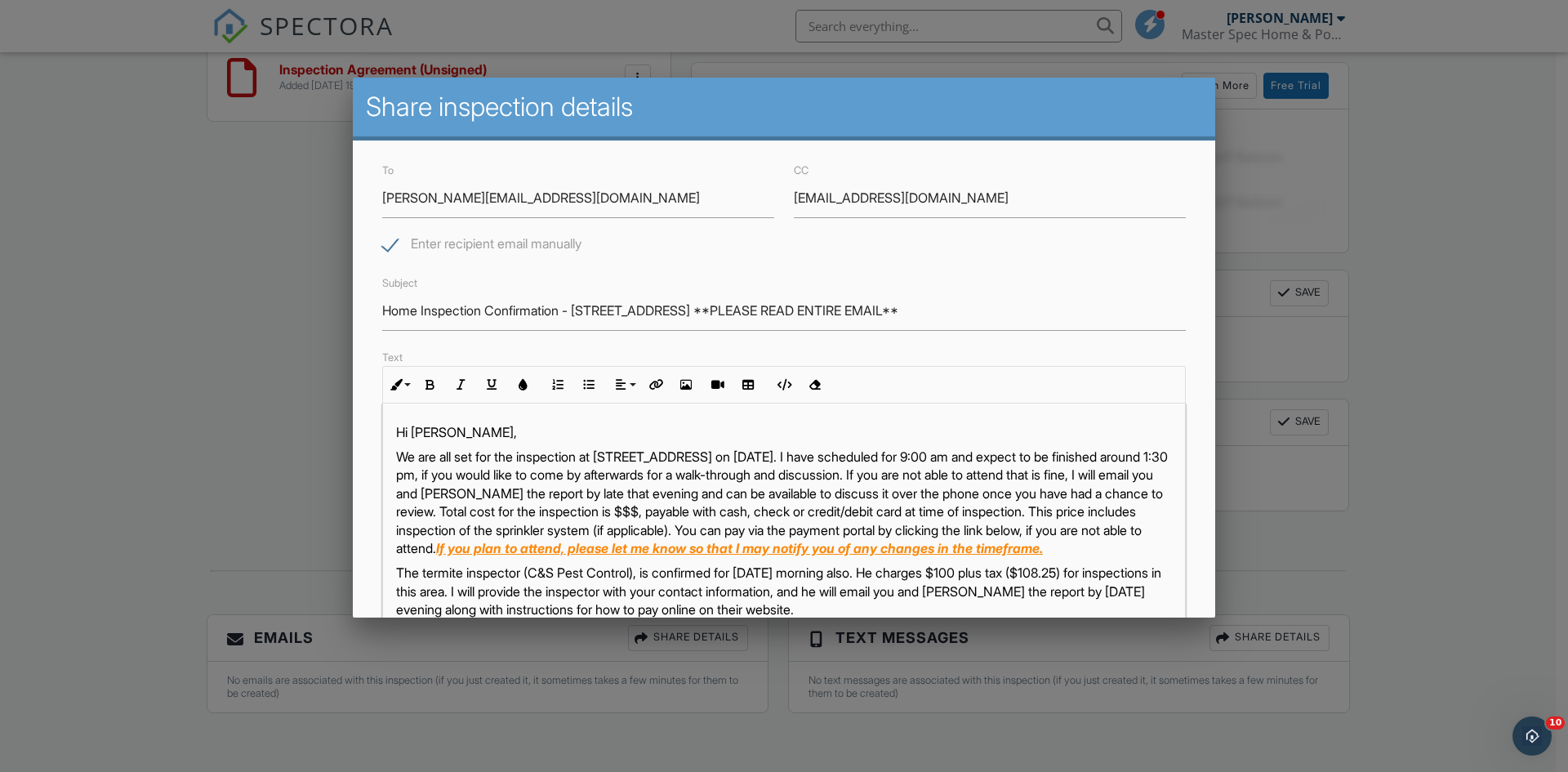
click at [803, 453] on p "We are all set for the inspection at 315 Westway Dr. on 09/29/2025. I have sche…" at bounding box center [783, 502] width 776 height 110
click at [984, 460] on p "We are all set for the inspection at 315 Westway Dr. Monday morning. I have sch…" at bounding box center [783, 502] width 776 height 110
click at [513, 472] on p "We are all set for the inspection at 315 Westway Dr. Monday morning. I have sch…" at bounding box center [783, 502] width 776 height 110
click at [525, 472] on p "We are all set for the inspection at 315 Westway Dr. Monday morning. I have sch…" at bounding box center [783, 502] width 776 height 110
drag, startPoint x: 815, startPoint y: 489, endPoint x: 792, endPoint y: 489, distance: 23.0
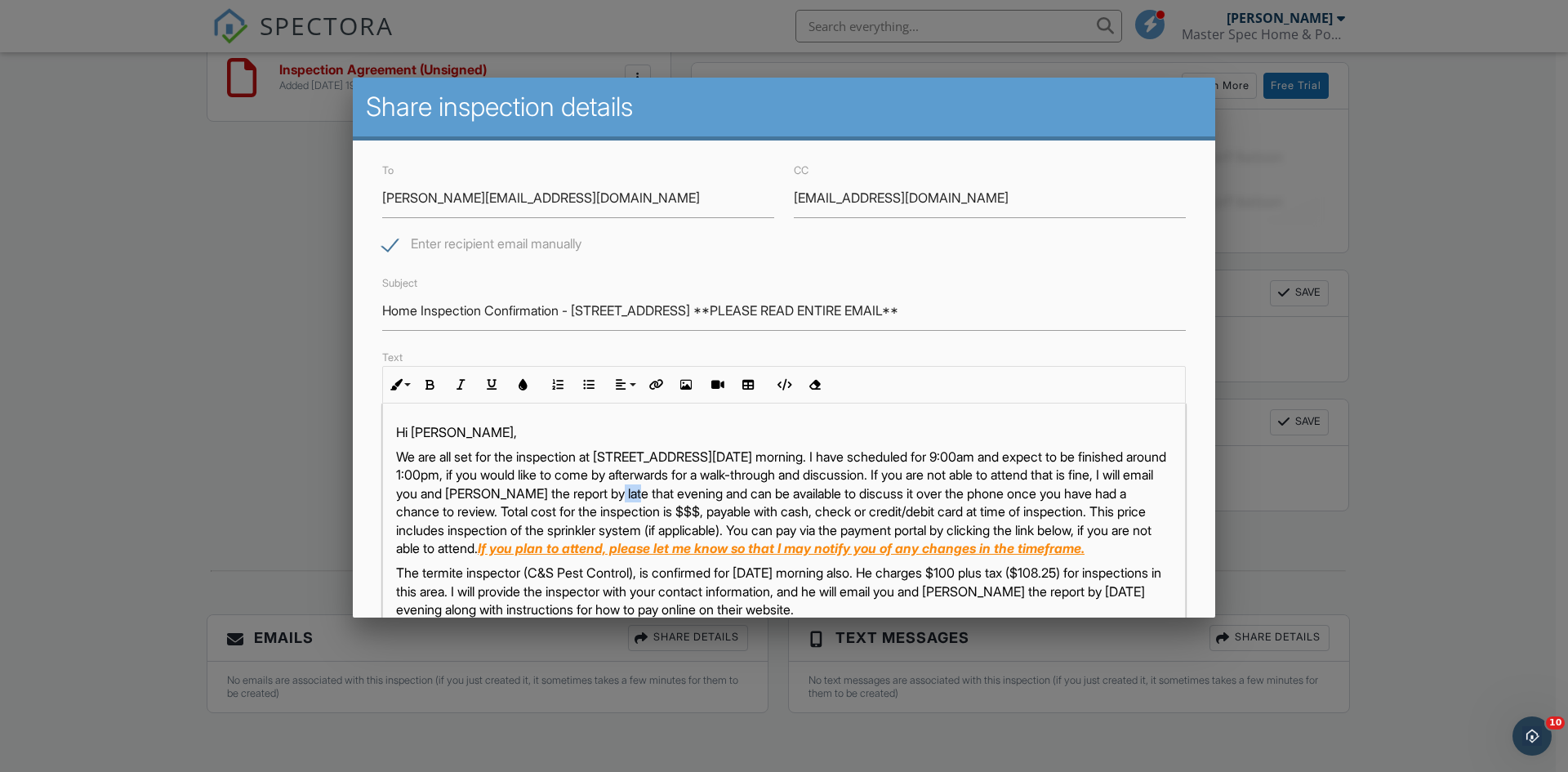
click at [792, 489] on p "We are all set for the inspection at 315 Westway Dr. Monday morning. I have sch…" at bounding box center [783, 502] width 776 height 110
click at [914, 512] on p "We are all set for the inspection at 315 Westway Dr. Monday morning. I have sch…" at bounding box center [783, 502] width 776 height 110
click at [1053, 529] on p "We are all set for the inspection at 315 Westway Dr. Monday morning. I have sch…" at bounding box center [783, 502] width 776 height 110
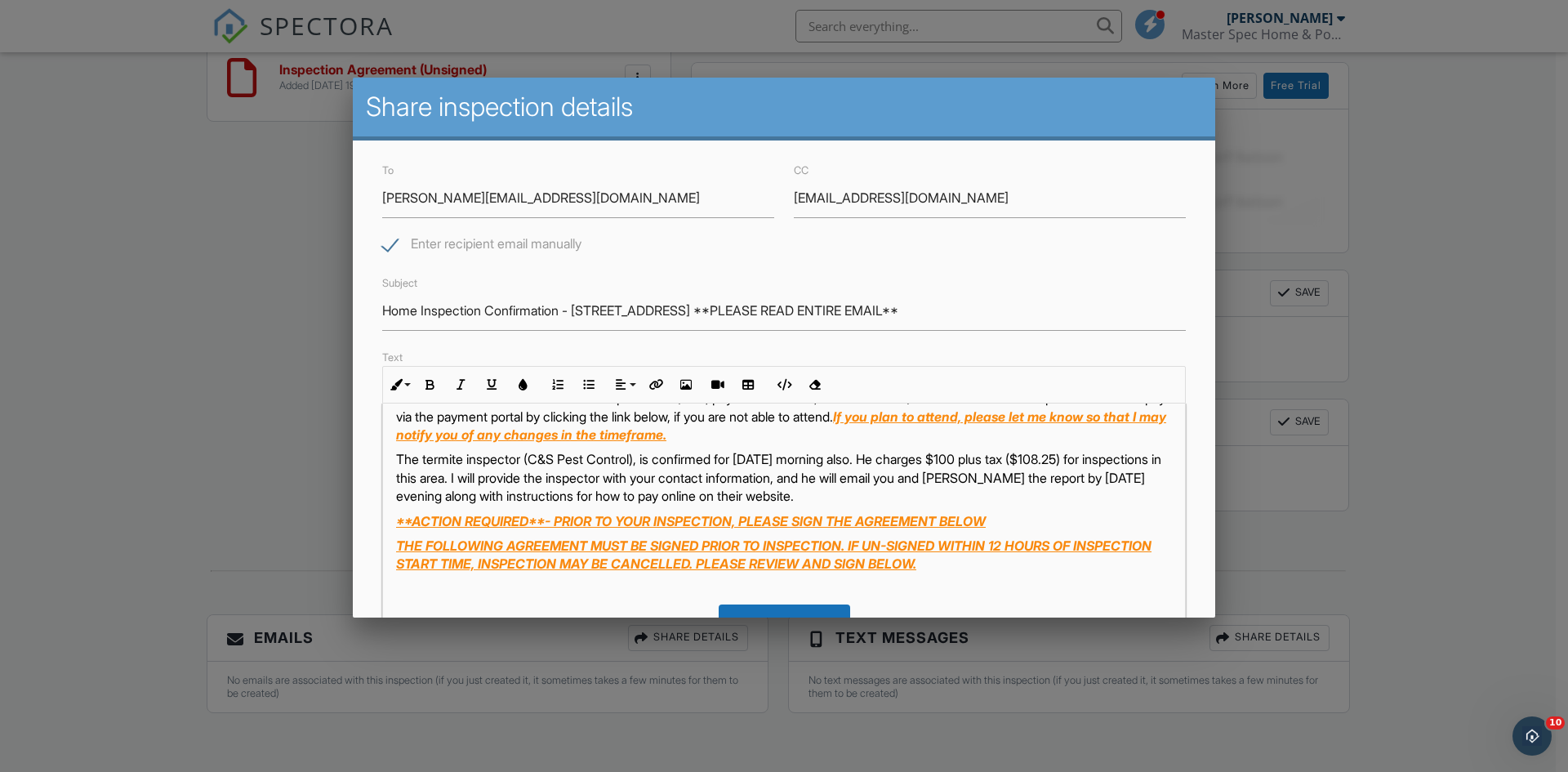
scroll to position [63, 0]
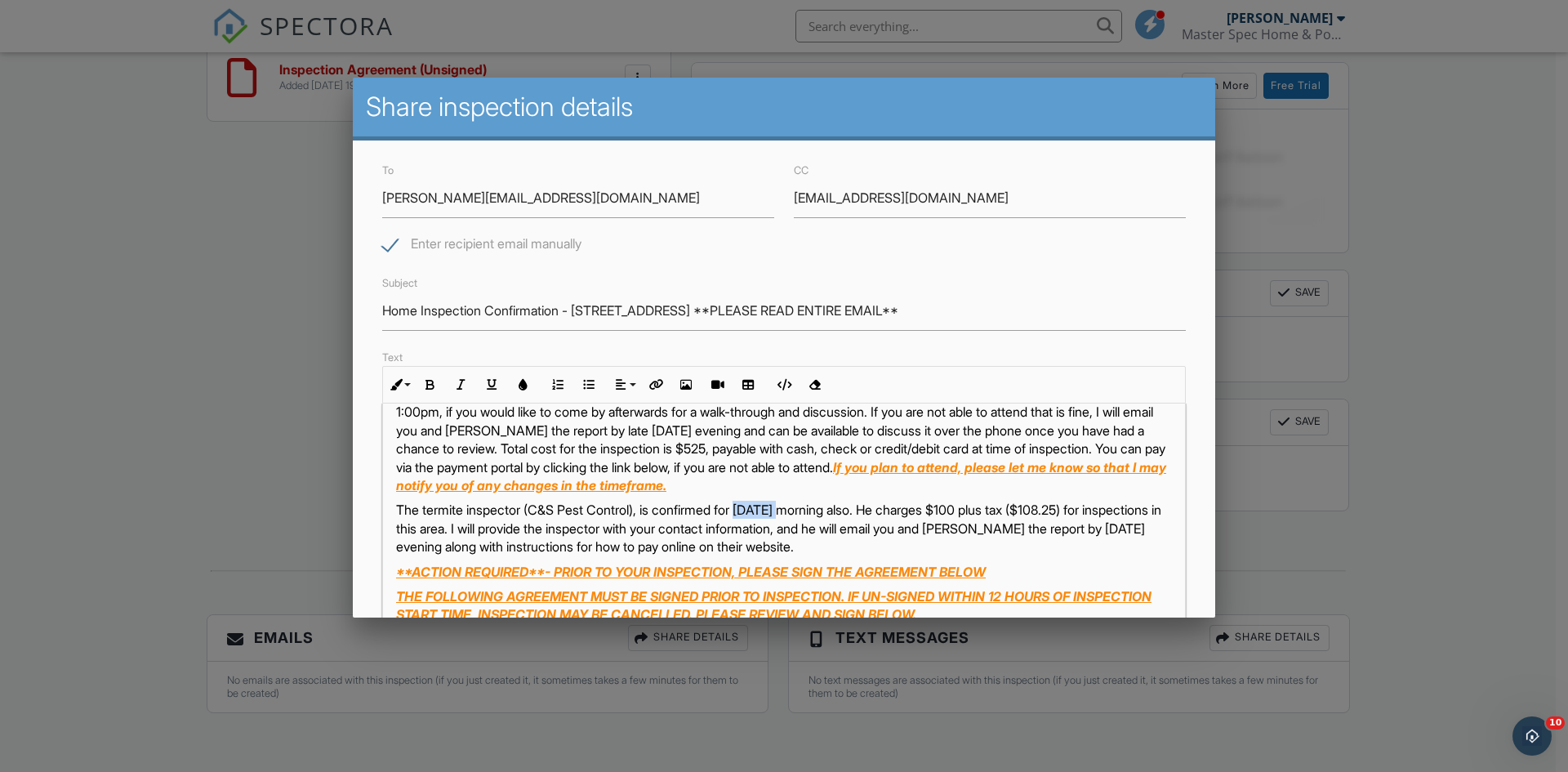
drag, startPoint x: 803, startPoint y: 511, endPoint x: 756, endPoint y: 505, distance: 47.4
click at [756, 505] on p "The termite inspector (C&S Pest Control), is confirmed for Tuesday morning also…" at bounding box center [783, 528] width 776 height 55
click at [985, 508] on p "The termite inspector (C&S Pest Control), is confirmed for Monday morning also.…" at bounding box center [783, 528] width 776 height 55
click at [1111, 510] on p "The termite inspector (C&S Pest Control), is confirmed for Monday morning also.…" at bounding box center [783, 528] width 776 height 55
drag, startPoint x: 1120, startPoint y: 529, endPoint x: 1160, endPoint y: 547, distance: 43.9
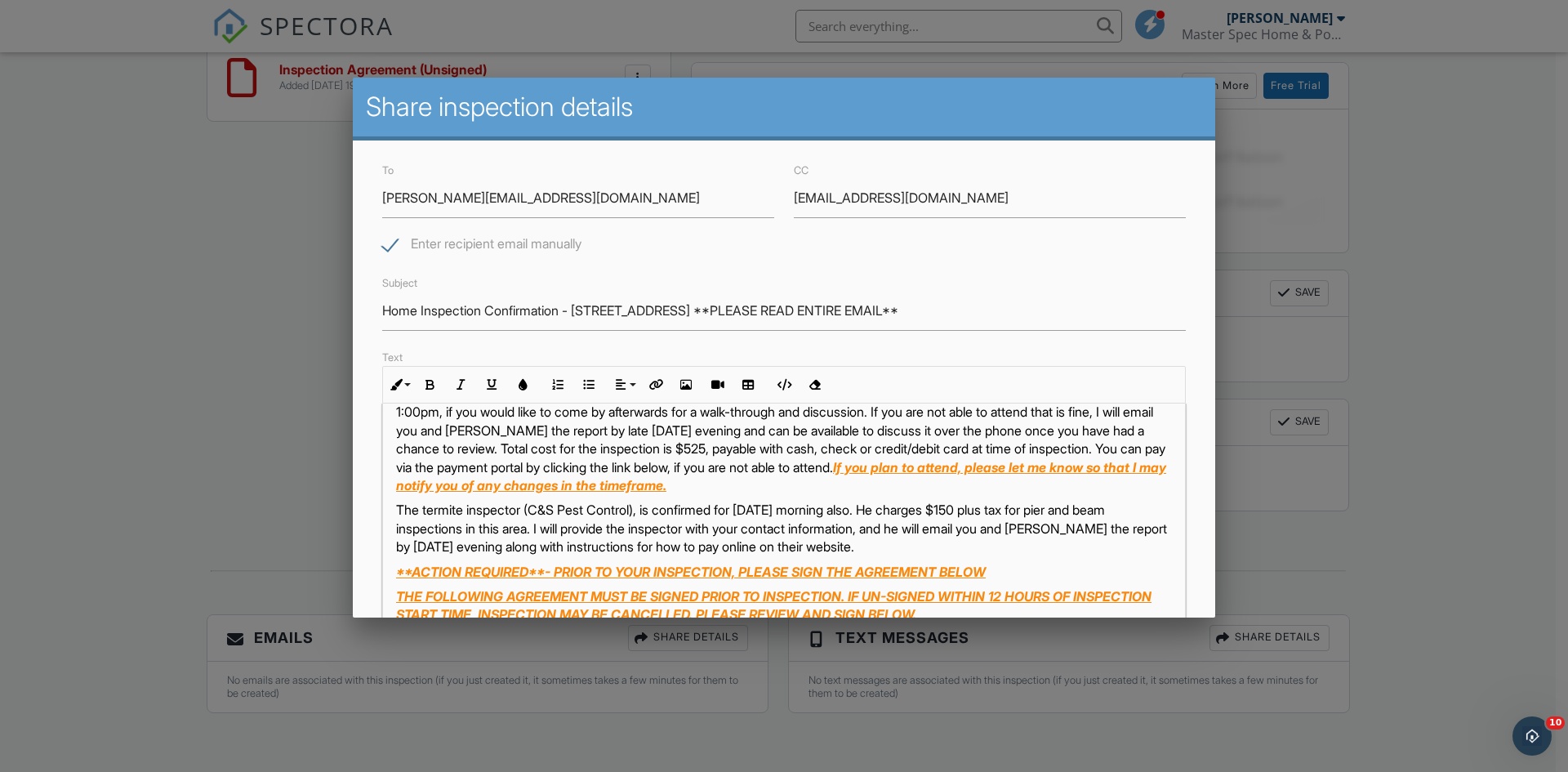
click at [1122, 529] on p "The termite inspector (C&S Pest Control), is confirmed for Monday morning also.…" at bounding box center [783, 528] width 776 height 55
click at [506, 547] on p "The termite inspector (C&S Pest Control), is confirmed for Monday morning also.…" at bounding box center [783, 528] width 776 height 55
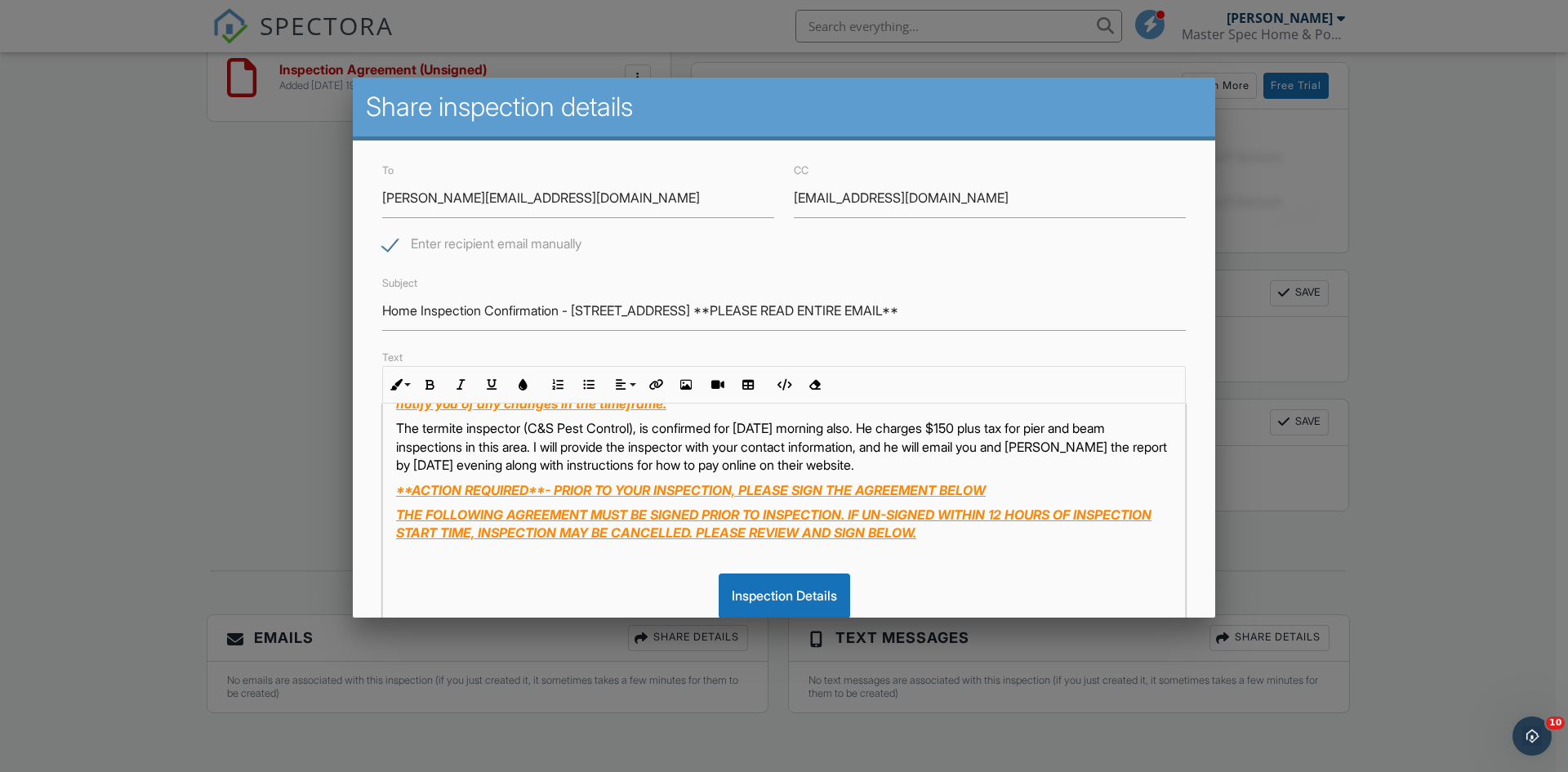
click at [985, 489] on u "**ACTION REQUIRED**- PRIOR TO YOUR INSPECTION, PLEASE SIGN THE AGREEMENT BELOW" at bounding box center [690, 490] width 589 height 17
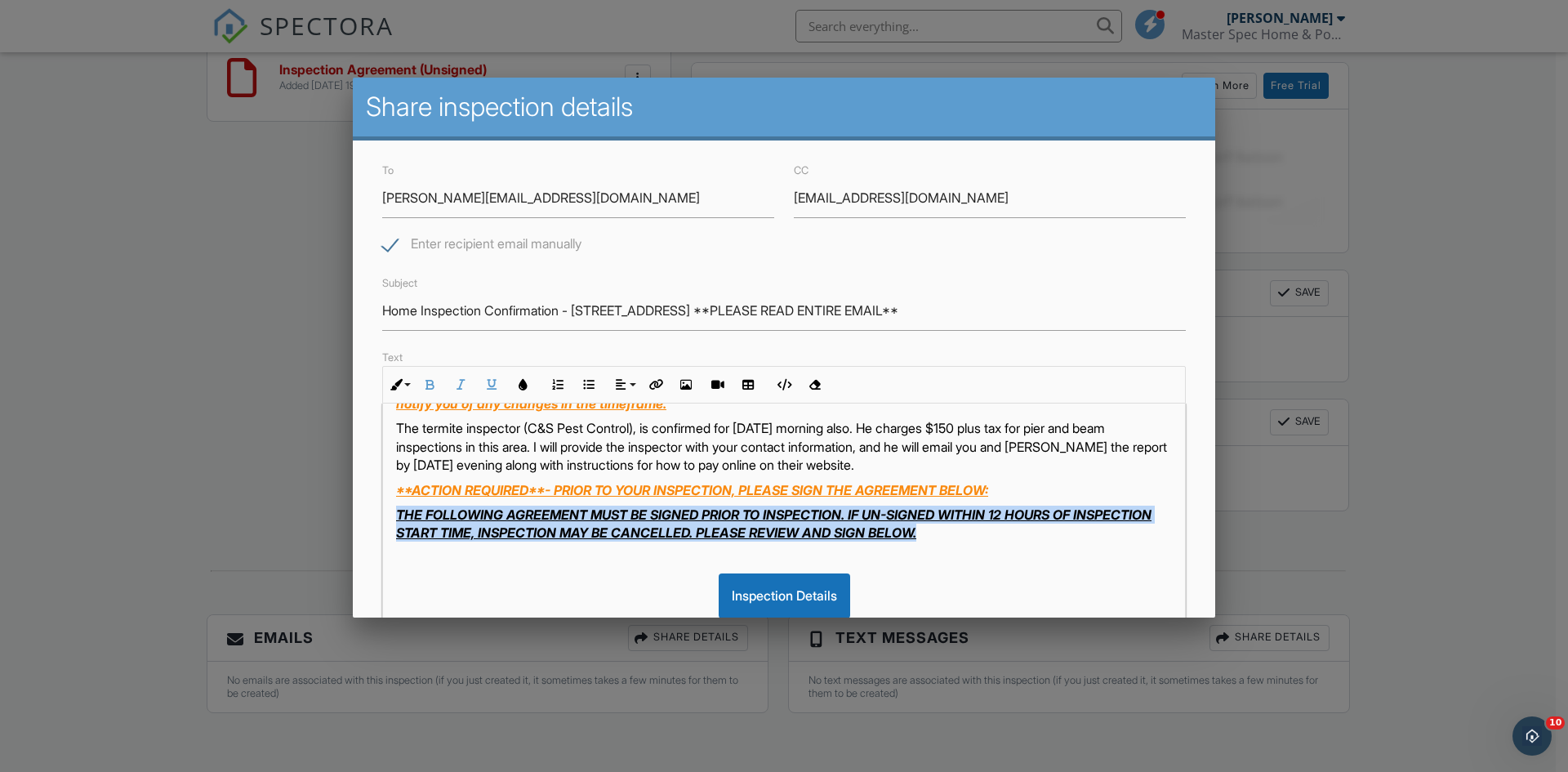
drag, startPoint x: 1030, startPoint y: 537, endPoint x: 366, endPoint y: 522, distance: 664.2
click at [366, 522] on div "To ▼ - Select a Recipient - - Select a Recipient - Dora Watson (Client) Kenneth…" at bounding box center [783, 530] width 862 height 779
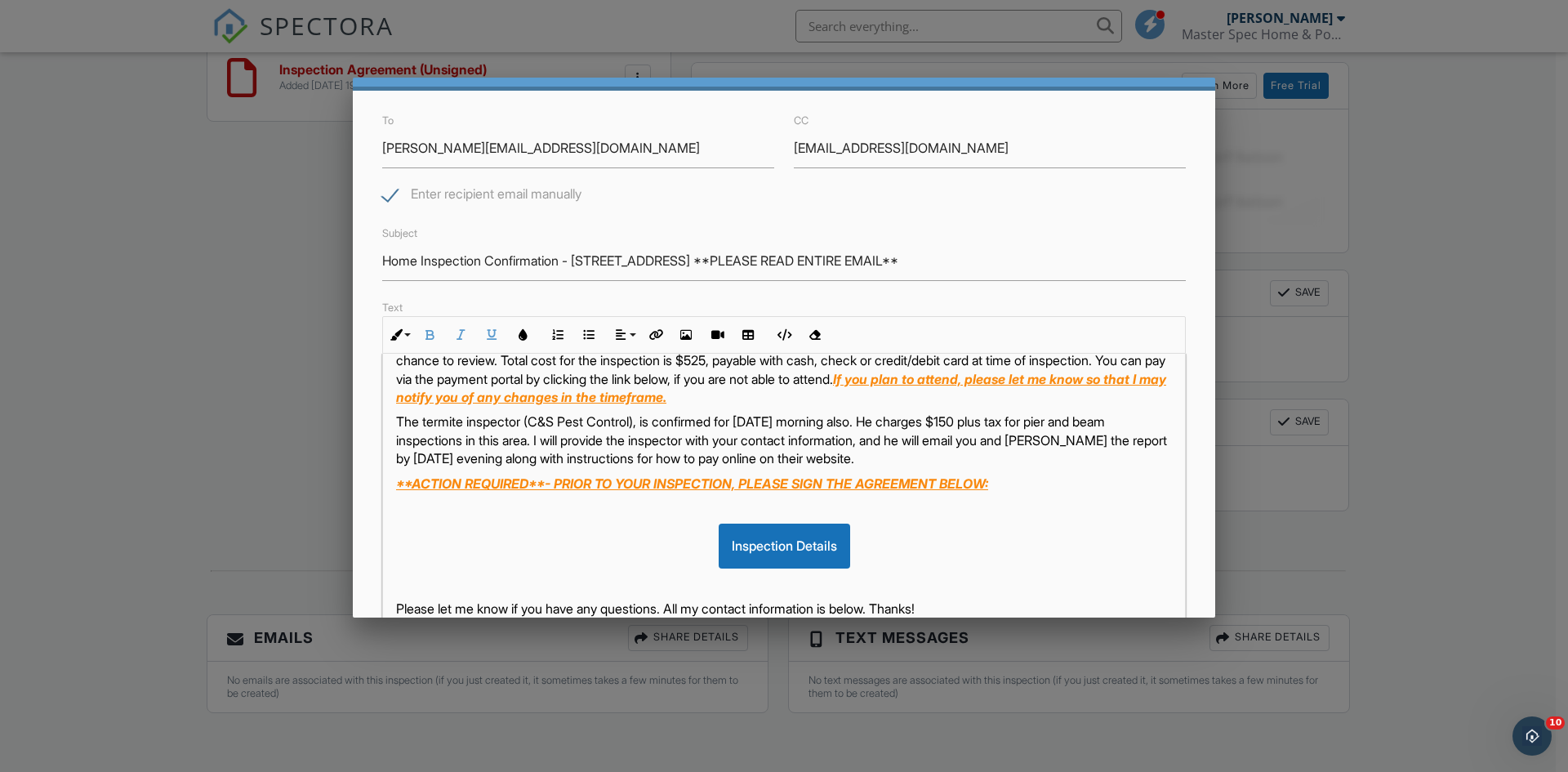
scroll to position [245, 0]
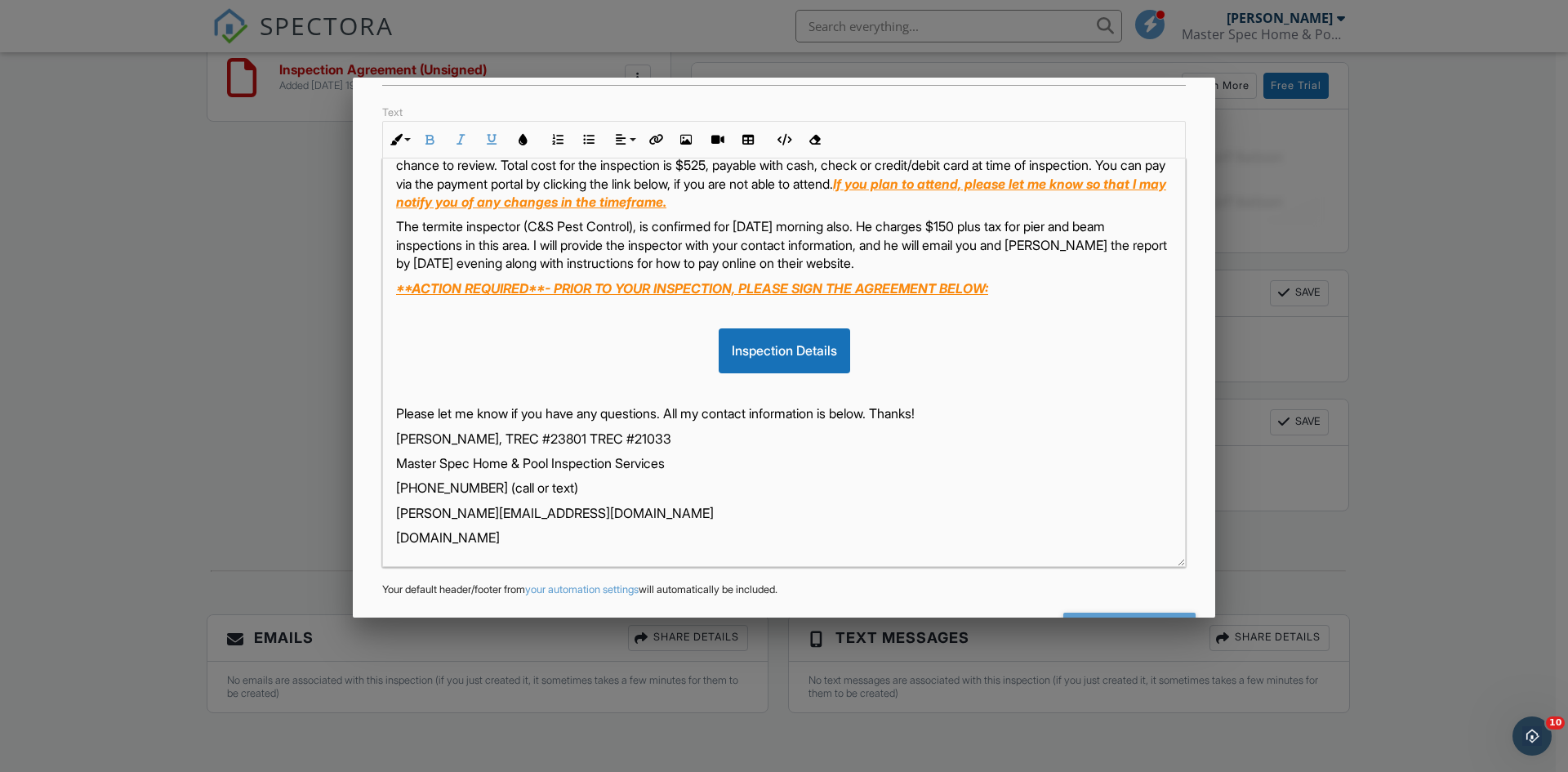
click at [584, 435] on p "Jason Woodliff, TREC #23801 TREC #21033" at bounding box center [783, 439] width 776 height 18
click at [648, 529] on p "www.masterspecinspections.com" at bounding box center [783, 537] width 776 height 18
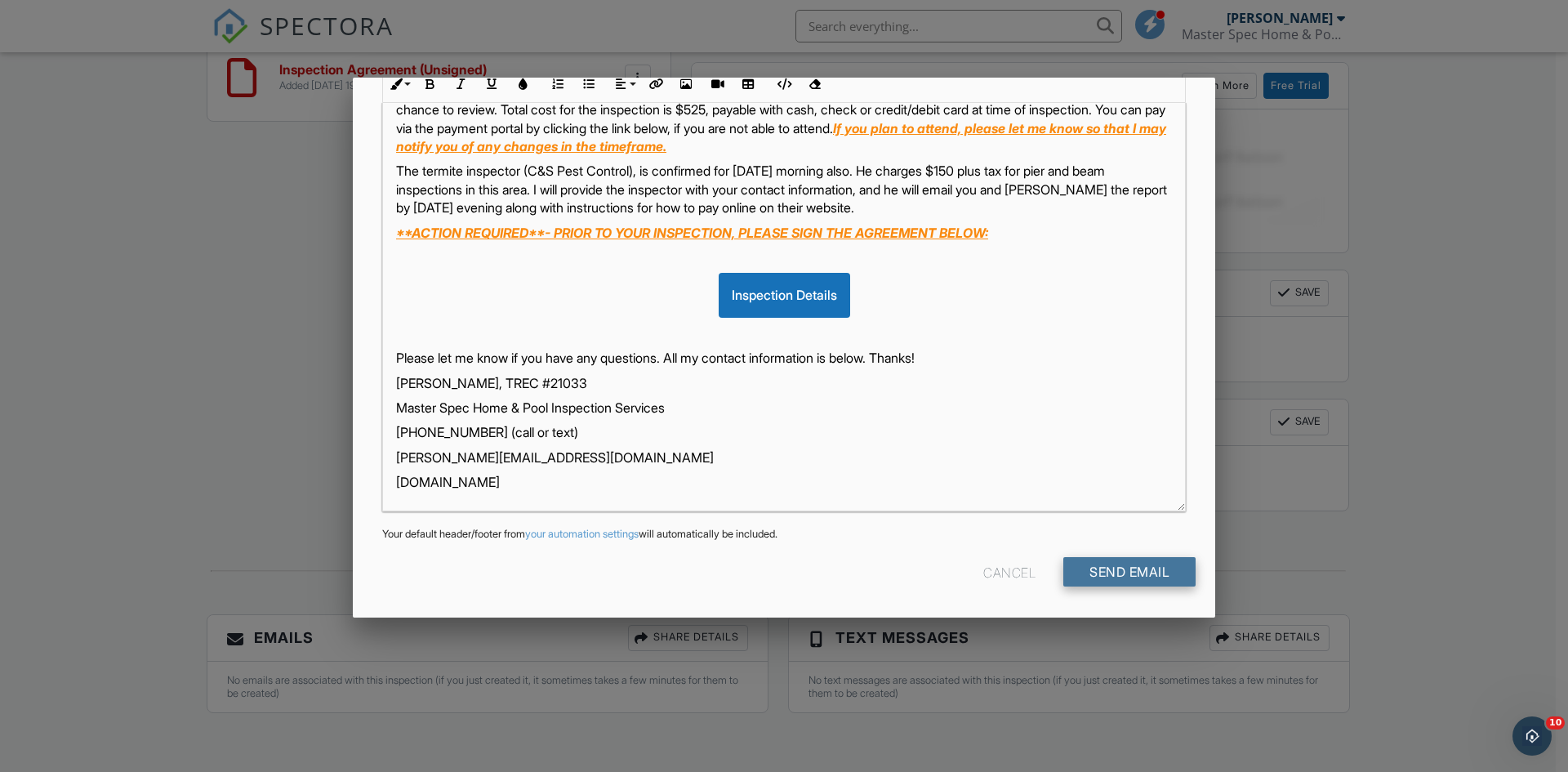
click at [1099, 570] on input "Send Email" at bounding box center [1129, 572] width 132 height 29
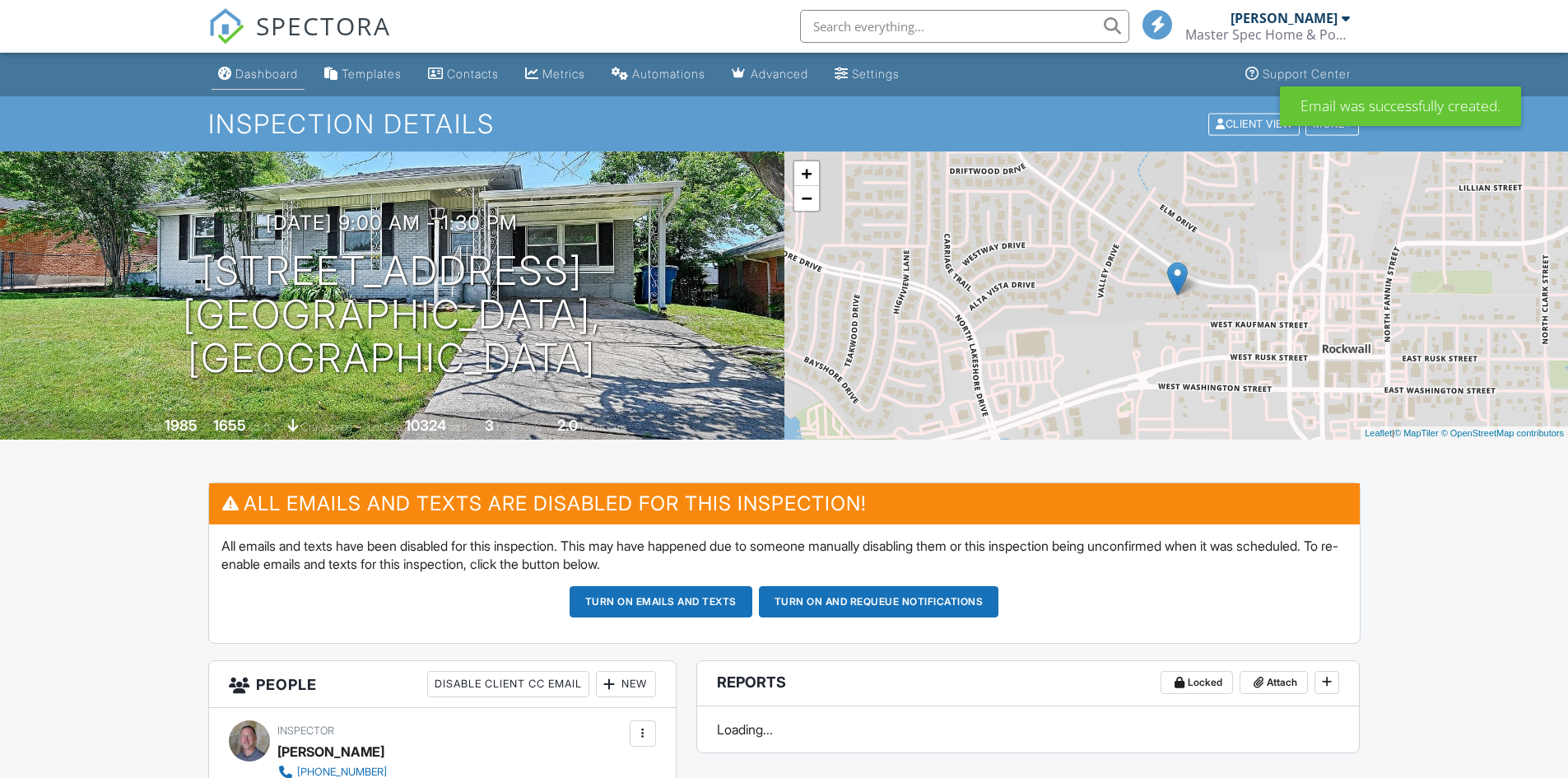
click at [263, 76] on div "Dashboard" at bounding box center [267, 74] width 63 height 14
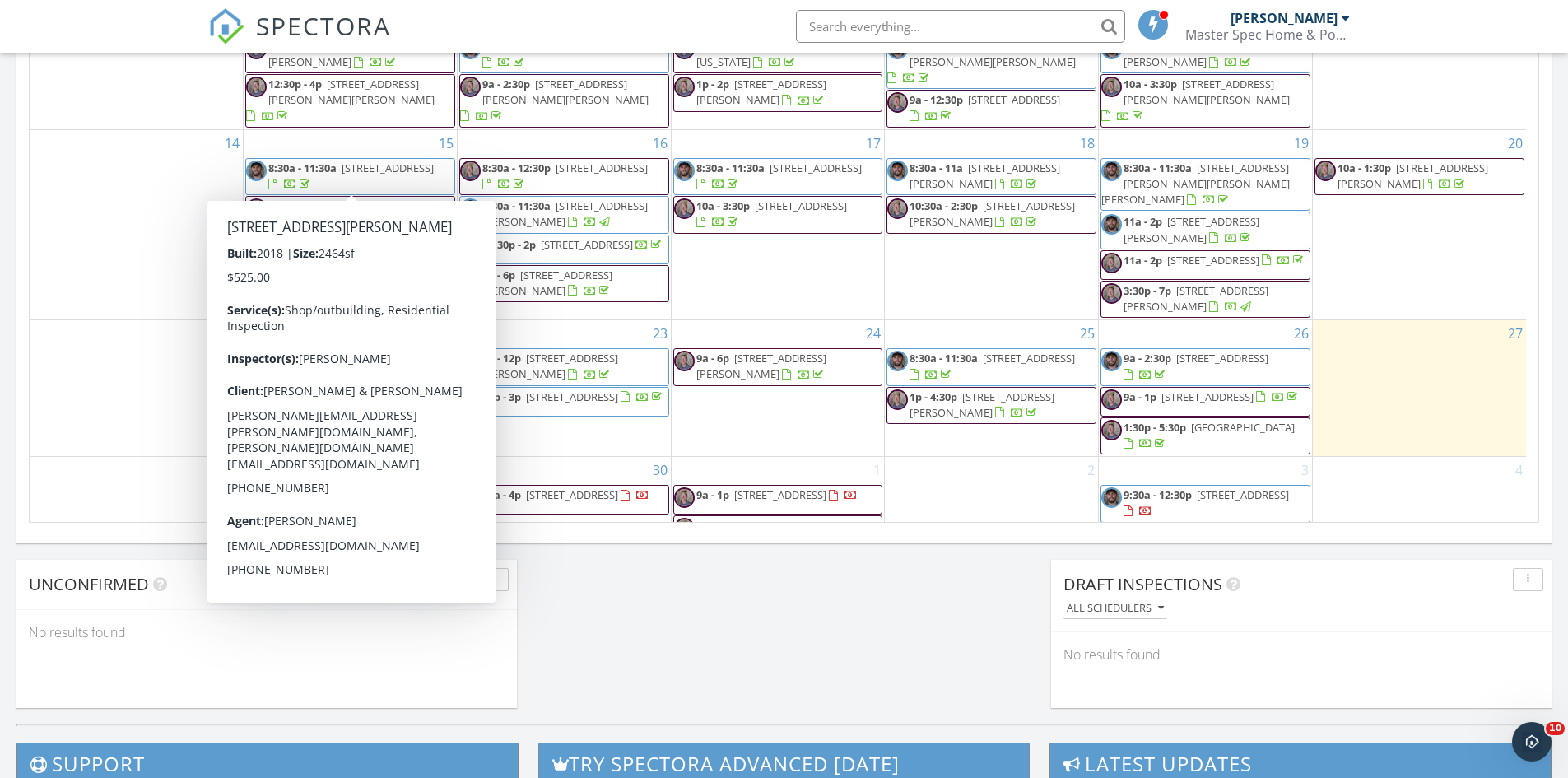
scroll to position [36, 0]
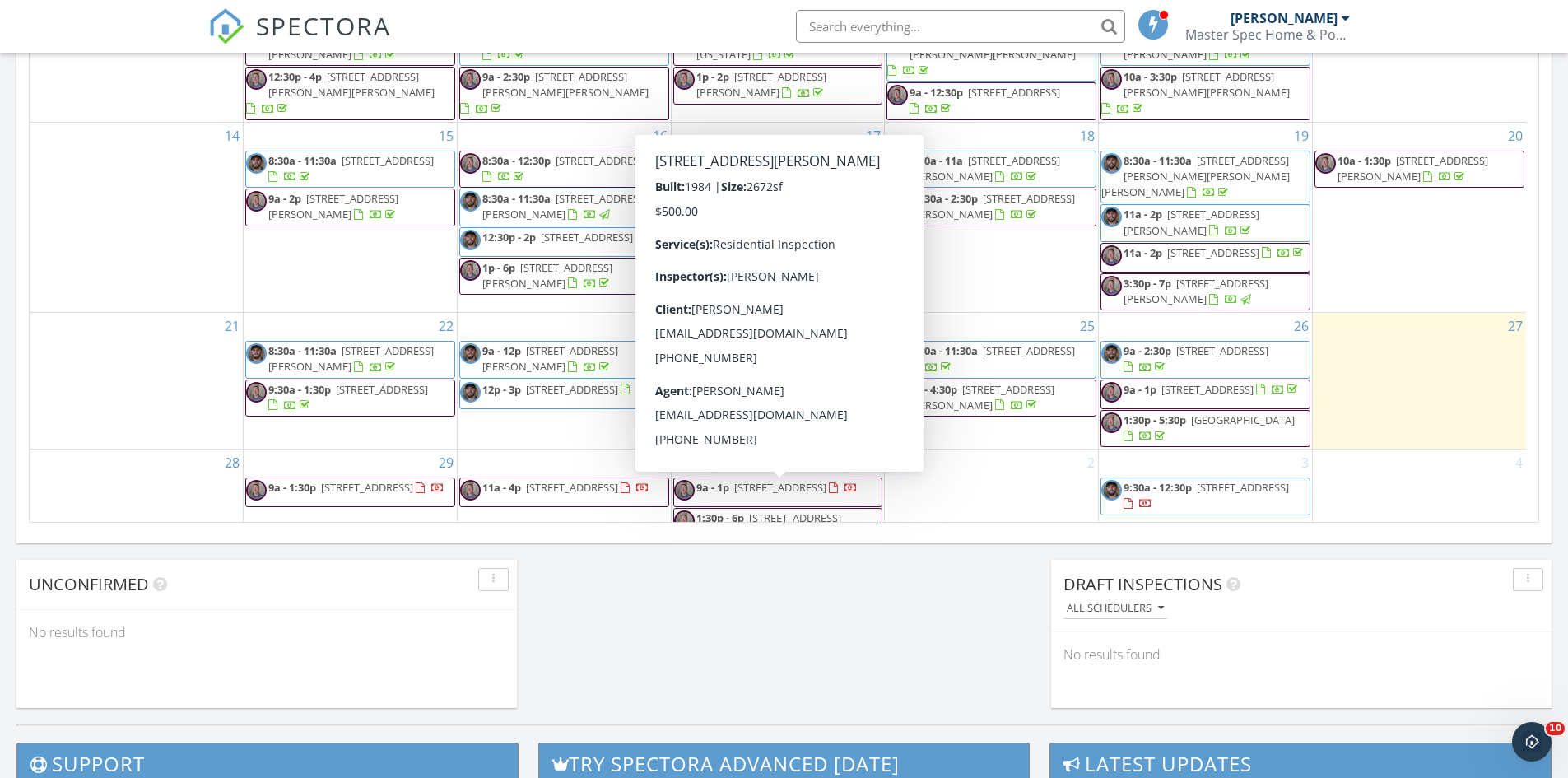
click at [839, 511] on span "1:30p - 6p [STREET_ADDRESS][PERSON_NAME]" at bounding box center [778, 526] width 208 height 32
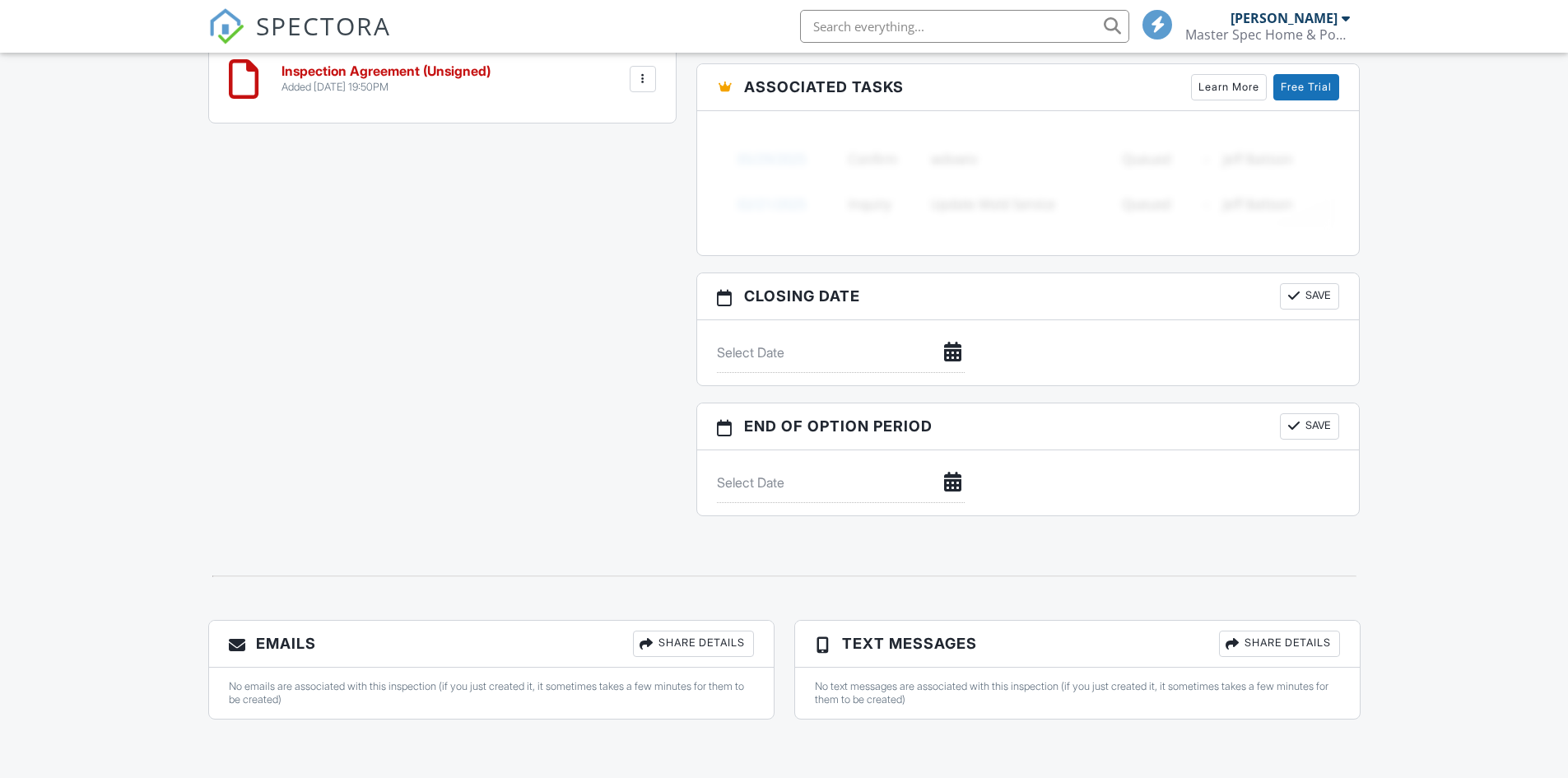
click at [700, 647] on div "Share Details" at bounding box center [693, 643] width 121 height 26
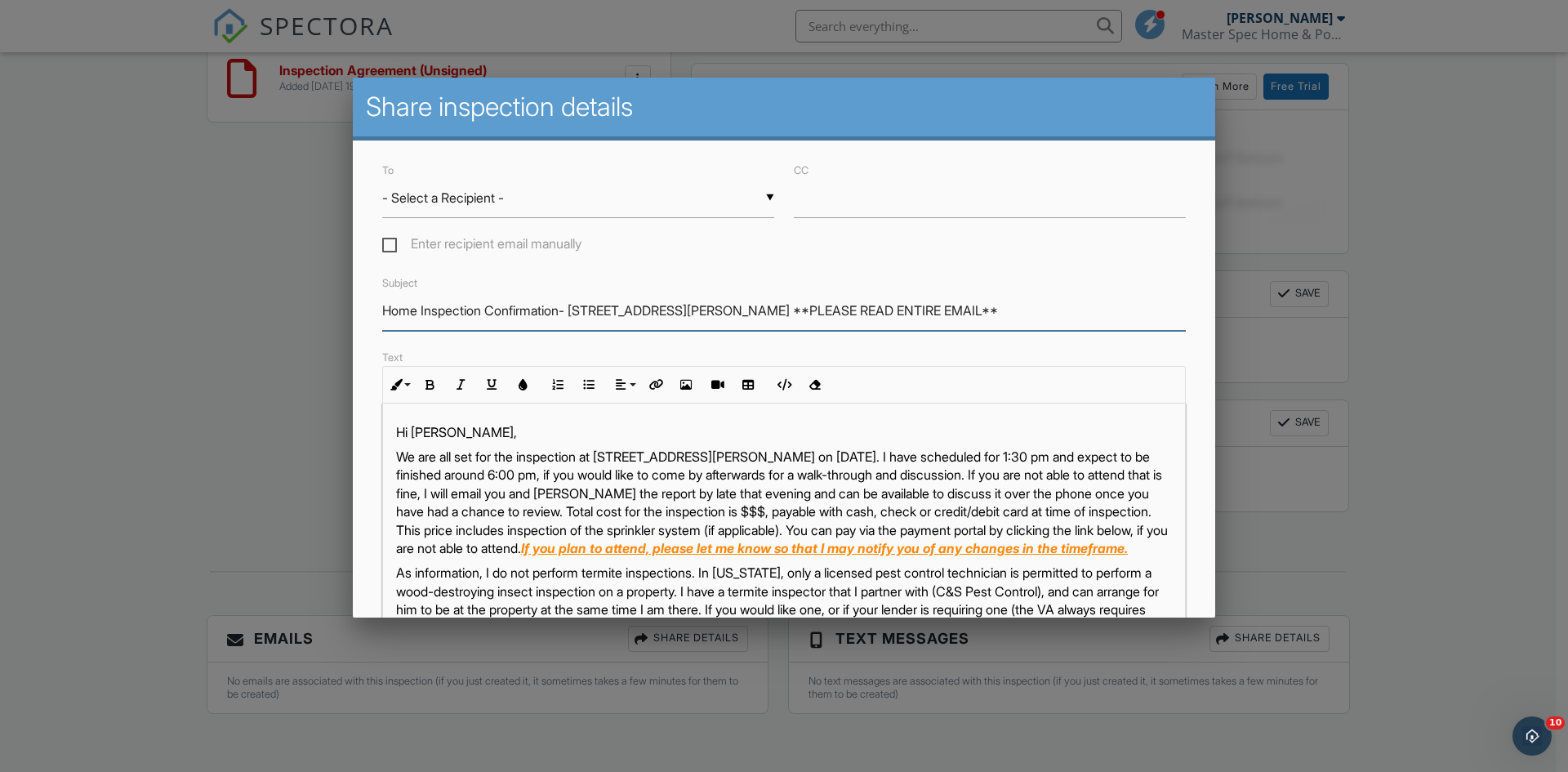
click at [566, 309] on input "Home Inspection Confirmation- 13 Pringle Ln. **PLEASE READ ENTIRE EMAIL**" at bounding box center [784, 311] width 803 height 40
type input "Home Inspection Confirmation - 13 Pringle Ln. **PLEASE READ ENTIRE EMAIL**"
click at [396, 243] on label "Enter recipient email manually" at bounding box center [482, 246] width 200 height 21
click at [392, 243] on input "Enter recipient email manually" at bounding box center [387, 246] width 11 height 11
checkbox input "true"
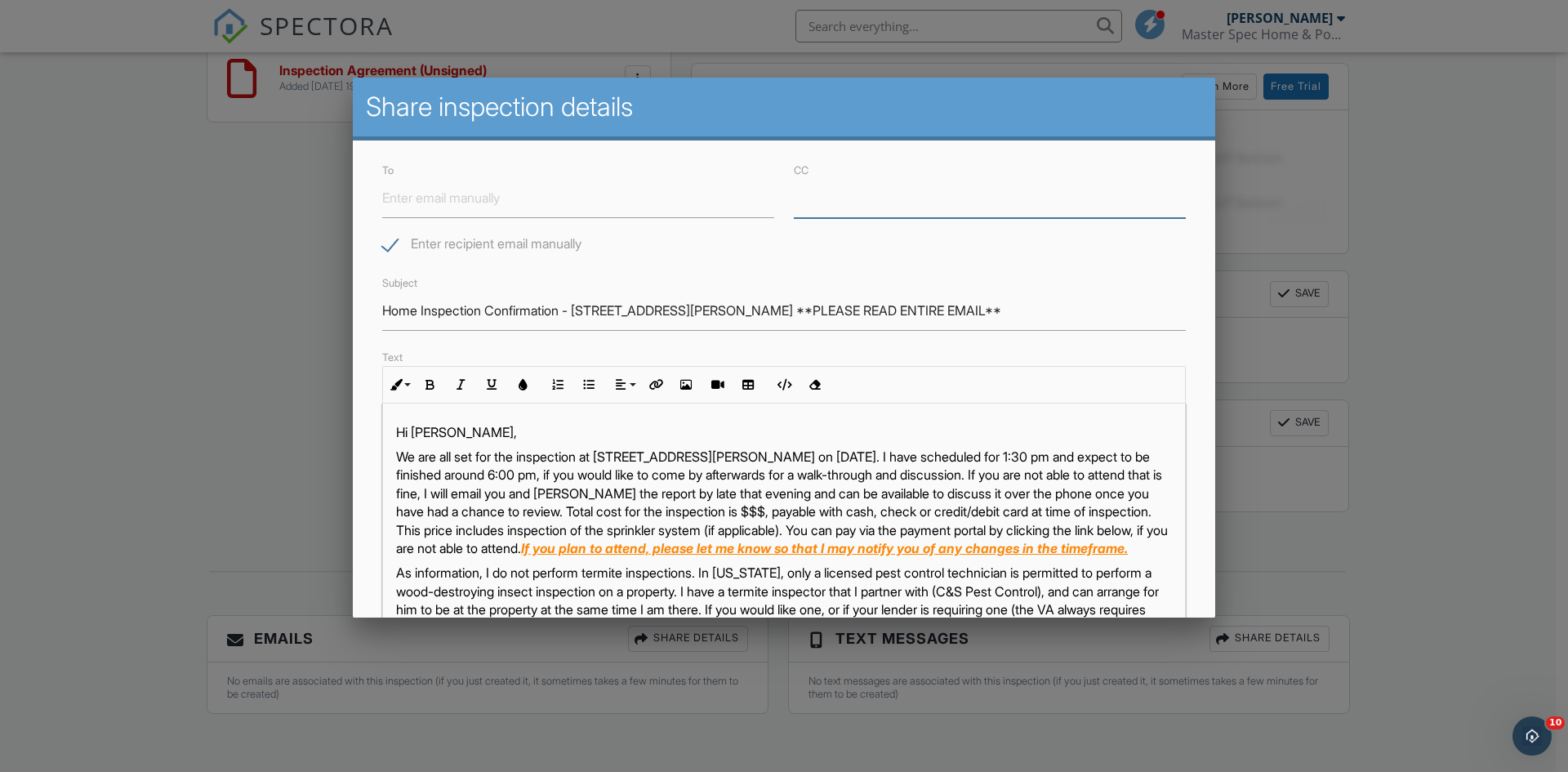
click at [821, 210] on input "CC" at bounding box center [989, 198] width 392 height 40
type input "[EMAIL_ADDRESS][DOMAIN_NAME]"
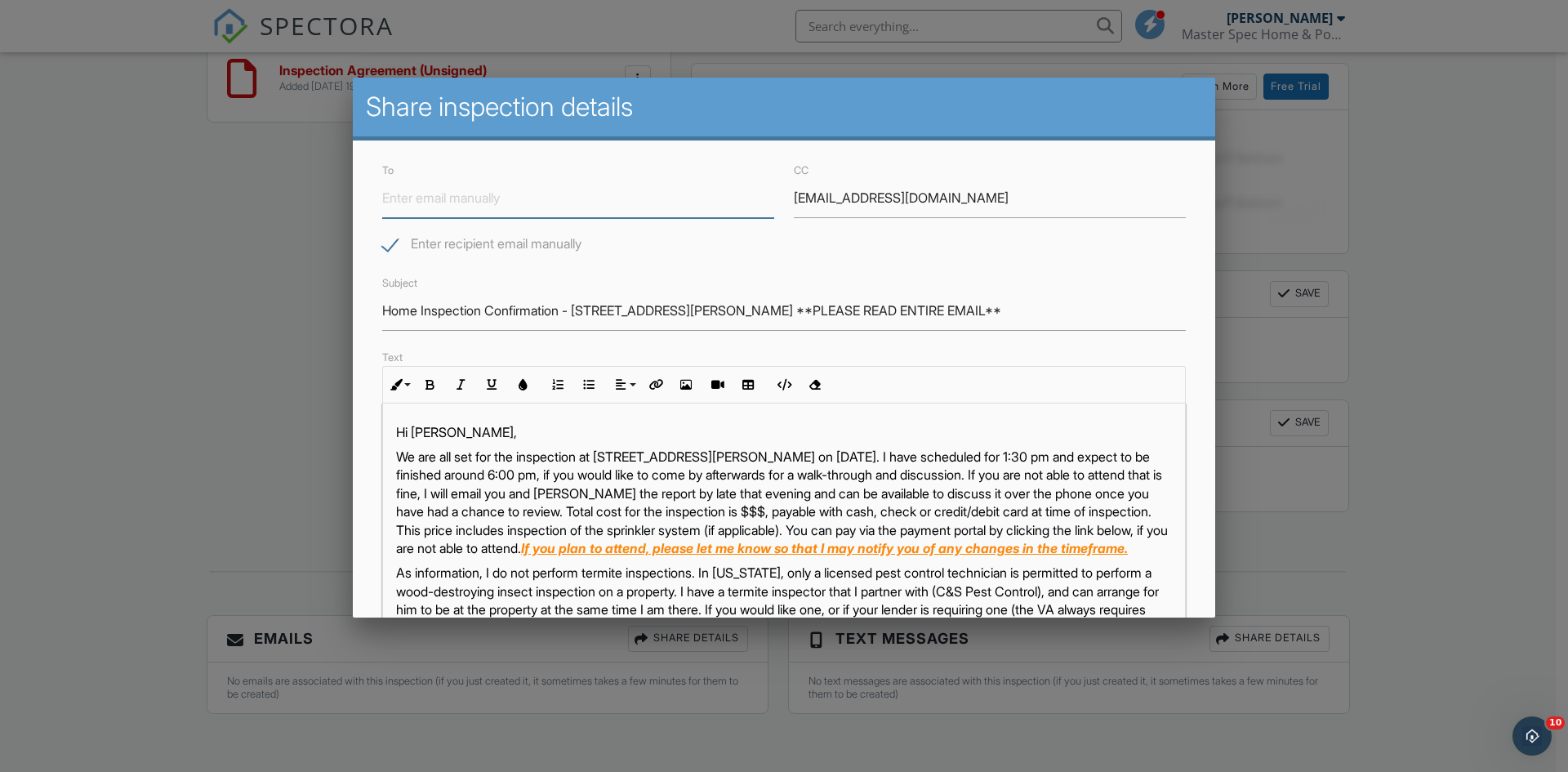
drag, startPoint x: 514, startPoint y: 199, endPoint x: 505, endPoint y: 196, distance: 9.5
click at [514, 199] on input "To" at bounding box center [578, 198] width 392 height 40
paste input "hcw2400b@yahoo.com"
type input "hcw2400b@yahoo.com"
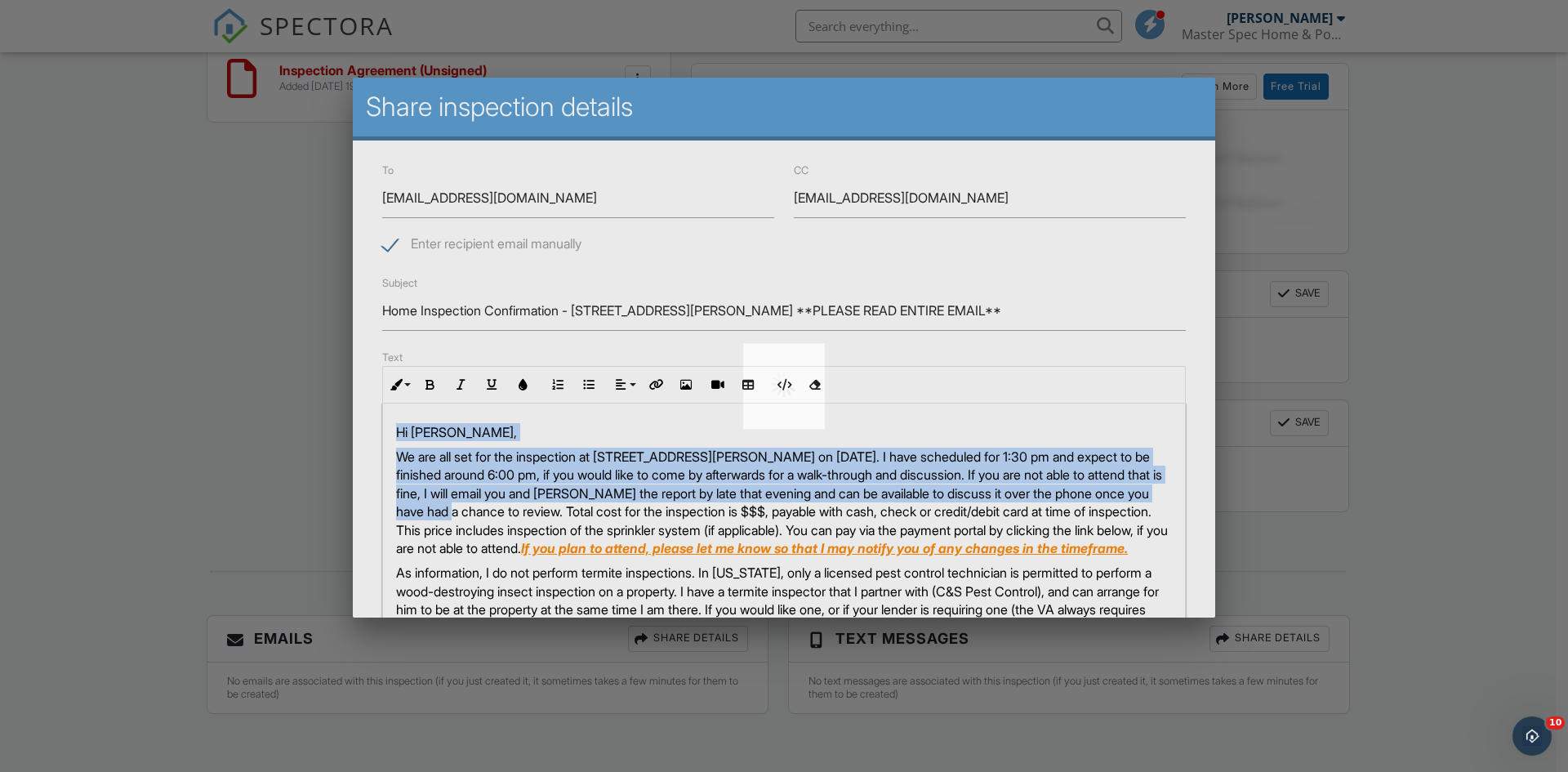
drag, startPoint x: 947, startPoint y: 527, endPoint x: 624, endPoint y: 504, distance: 323.8
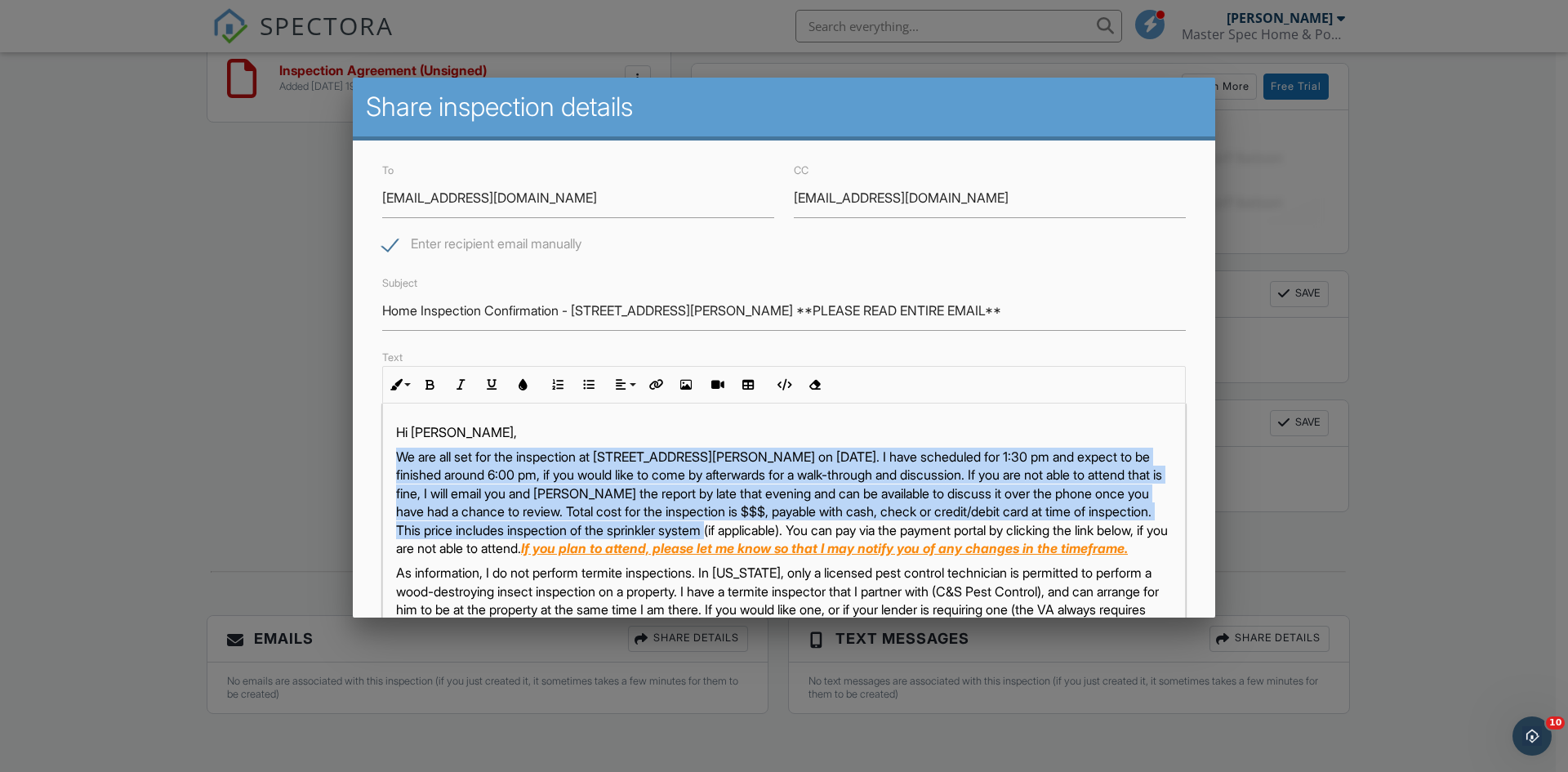
drag, startPoint x: 948, startPoint y: 532, endPoint x: 387, endPoint y: 463, distance: 565.2
click at [387, 463] on div "Hi Russell, We are all set for the inspection at 13 Pringle Ln. on 10/01/2025. …" at bounding box center [784, 698] width 801 height 589
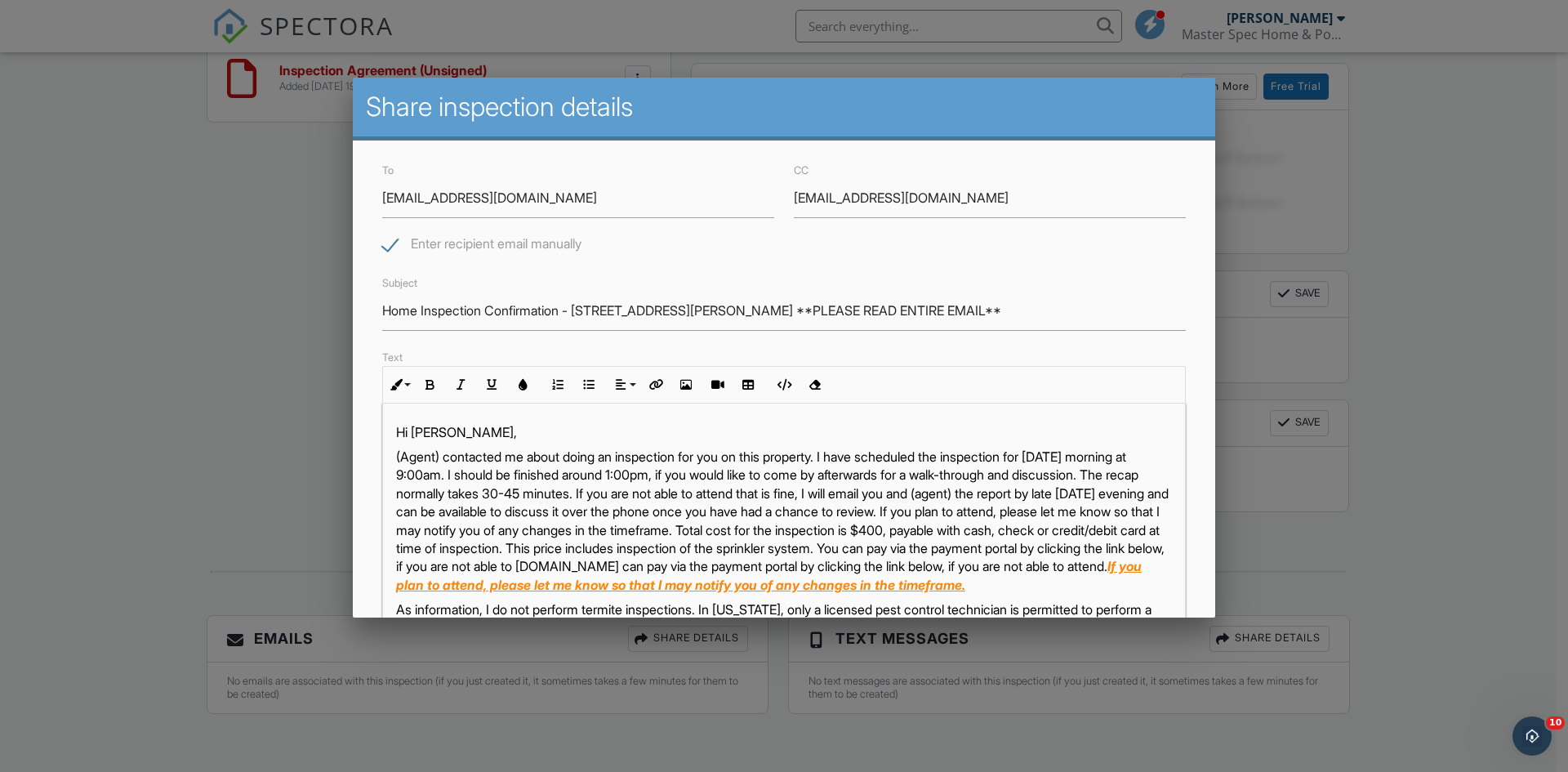
drag, startPoint x: 444, startPoint y: 456, endPoint x: 479, endPoint y: 471, distance: 38.1
click at [445, 456] on p "(Agent) contacted me about doing an inspection for you on this property. I have…" at bounding box center [783, 521] width 776 height 146
drag, startPoint x: 547, startPoint y: 473, endPoint x: 399, endPoint y: 471, distance: 148.0
click at [399, 471] on p "Kenneth Rowan contacted me about doing an inspection for you on this property. …" at bounding box center [783, 521] width 776 height 146
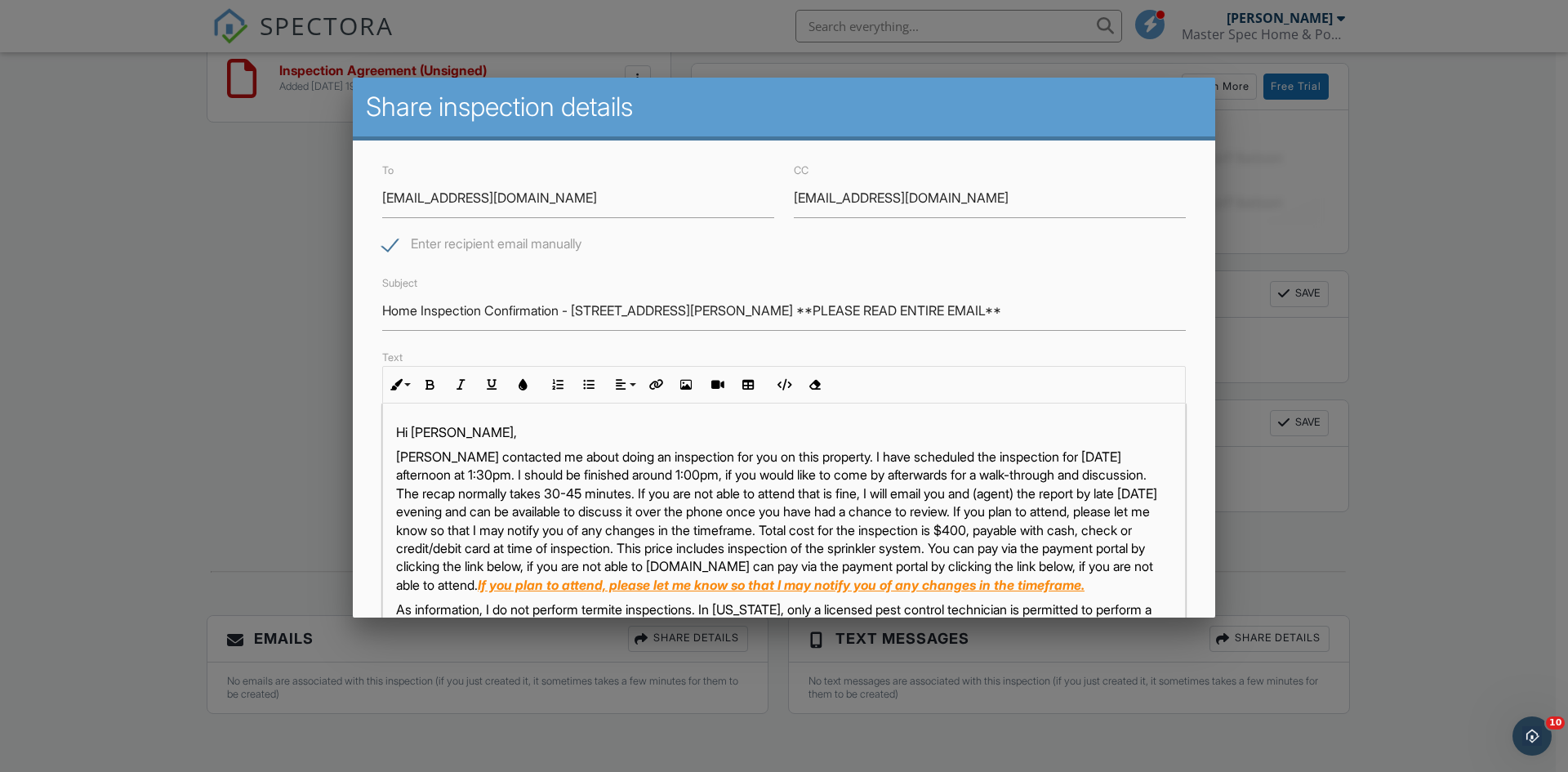
click at [773, 473] on p "Kenneth Rowan contacted me about doing an inspection for you on this property. …" at bounding box center [783, 521] width 776 height 146
click at [463, 509] on p "Kenneth Rowan contacted me about doing an inspection for you on this property. …" at bounding box center [783, 521] width 776 height 146
drag, startPoint x: 639, startPoint y: 513, endPoint x: 588, endPoint y: 513, distance: 51.0
click at [588, 513] on p "Kenneth Rowan contacted me about doing an inspection for you on this property. …" at bounding box center [783, 521] width 776 height 146
click at [1110, 527] on p "Kenneth Rowan contacted me about doing an inspection for you on this property. …" at bounding box center [783, 521] width 776 height 146
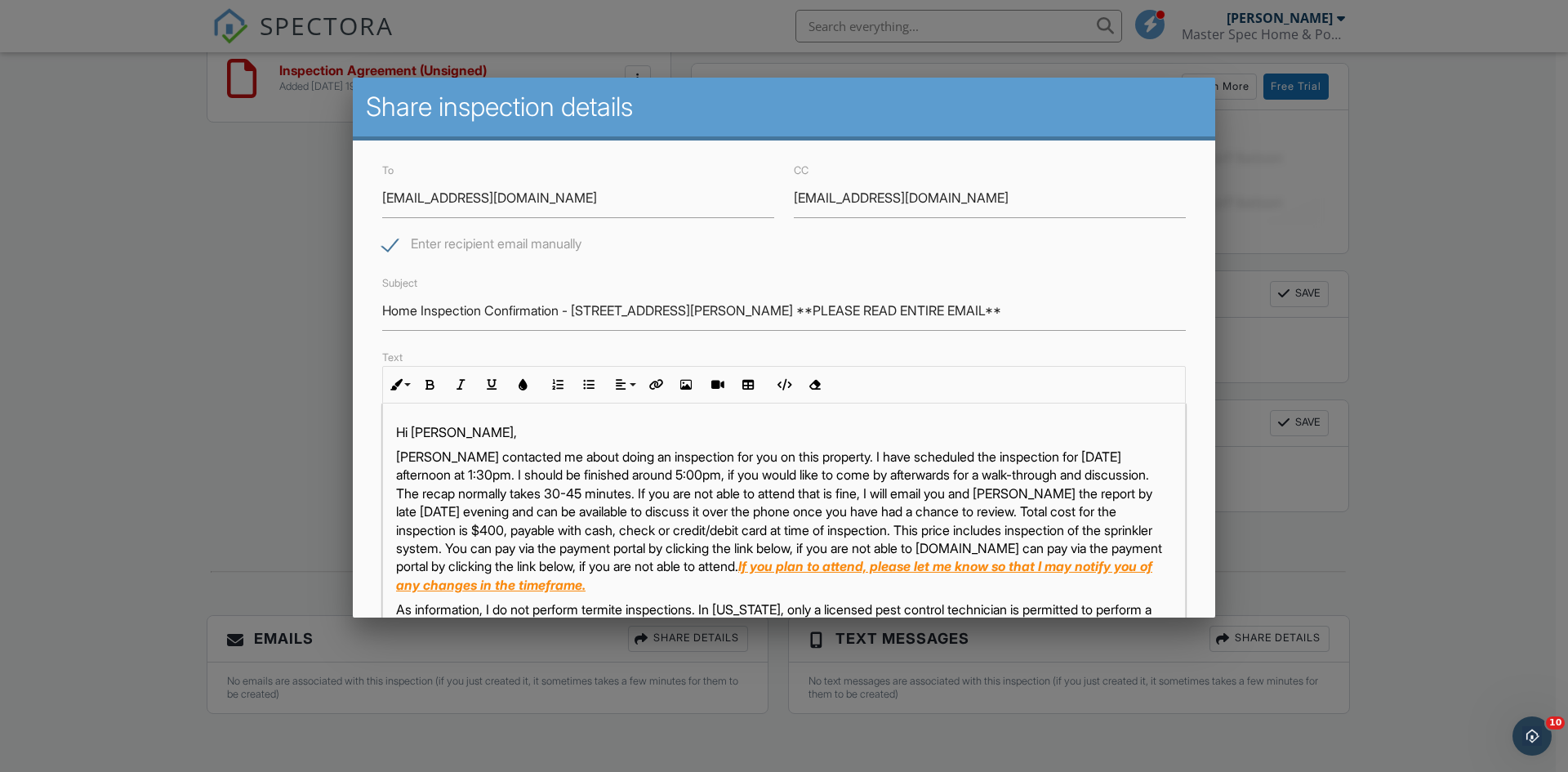
click at [711, 532] on p "Kenneth Rowan contacted me about doing an inspection for you on this property. …" at bounding box center [783, 521] width 776 height 146
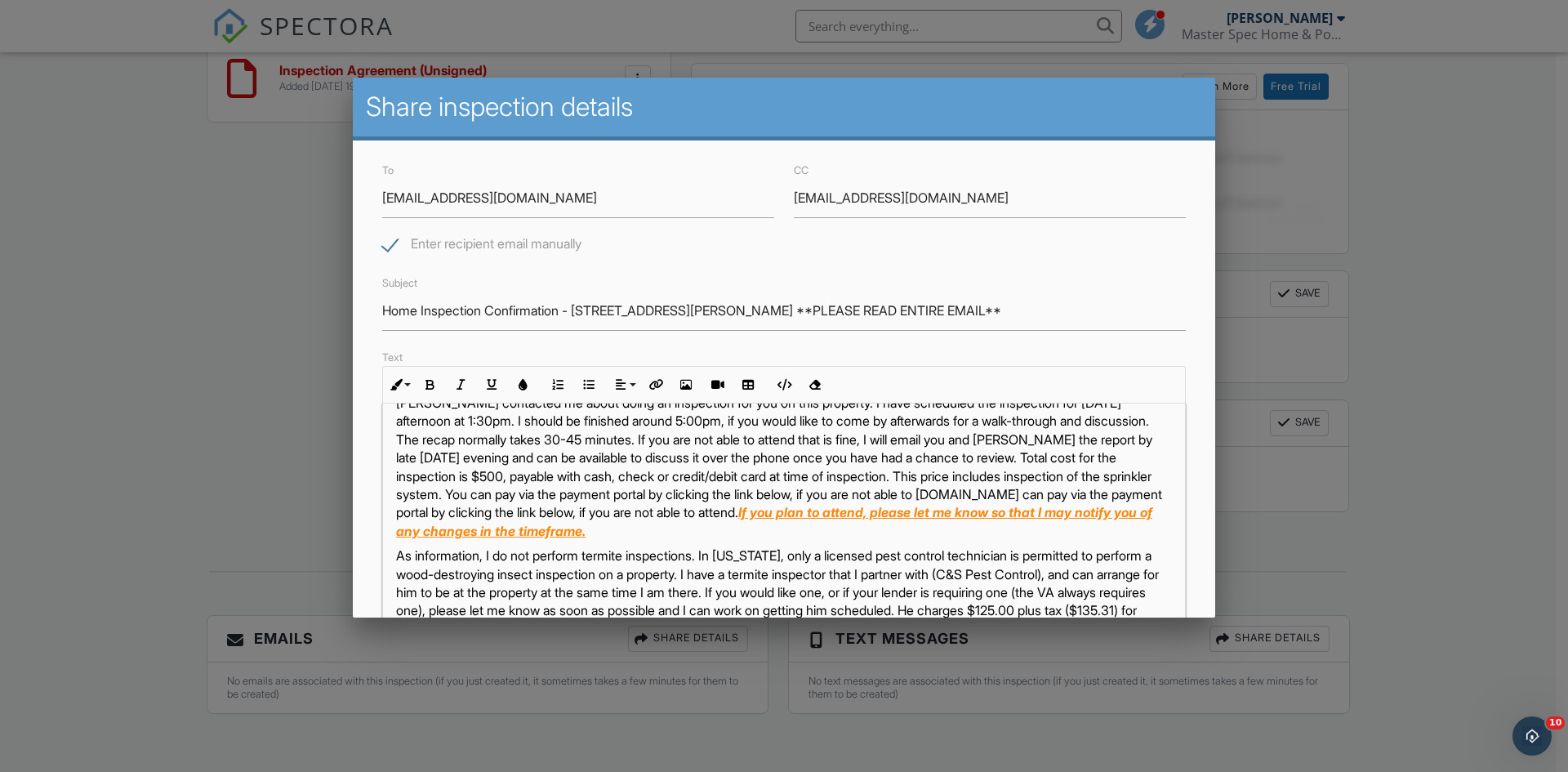
scroll to position [82, 0]
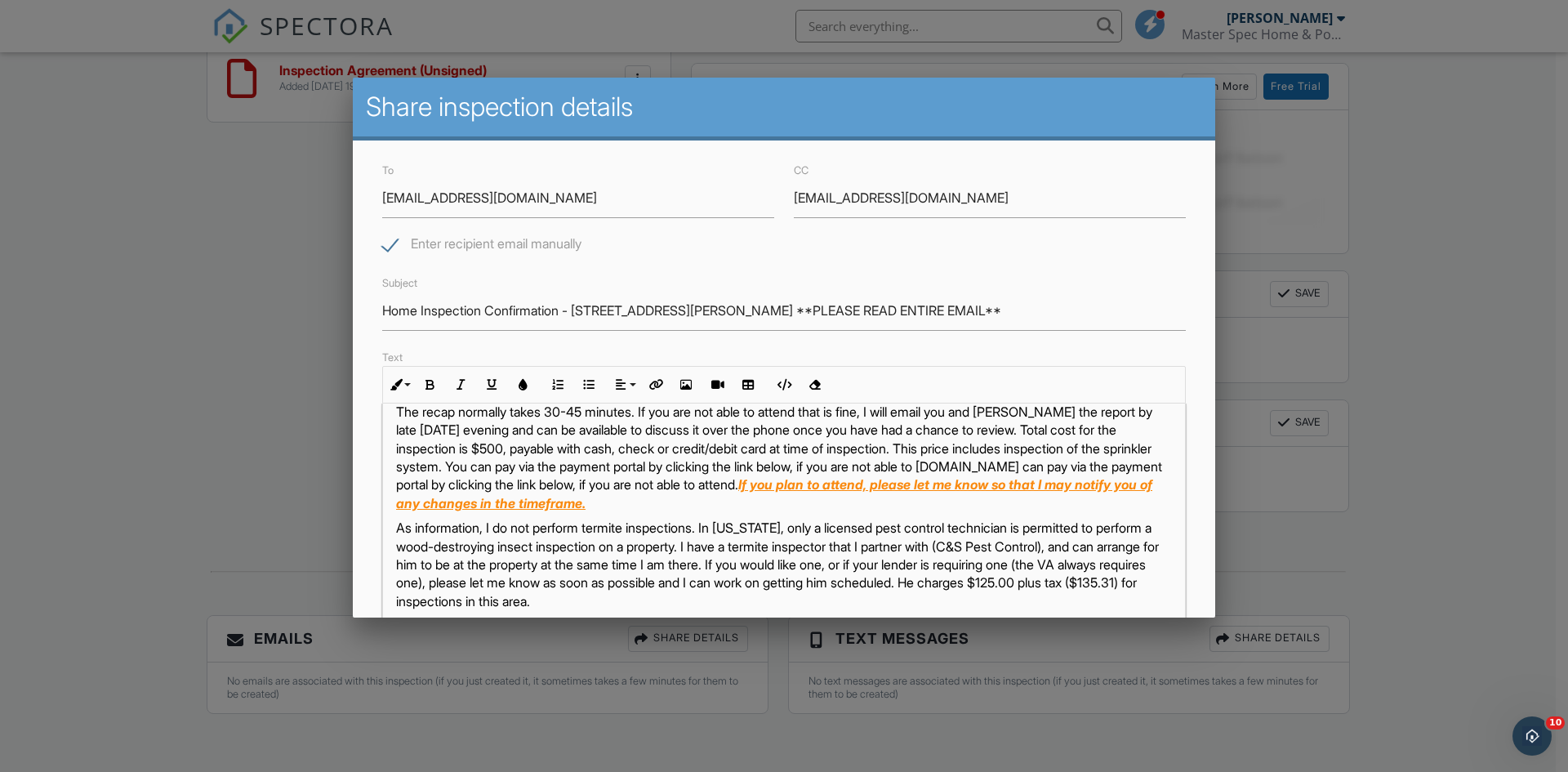
drag, startPoint x: 719, startPoint y: 466, endPoint x: 760, endPoint y: 472, distance: 41.4
click at [726, 466] on p "Kenneth Rowan contacted me about doing an inspection for you on this property. …" at bounding box center [783, 439] width 776 height 146
click at [636, 484] on p "Kenneth Rowan contacted me about doing an inspection for you on this property. …" at bounding box center [783, 439] width 776 height 146
click at [434, 500] on p "Kenneth Rowan contacted me about doing an inspection for you on this property. …" at bounding box center [783, 439] width 776 height 146
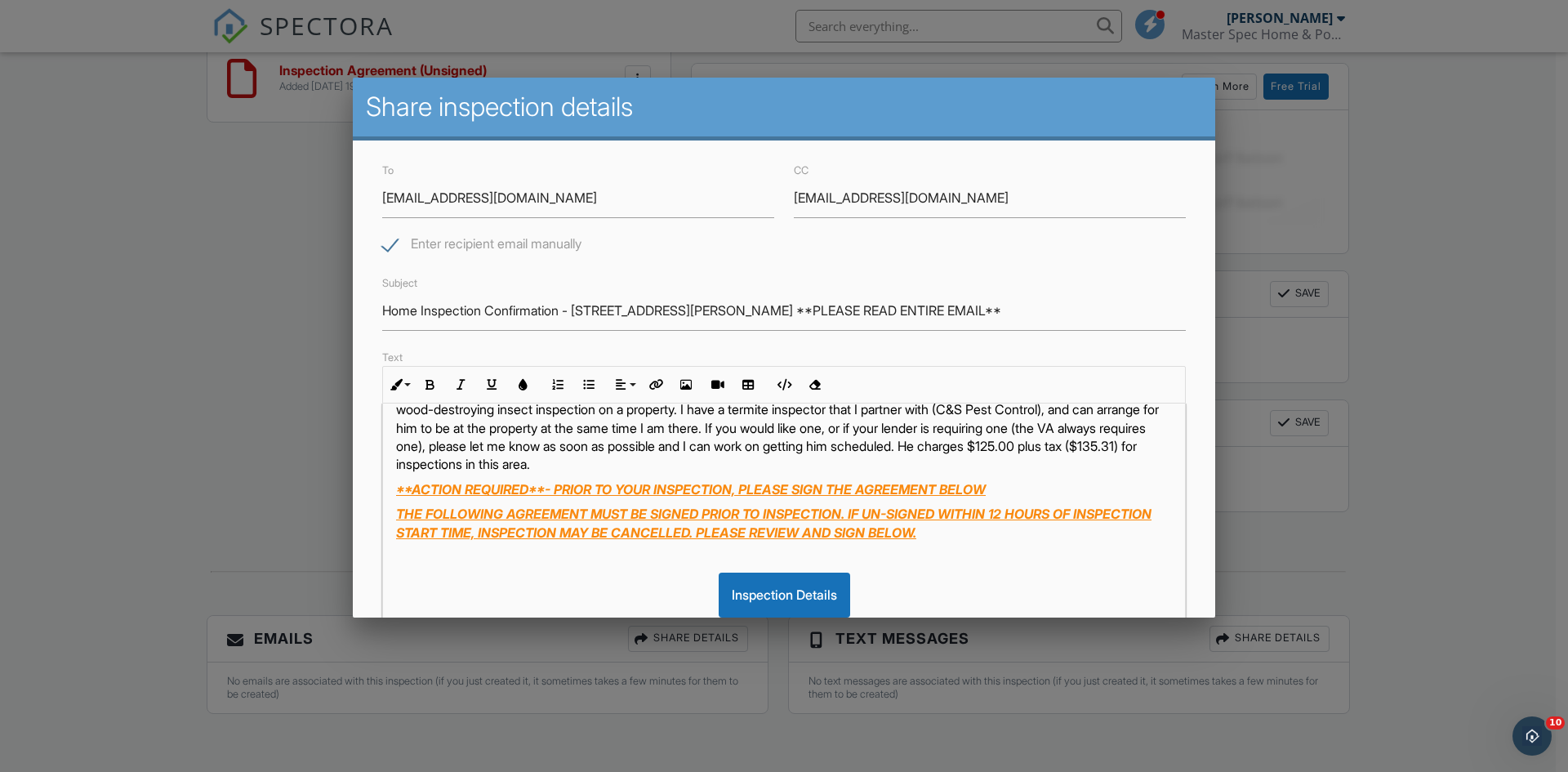
scroll to position [218, 0]
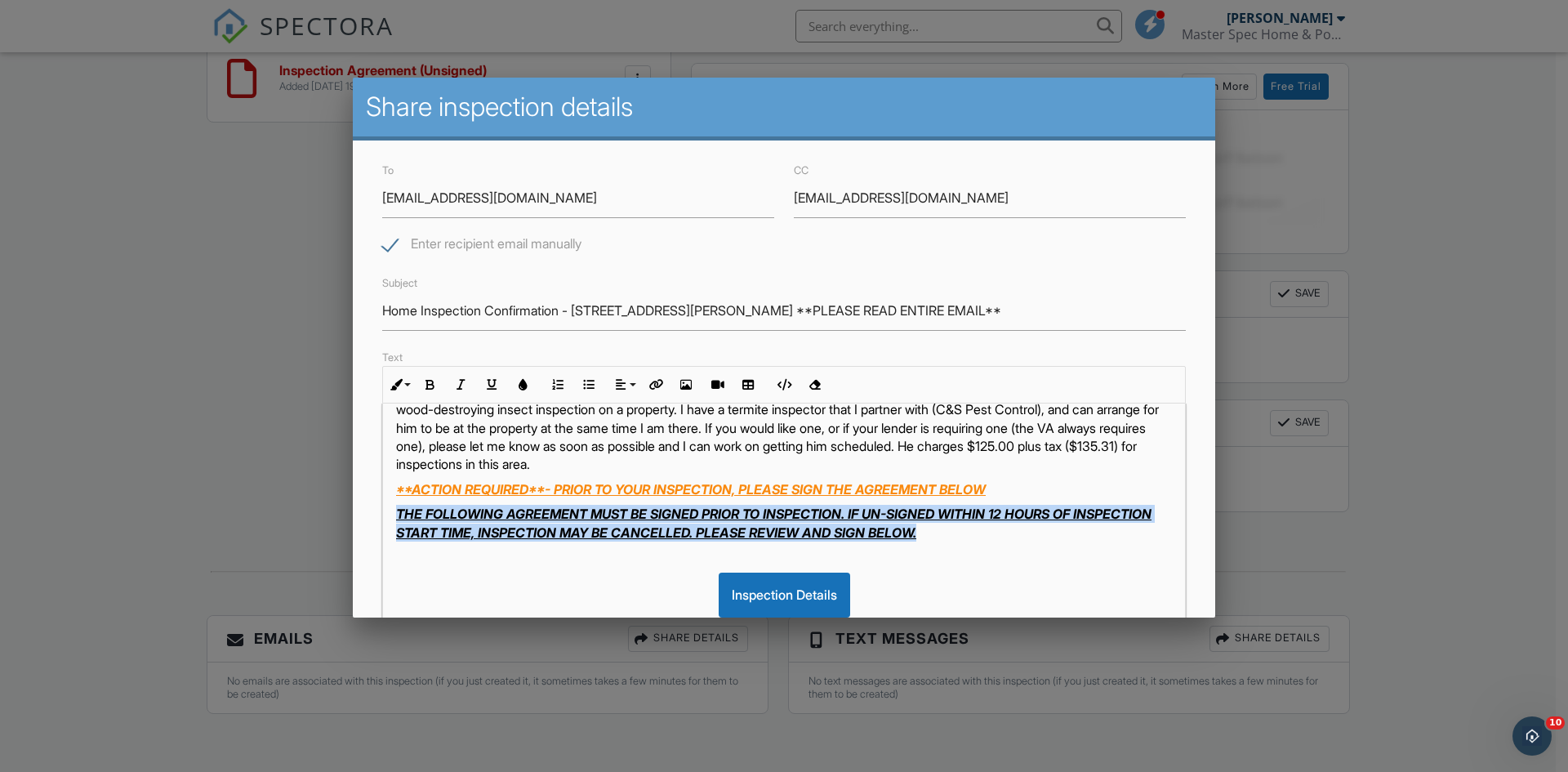
drag, startPoint x: 1027, startPoint y: 531, endPoint x: 341, endPoint y: 522, distance: 686.1
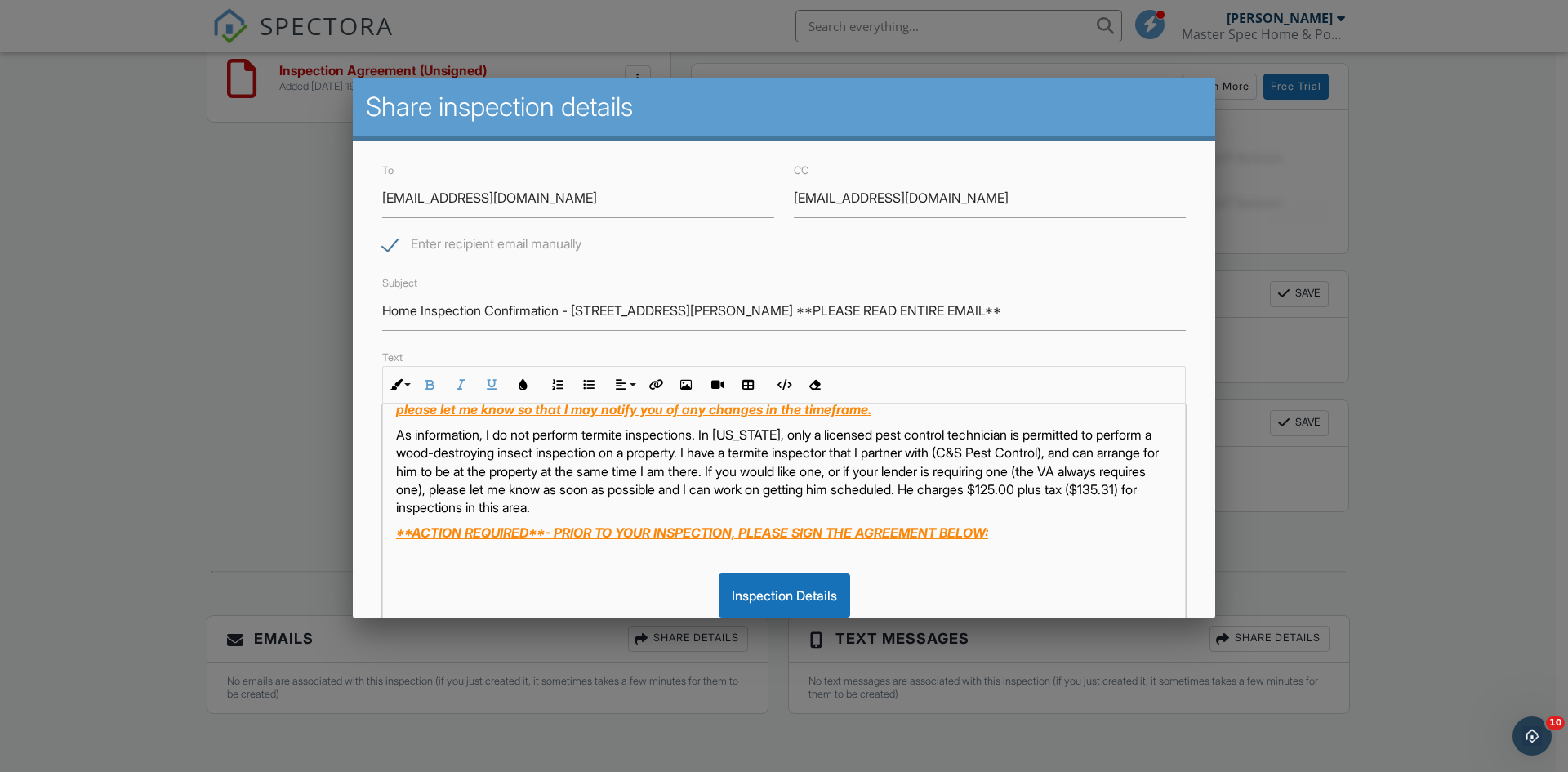
scroll to position [245, 0]
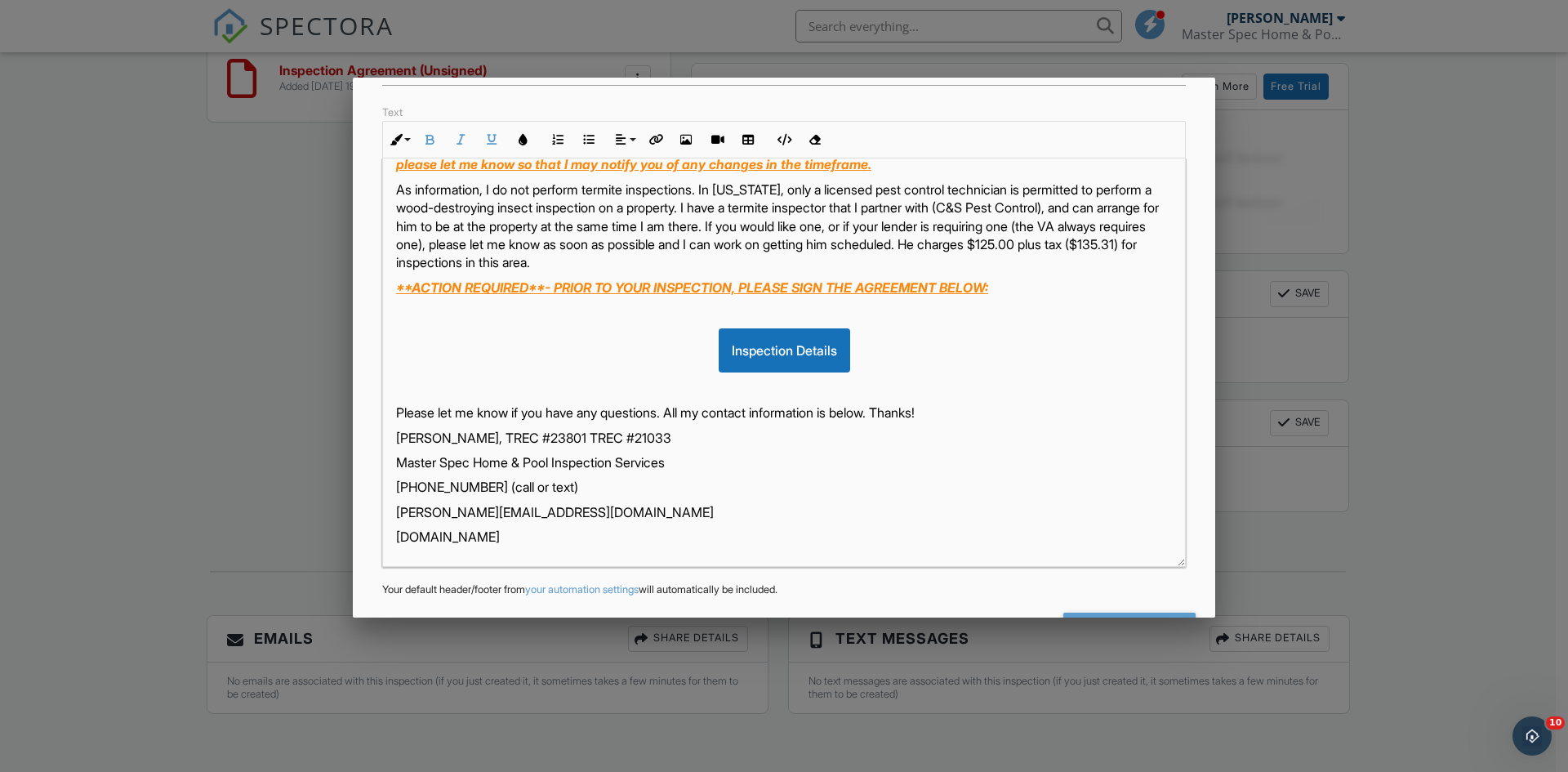
click at [584, 434] on p "Jason Woodliff, TREC #23801 TREC #21033" at bounding box center [783, 438] width 776 height 18
click at [650, 534] on p "www.masterspecinspections.com" at bounding box center [783, 537] width 776 height 18
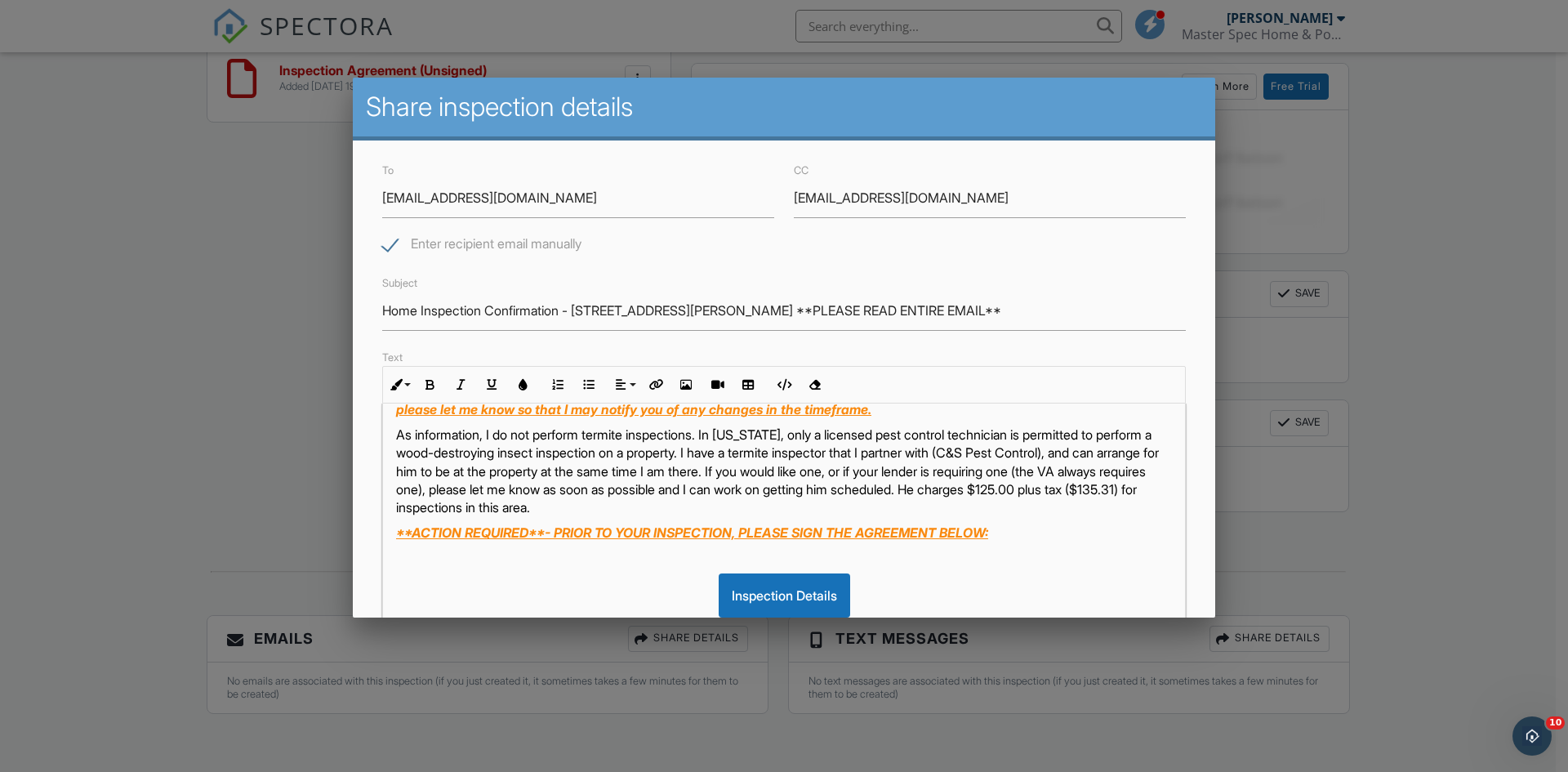
scroll to position [163, 0]
click at [703, 517] on p "As information, I do not perform termite inspections. In Texas, only a licensed…" at bounding box center [783, 472] width 776 height 92
click at [1061, 542] on p "**ACTION REQUIRED**- PRIOR TO YOUR INSPECTION, PLEASE SIGN THE AGREEMENT BELOW:" at bounding box center [783, 533] width 776 height 18
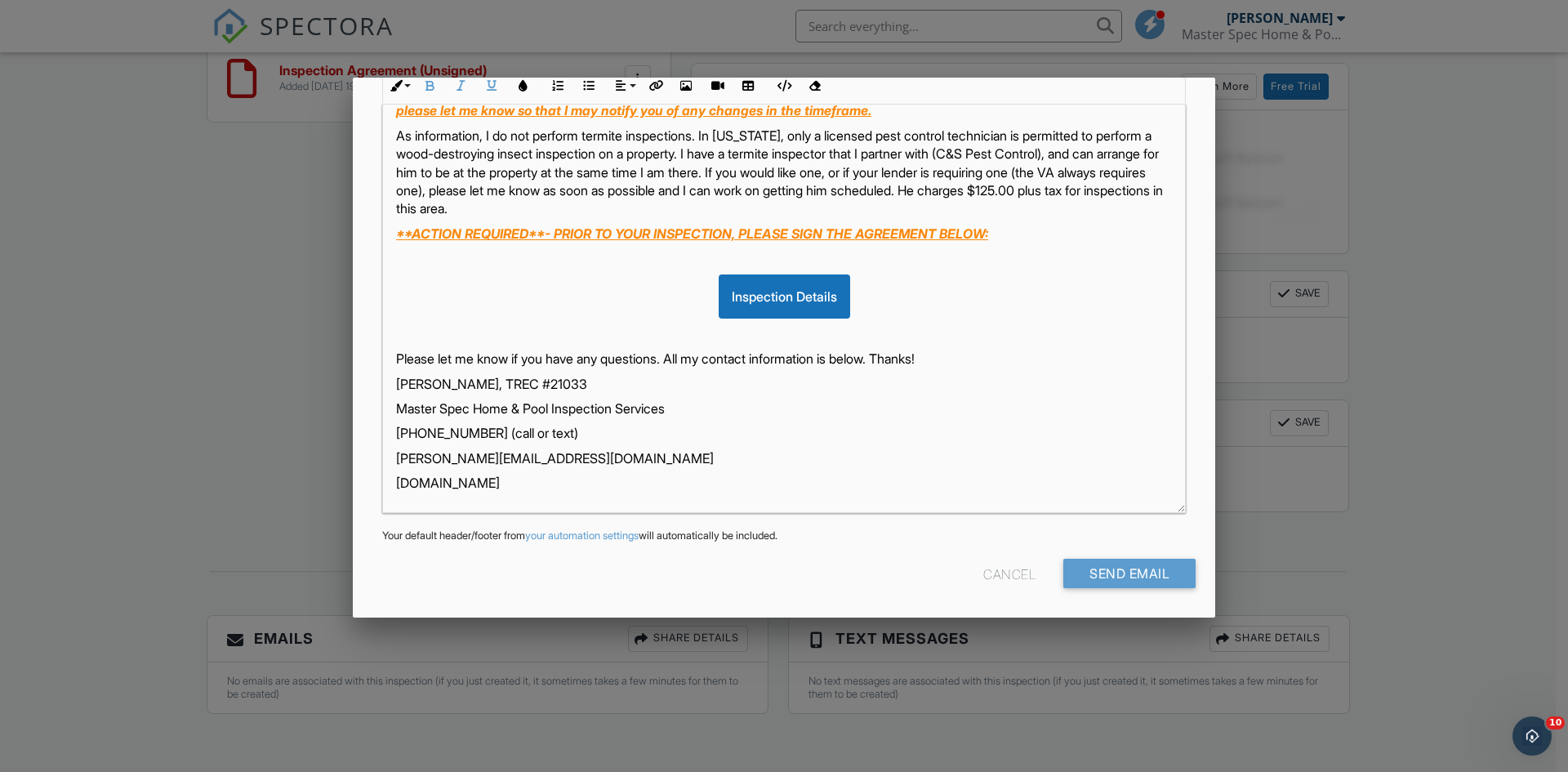
scroll to position [300, 0]
click at [758, 482] on p "www.masterspecinspections.com" at bounding box center [783, 482] width 776 height 18
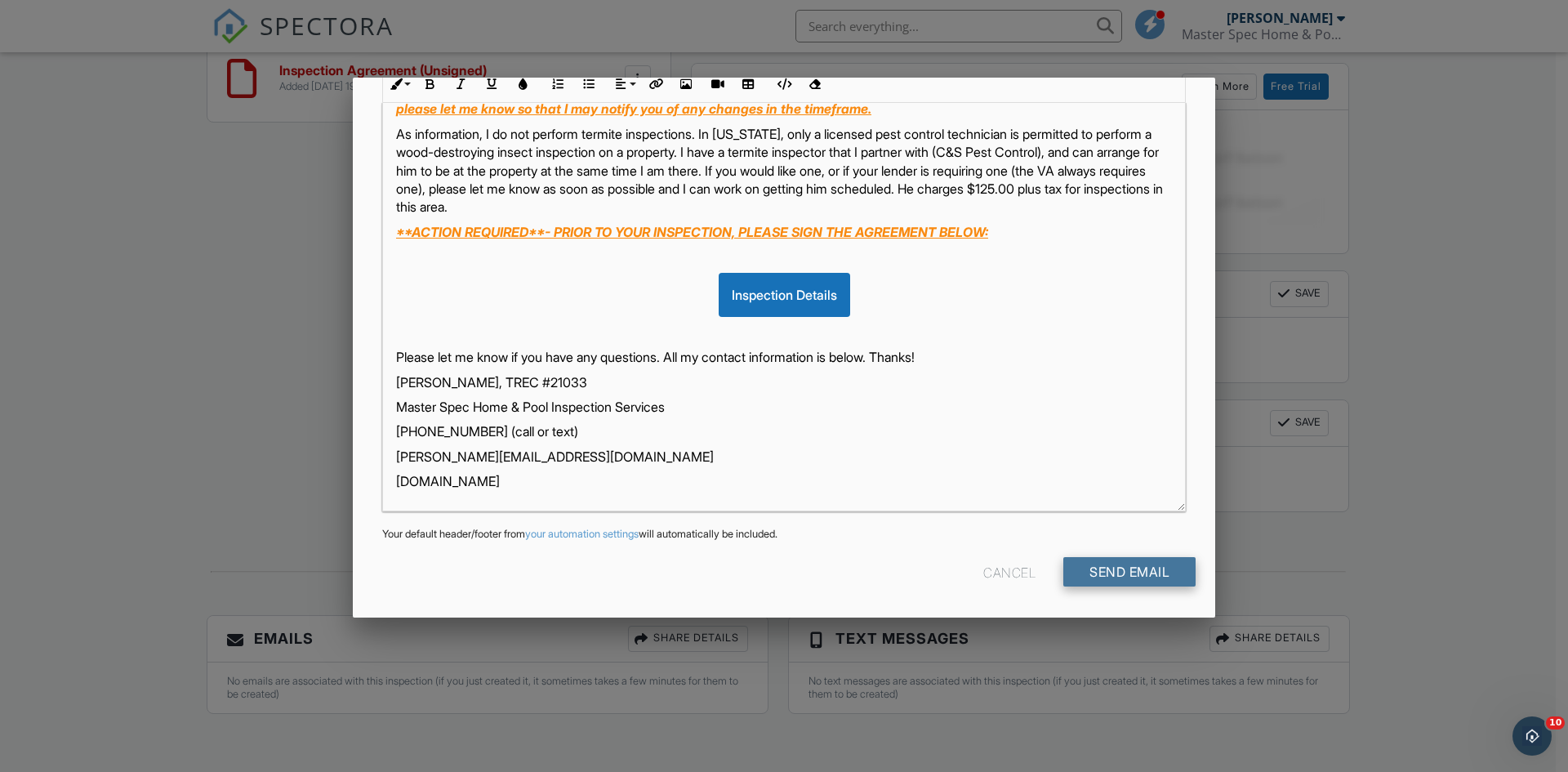
click at [1125, 574] on input "Send Email" at bounding box center [1129, 572] width 132 height 29
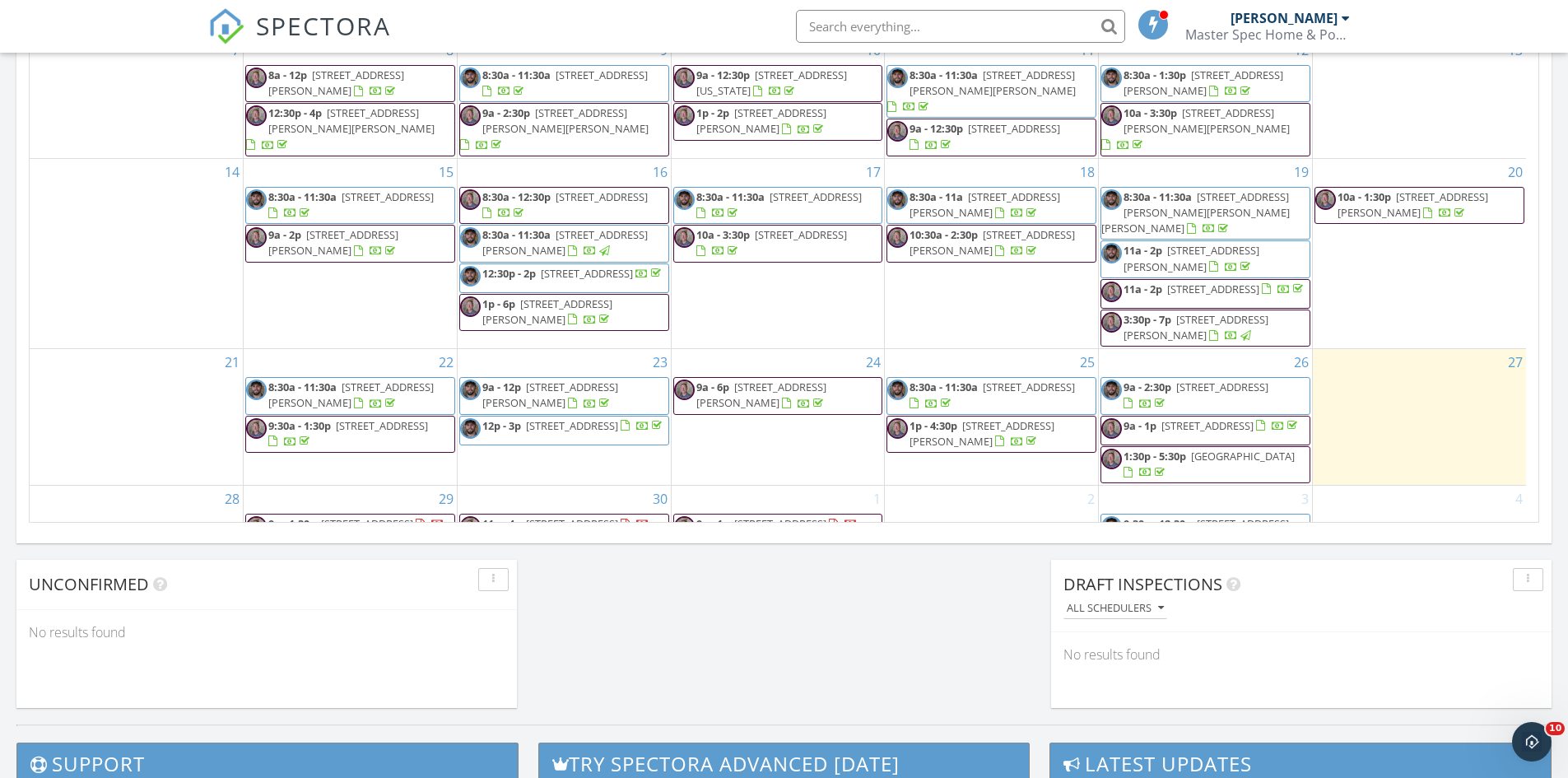
scroll to position [36, 0]
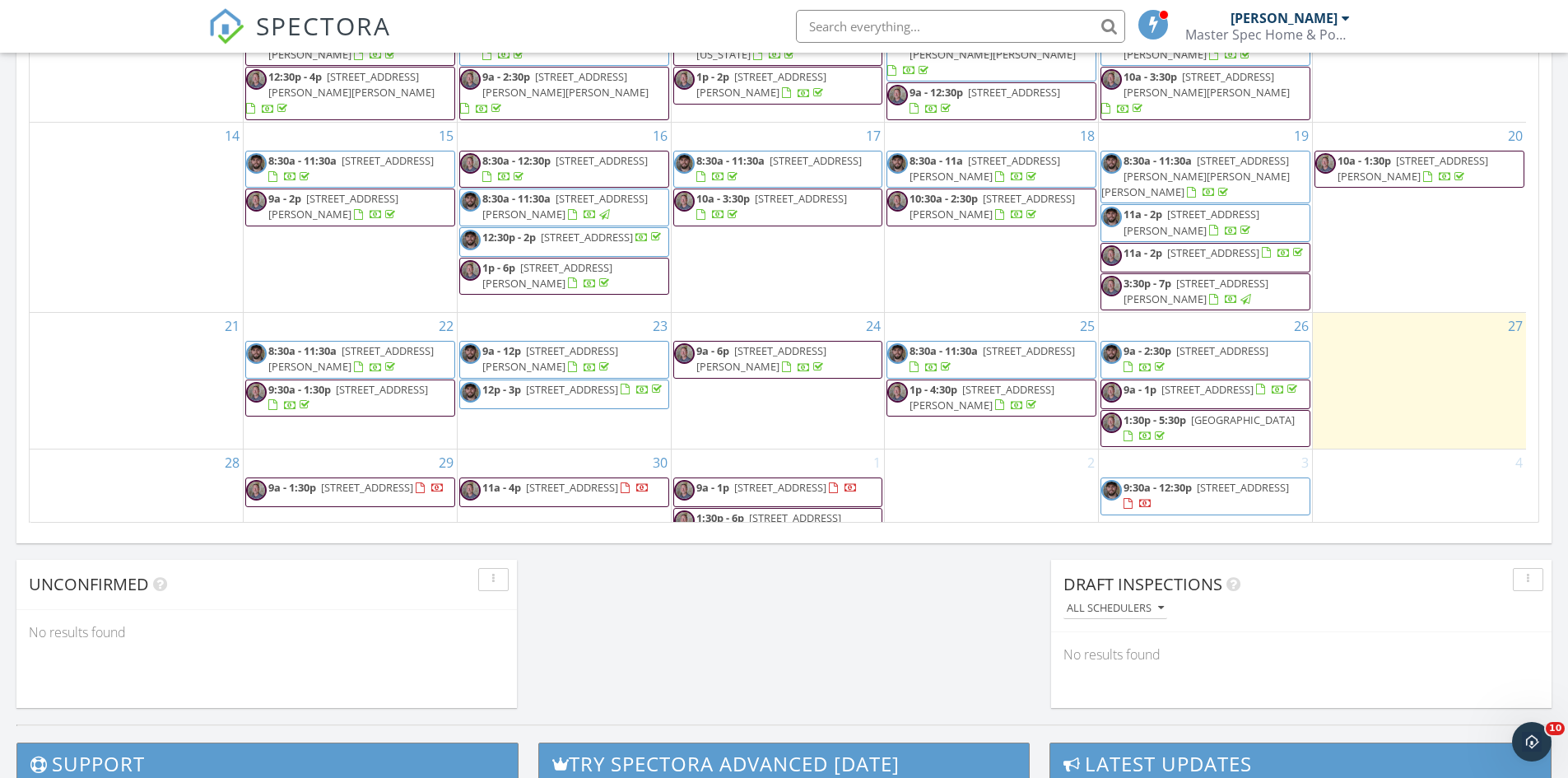
click at [846, 511] on span "1:30p - 6p 13 Pringle Ln., Rockwall 75087" at bounding box center [778, 526] width 208 height 32
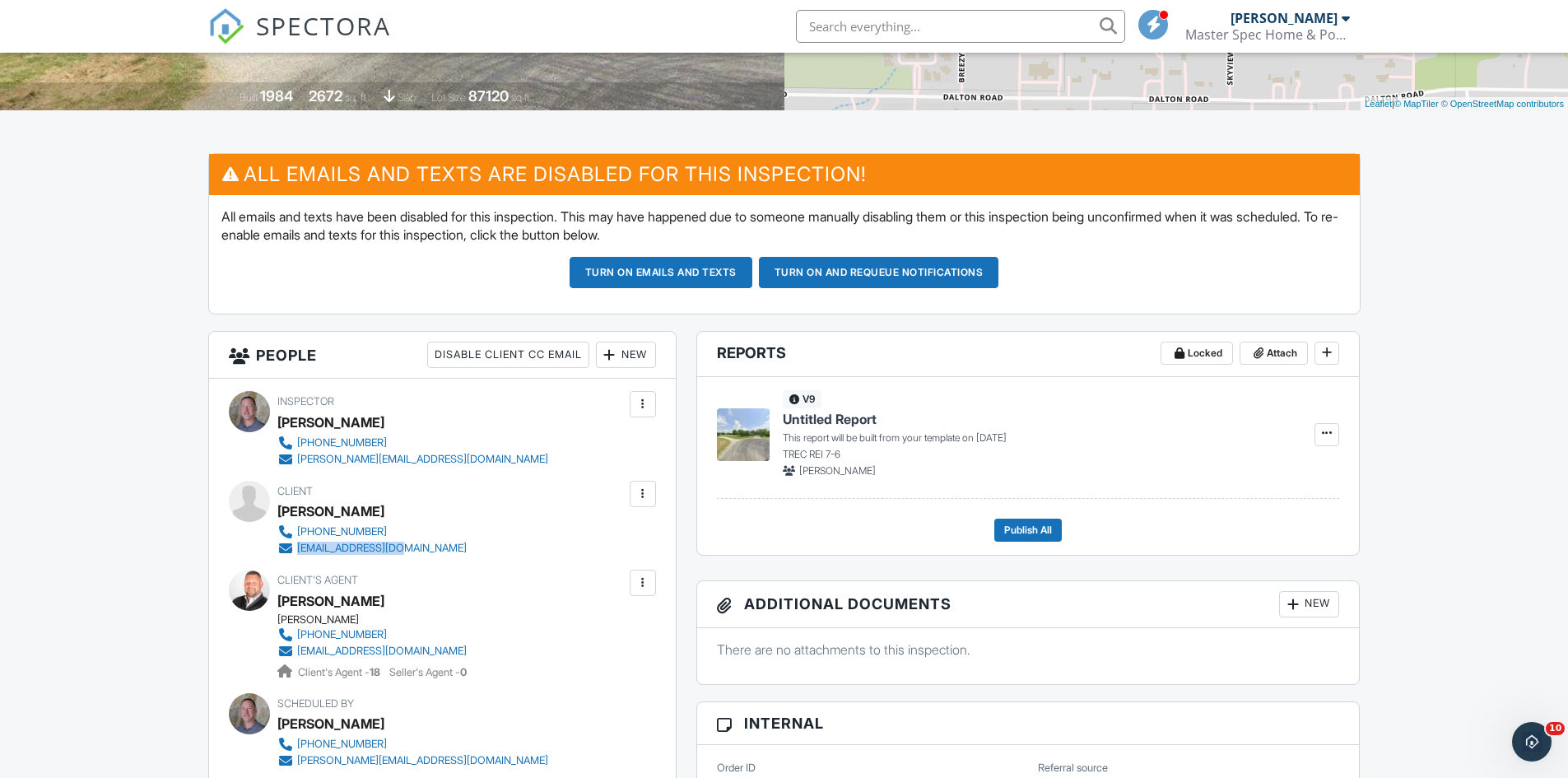
drag, startPoint x: 488, startPoint y: 544, endPoint x: 298, endPoint y: 552, distance: 190.2
click at [298, 552] on div "Client [PERSON_NAME] [PHONE_NUMBER] [EMAIL_ADDRESS][DOMAIN_NAME]" at bounding box center [411, 519] width 268 height 75
copy div "[EMAIL_ADDRESS][DOMAIN_NAME]"
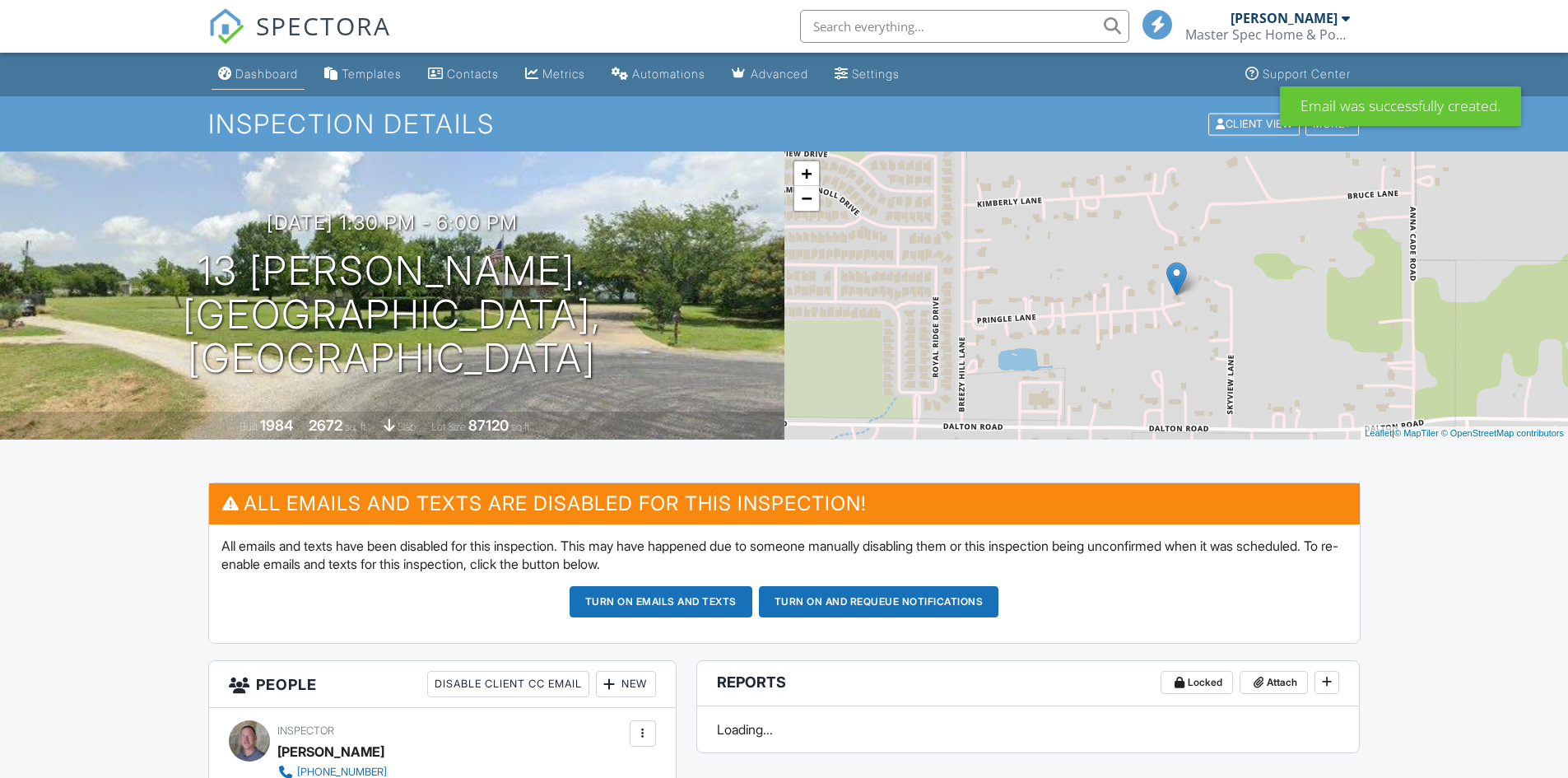
drag, startPoint x: 0, startPoint y: 0, endPoint x: 259, endPoint y: 68, distance: 267.8
click at [259, 68] on div "Dashboard" at bounding box center [267, 74] width 63 height 14
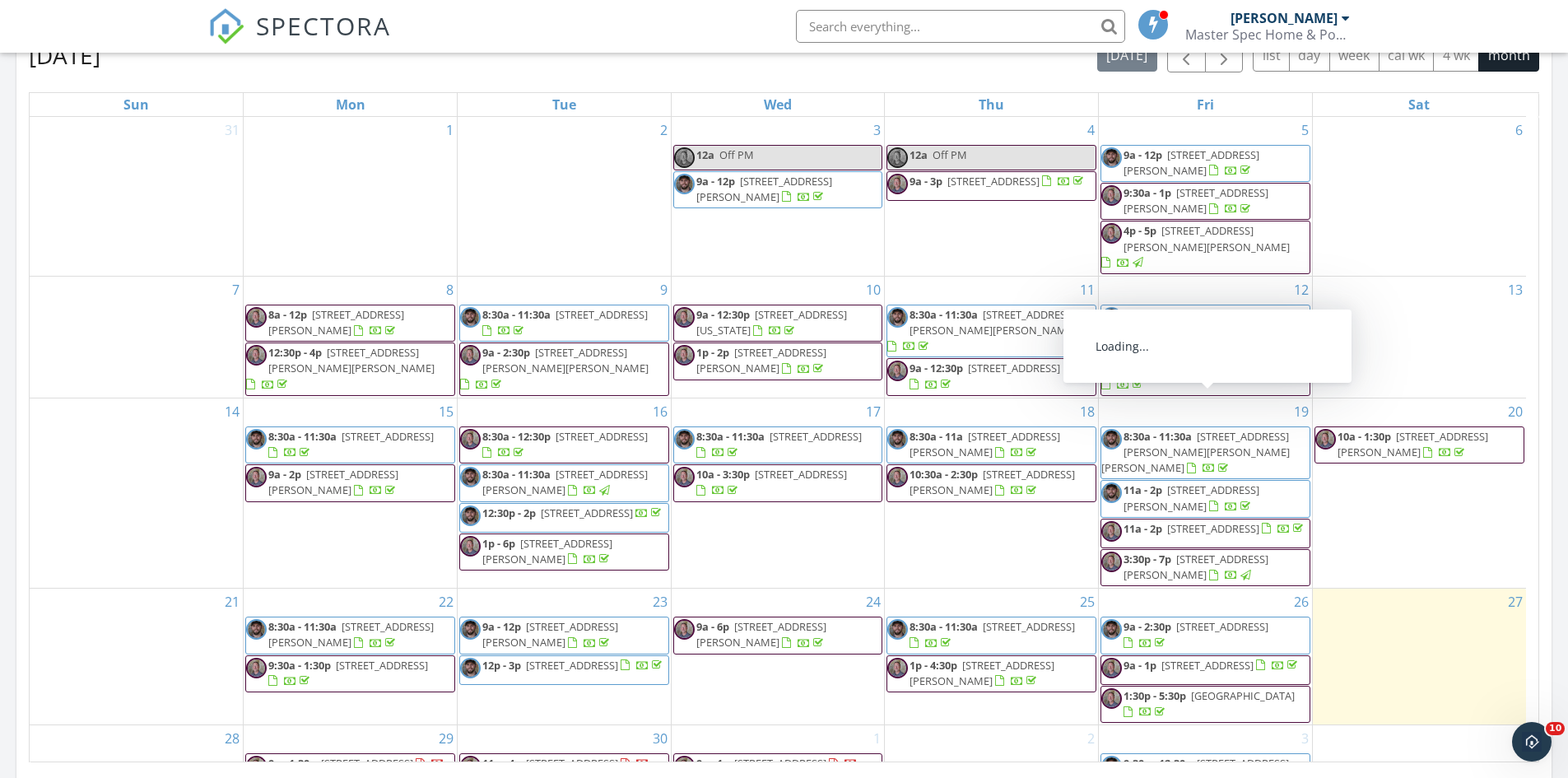
scroll to position [666, 0]
